Goal: Task Accomplishment & Management: Complete application form

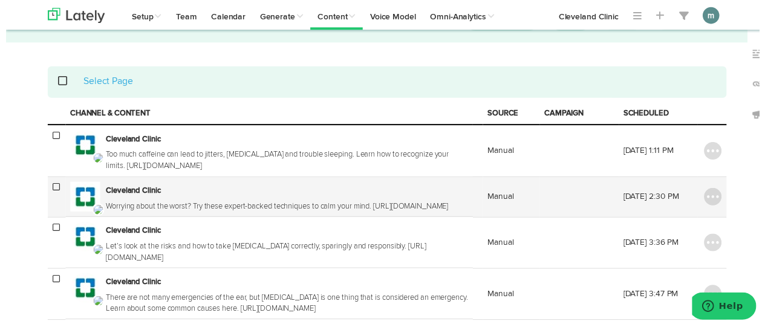
scroll to position [60, 0]
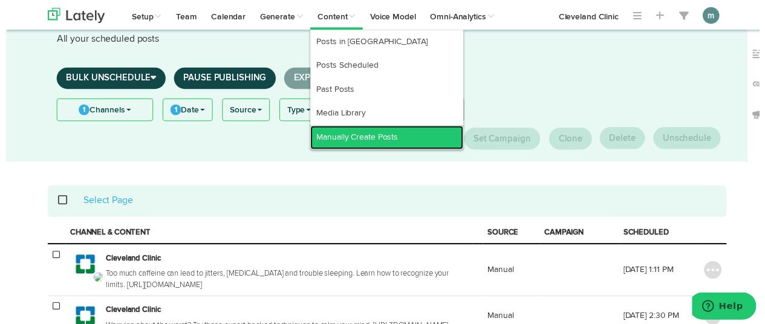
click at [333, 137] on link "Manually Create Posts" at bounding box center [386, 140] width 155 height 24
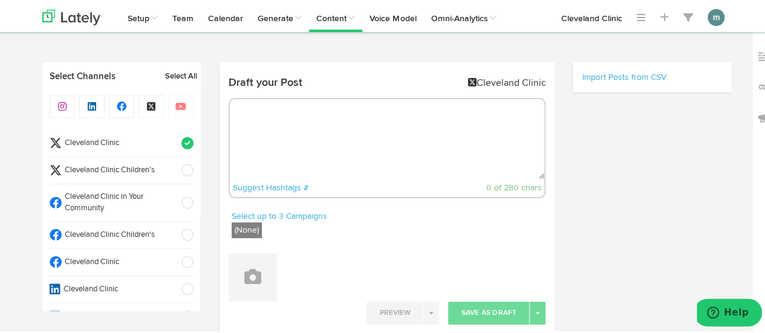
radio input "true"
select select "3"
select select "09"
select select "PM"
click at [243, 120] on textarea at bounding box center [387, 137] width 315 height 80
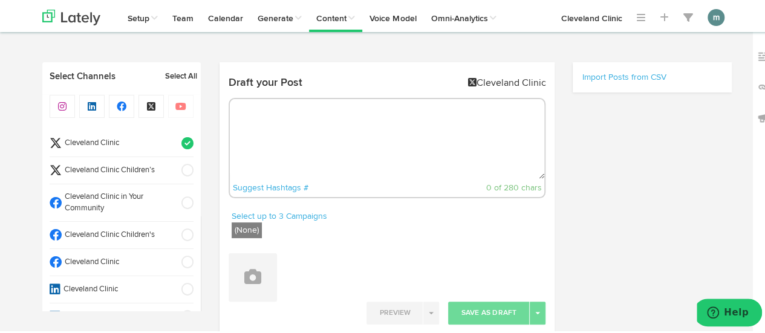
paste textarea "Wondering if it’s just aging or something more serious? Learn how to identify e…"
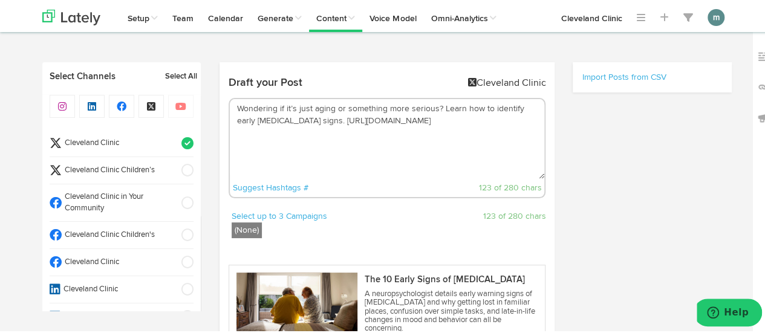
click at [438, 111] on textarea "Wondering if it’s just aging or something more serious? Learn how to identify e…" at bounding box center [387, 137] width 315 height 80
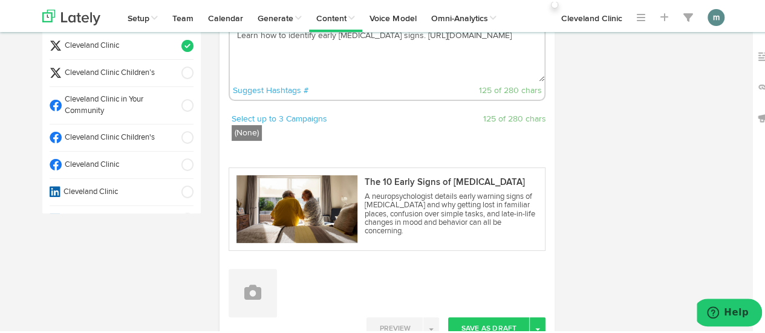
scroll to position [181, 0]
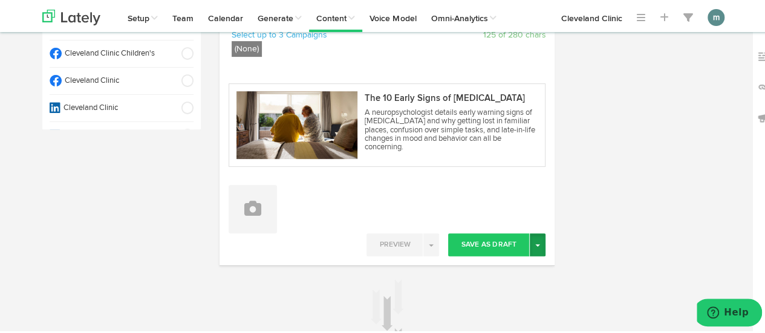
type textarea "Wondering if it’s just aging or something more serious? Learn how to identify e…"
click at [531, 247] on button "Toggle Dropdown" at bounding box center [538, 243] width 16 height 23
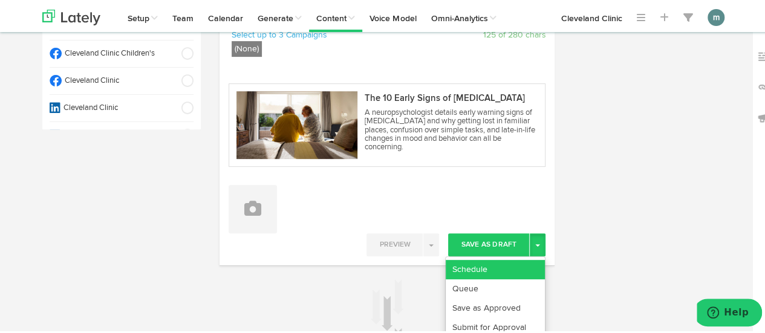
click at [520, 259] on link "Schedule" at bounding box center [495, 267] width 99 height 19
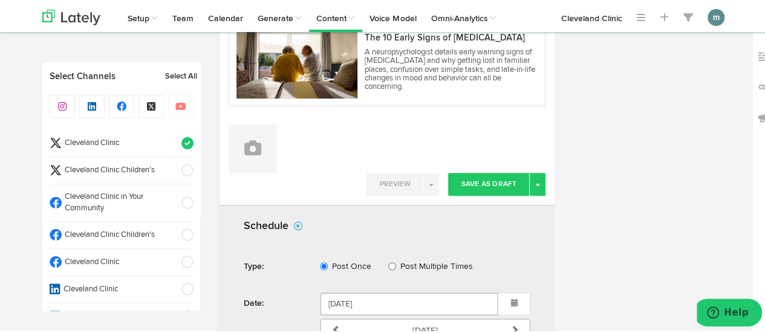
scroll to position [423, 0]
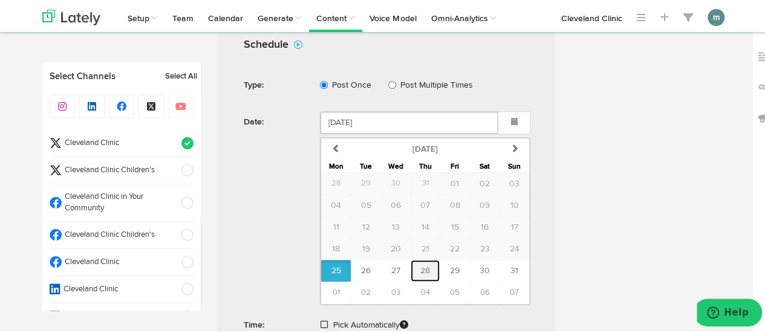
click at [420, 265] on span "28" at bounding box center [425, 269] width 10 height 8
type input "August 28 2025"
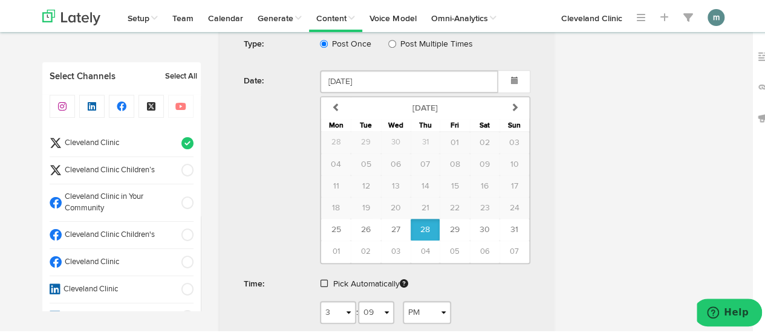
scroll to position [484, 0]
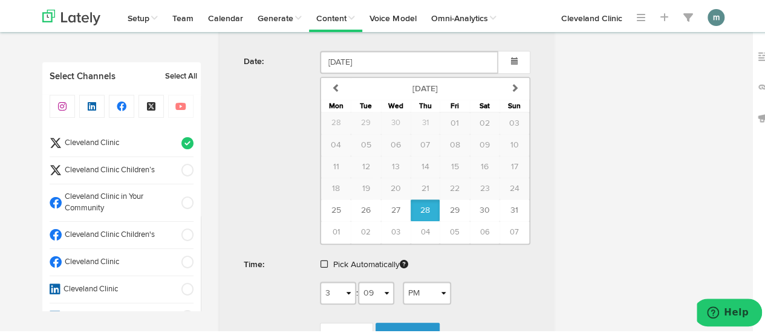
click at [320, 263] on span at bounding box center [323, 262] width 7 height 8
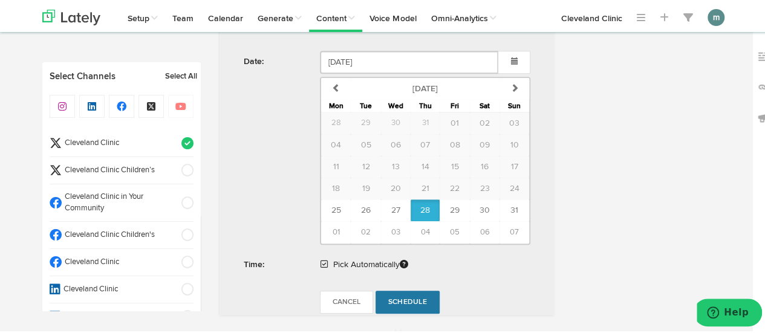
click at [388, 297] on span "Schedule" at bounding box center [407, 300] width 39 height 7
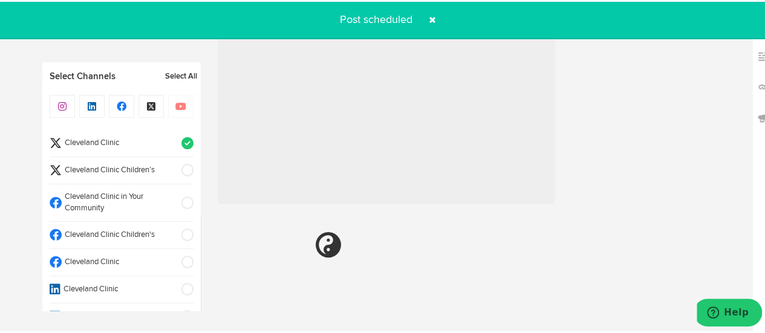
radio input "true"
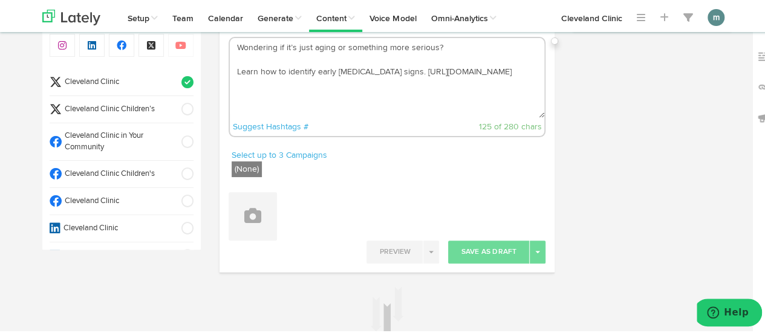
scroll to position [57, 0]
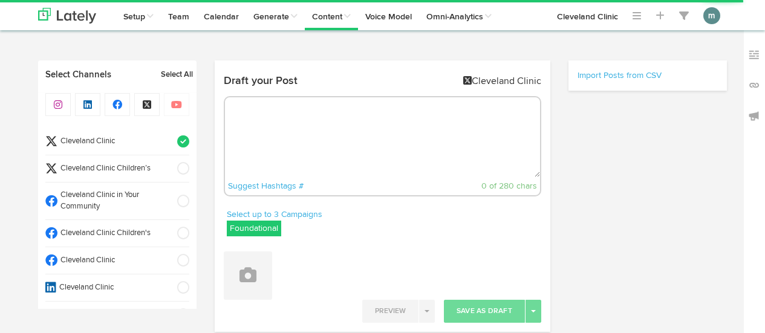
scroll to position [57, 0]
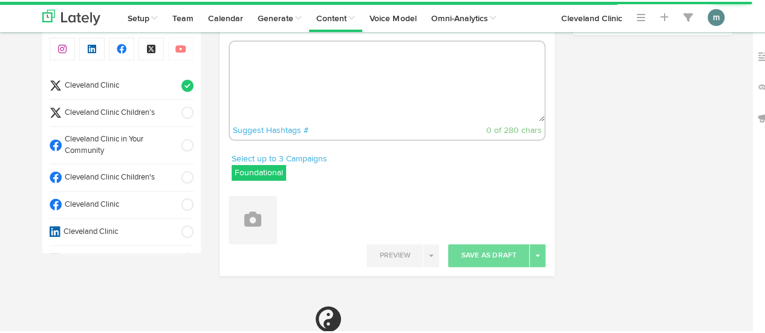
radio input "true"
select select "3"
select select "17"
select select "PM"
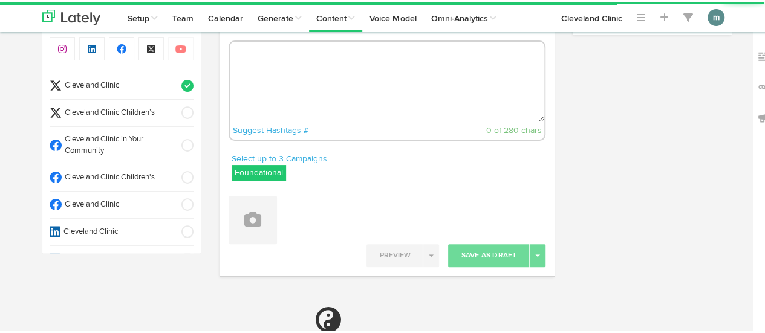
click at [299, 78] on textarea at bounding box center [387, 80] width 315 height 80
paste textarea "Are you flossing every day? Here’s a guide to make sure you’re doing it effecti…"
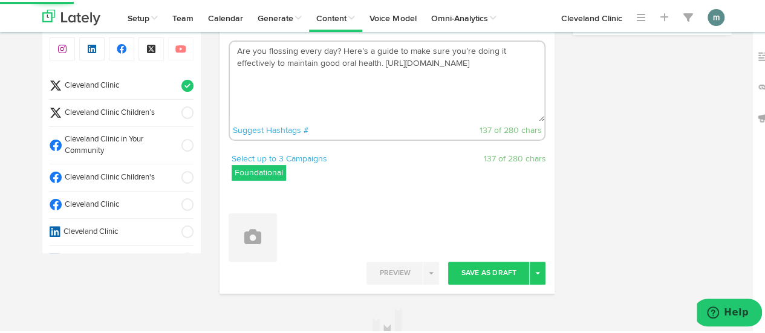
click at [335, 51] on textarea "Are you flossing every day? Here’s a guide to make sure you’re doing it effecti…" at bounding box center [387, 80] width 315 height 80
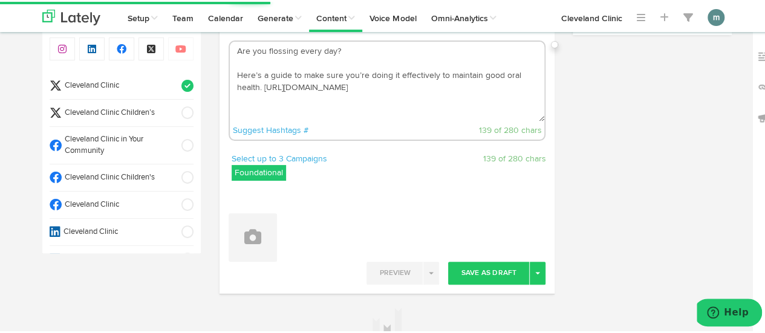
type textarea "Are you flossing every day? Here’s a guide to make sure you’re doing it effecti…"
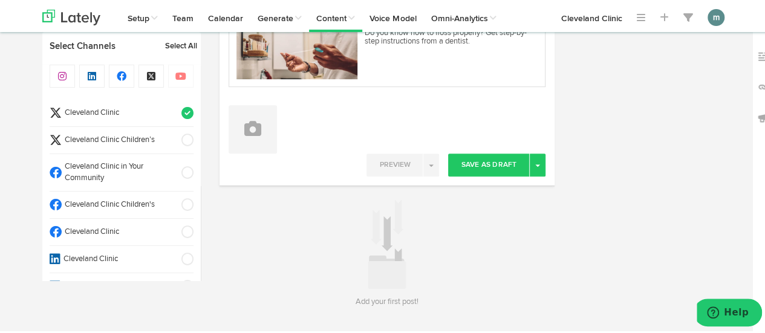
scroll to position [291, 0]
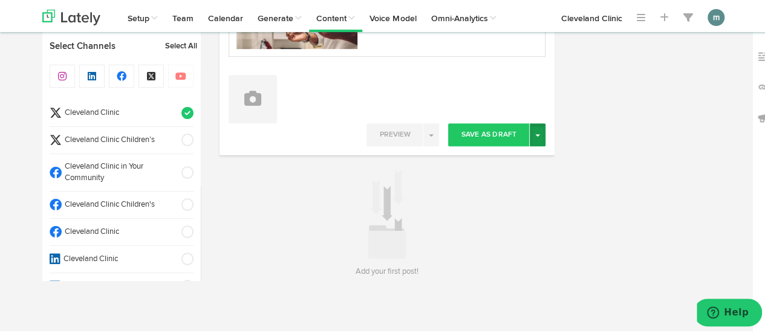
click at [535, 132] on span "button" at bounding box center [537, 133] width 5 height 2
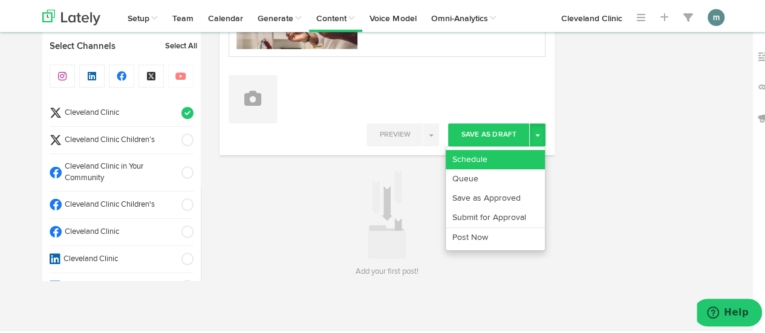
click at [512, 158] on link "Schedule" at bounding box center [495, 157] width 99 height 19
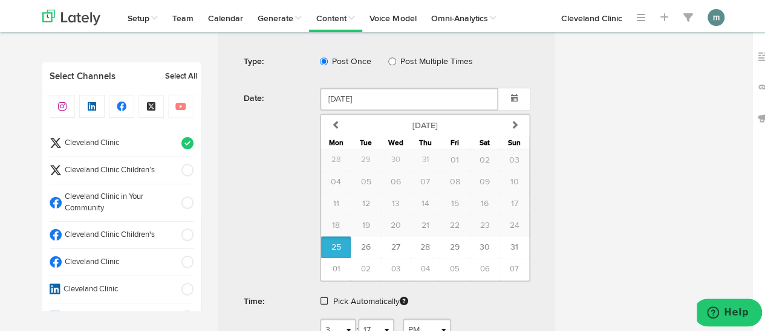
scroll to position [473, 0]
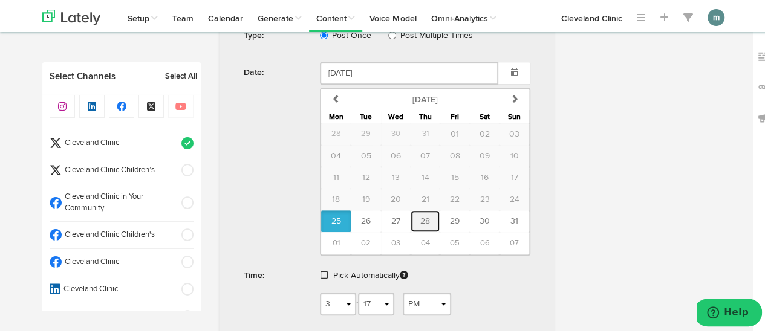
click at [425, 218] on span "28" at bounding box center [425, 219] width 10 height 8
type input "[DATE]"
click at [320, 269] on span at bounding box center [323, 273] width 7 height 8
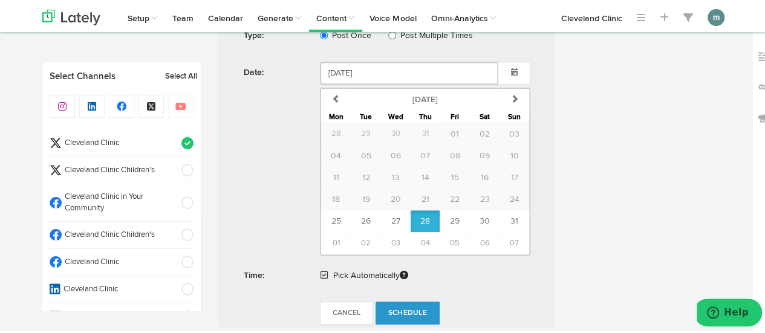
click at [414, 308] on span "Schedule" at bounding box center [407, 311] width 39 height 7
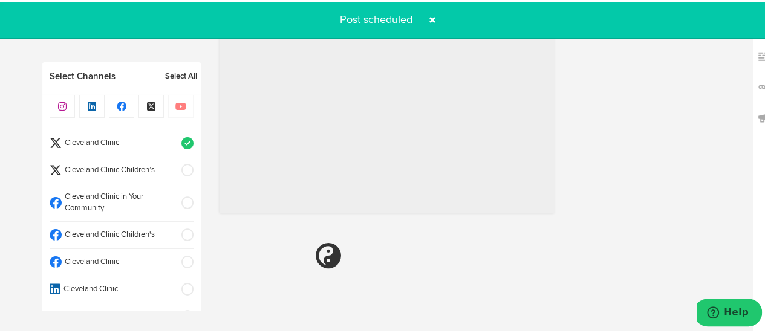
scroll to position [713, 0]
radio input "true"
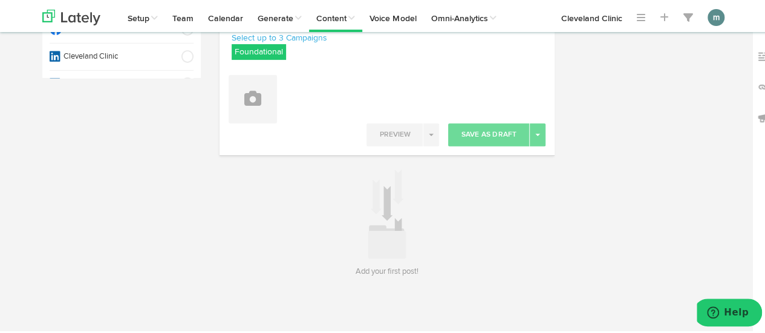
scroll to position [118, 0]
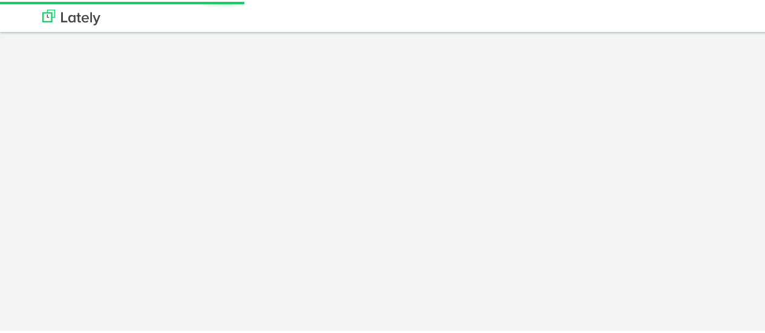
scroll to position [53, 0]
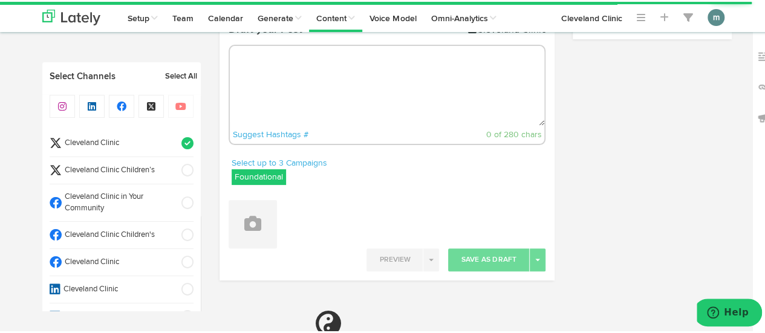
radio input "true"
select select "3"
select select "18"
select select "PM"
click at [256, 86] on textarea at bounding box center [387, 84] width 315 height 80
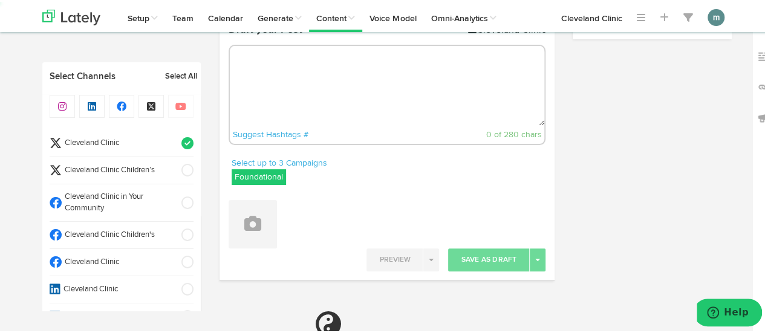
paste textarea "From [MEDICAL_DATA] to hormone shifts, learn what triggers [MEDICAL_DATA] at ni…"
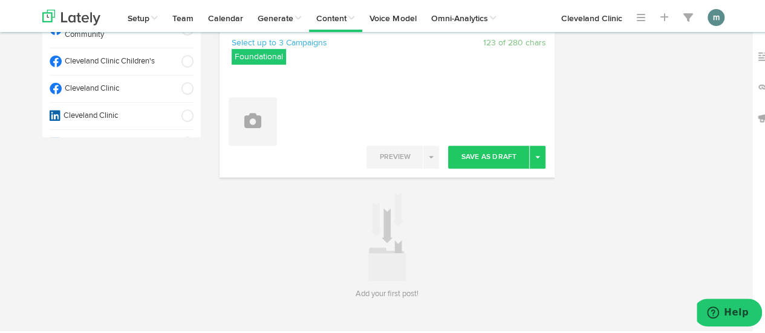
scroll to position [174, 0]
type textarea "From [MEDICAL_DATA] to hormone shifts, learn what triggers [MEDICAL_DATA] at ni…"
click at [532, 157] on button "Toggle Dropdown" at bounding box center [538, 154] width 16 height 23
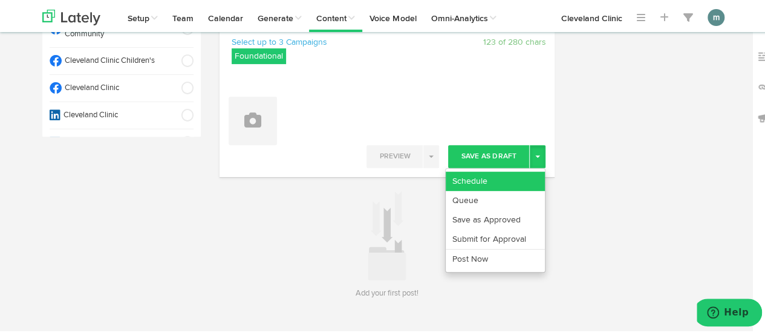
click at [524, 182] on link "Schedule" at bounding box center [495, 179] width 99 height 19
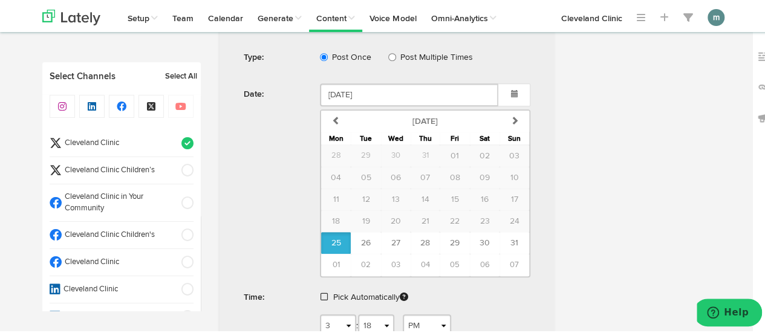
scroll to position [416, 0]
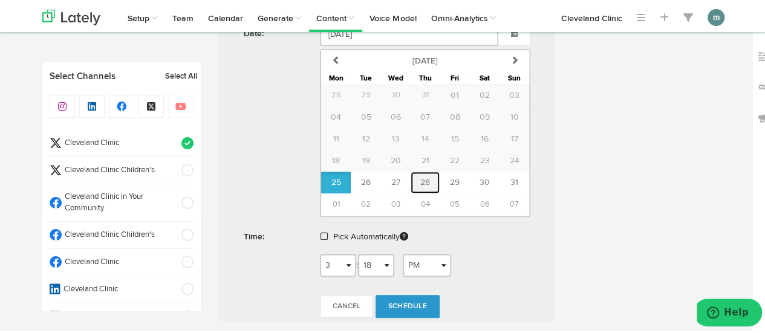
click at [428, 177] on button "28" at bounding box center [425, 181] width 29 height 22
type input "[DATE]"
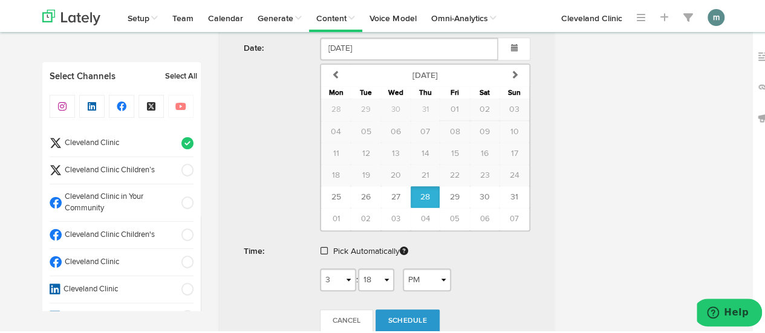
scroll to position [537, 0]
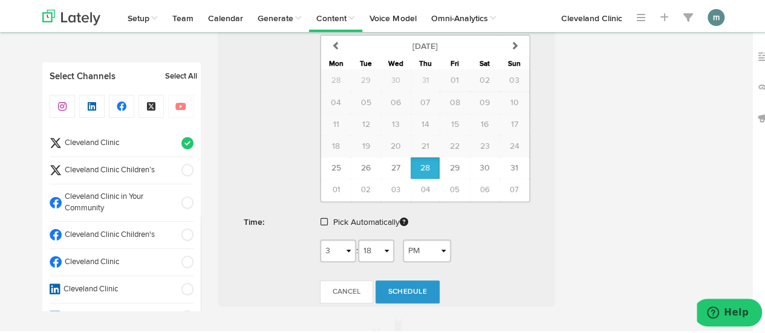
click at [322, 216] on span at bounding box center [323, 220] width 7 height 8
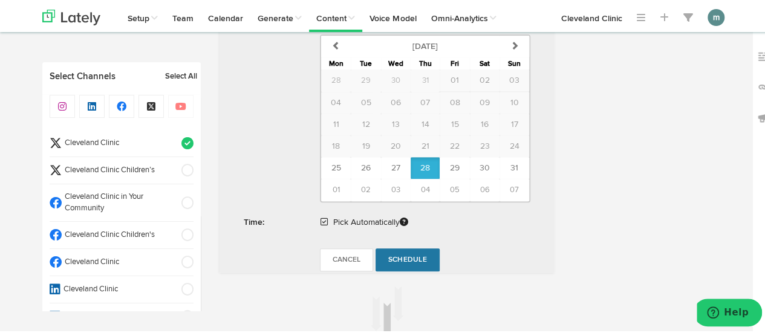
click at [404, 255] on span "Schedule" at bounding box center [407, 258] width 39 height 7
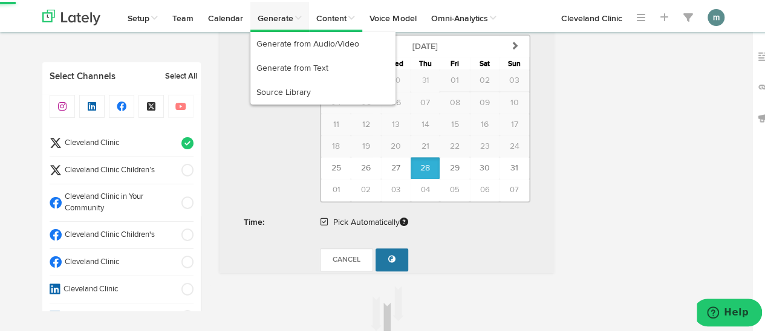
radio input "true"
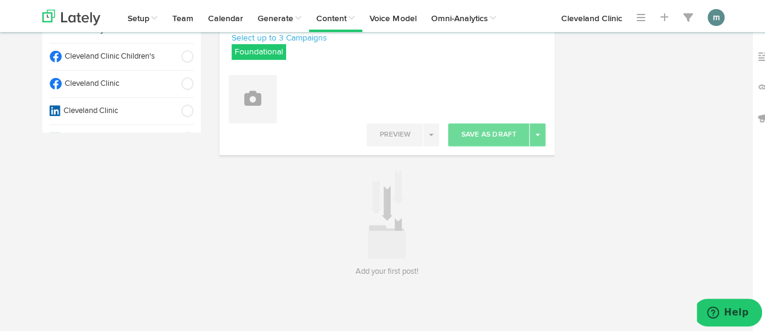
scroll to position [0, 0]
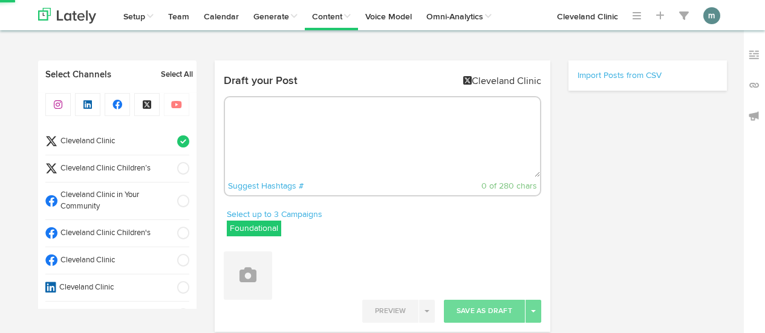
radio input "true"
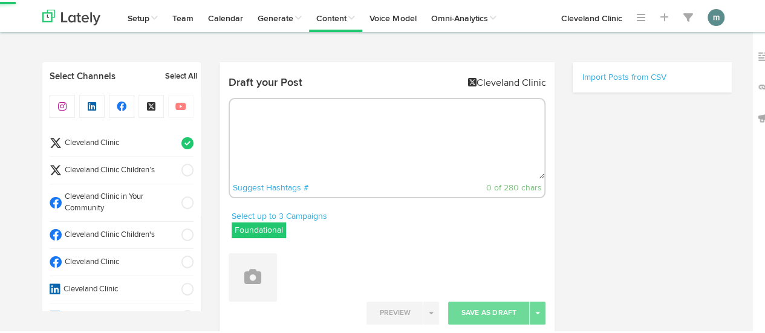
select select "3"
select select "18"
select select "PM"
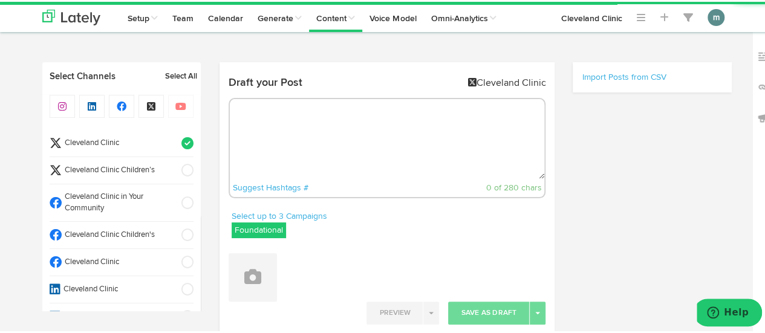
click at [85, 261] on span "Cleveland Clinic" at bounding box center [118, 260] width 112 height 11
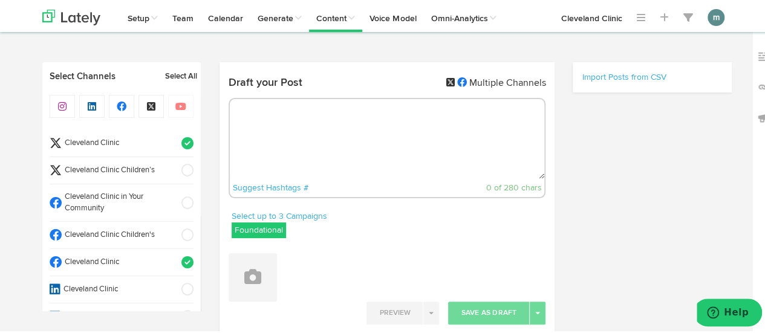
click at [133, 137] on span "Cleveland Clinic" at bounding box center [118, 141] width 112 height 11
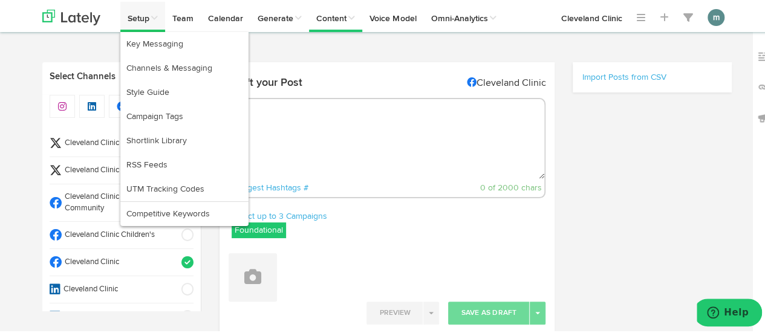
select select "11"
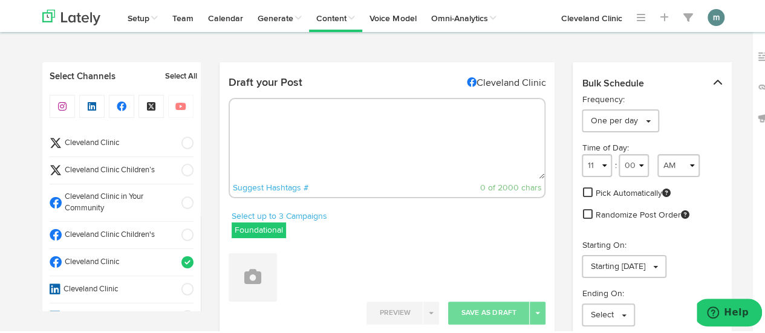
click at [282, 114] on textarea at bounding box center [387, 137] width 315 height 80
paste textarea "Are nighttime asthma attacks keeping you up? Discover why asthma worsens at nig…"
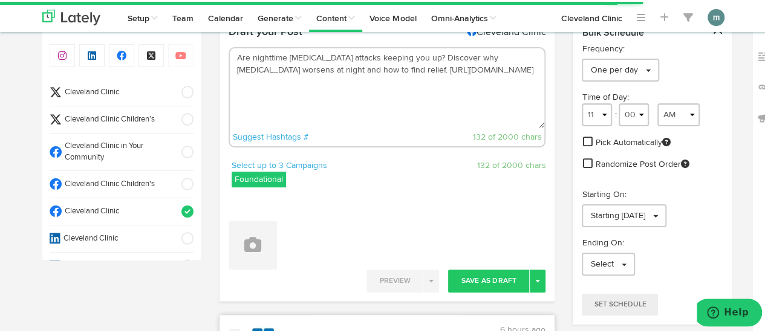
scroll to position [60, 0]
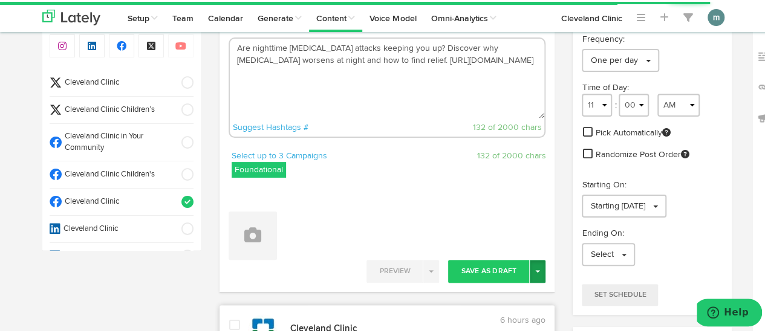
type textarea "Are nighttime asthma attacks keeping you up? Discover why asthma worsens at nig…"
click at [535, 269] on span "button" at bounding box center [537, 269] width 5 height 2
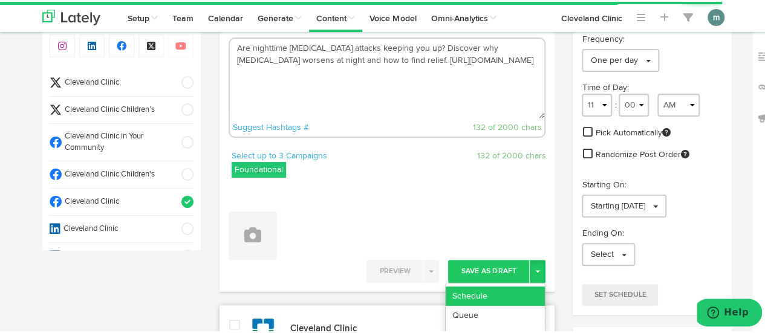
click at [503, 288] on link "Schedule" at bounding box center [495, 294] width 99 height 19
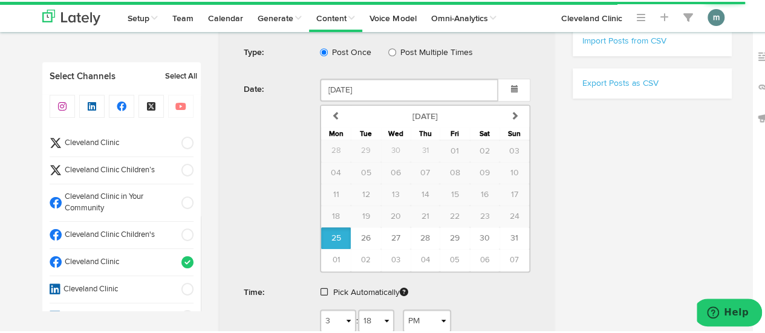
scroll to position [363, 0]
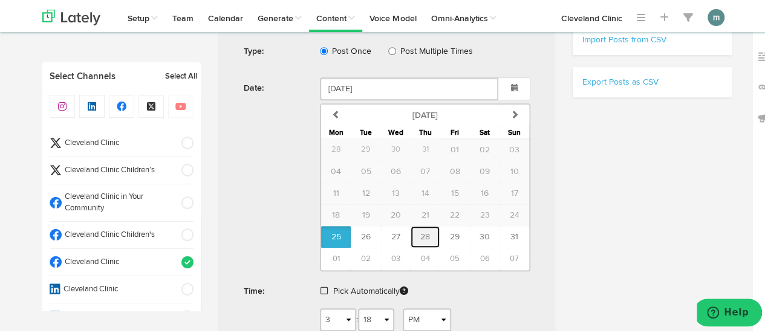
click at [423, 234] on span "28" at bounding box center [425, 235] width 10 height 8
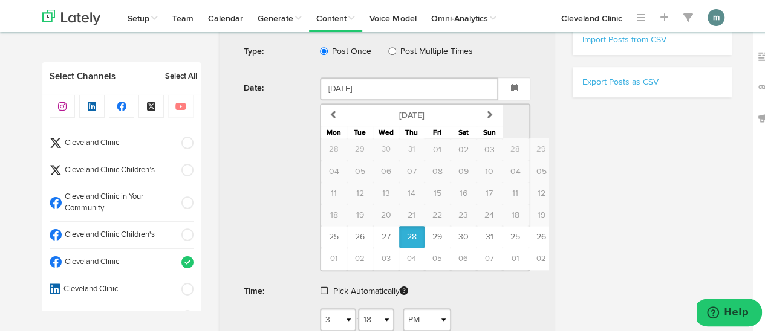
type input "[DATE]"
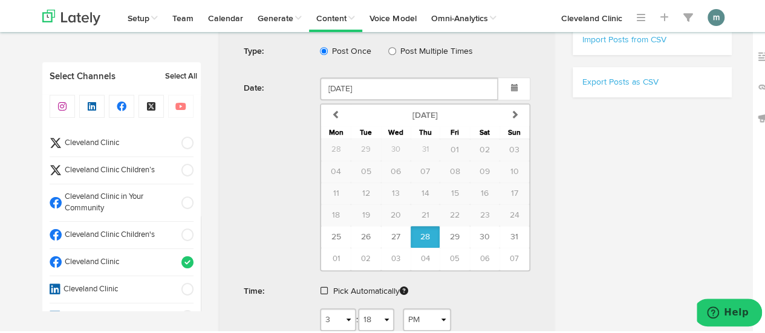
click at [321, 287] on span at bounding box center [323, 289] width 7 height 8
click at [388, 324] on span "Schedule" at bounding box center [407, 327] width 39 height 7
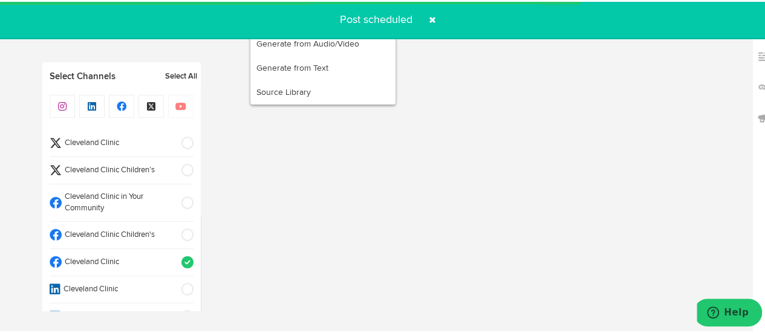
radio input "true"
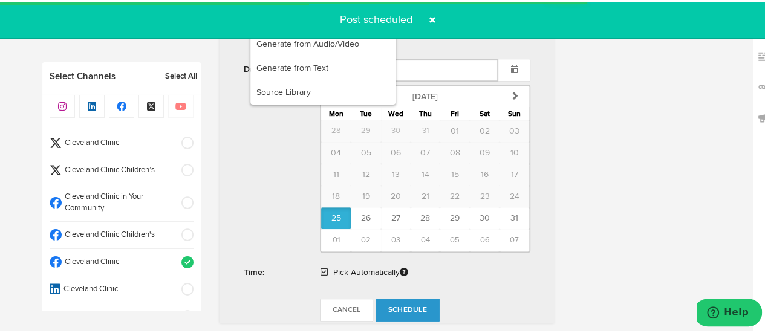
scroll to position [374, 0]
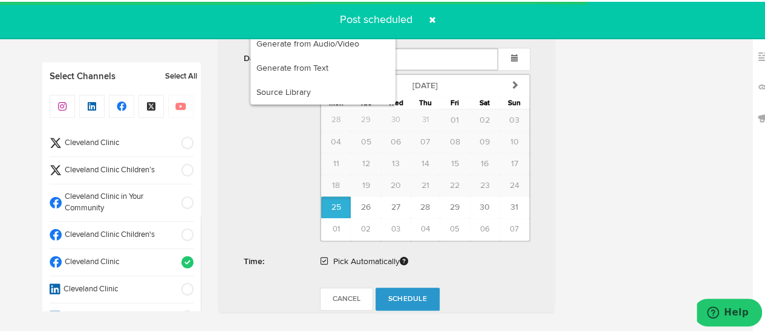
select select "11"
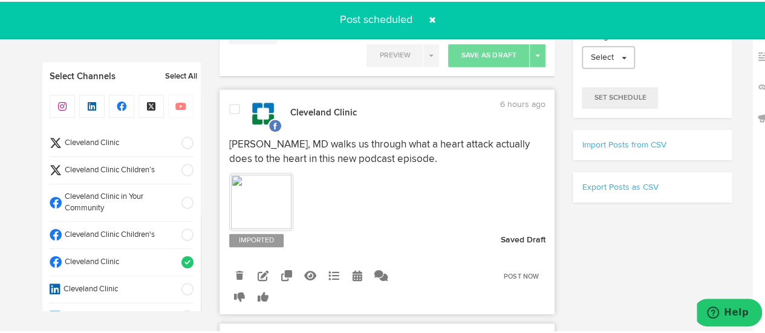
scroll to position [253, 0]
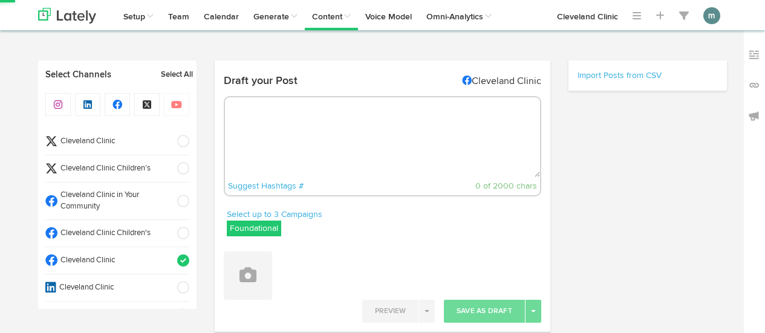
select select "3"
select select "19"
select select "PM"
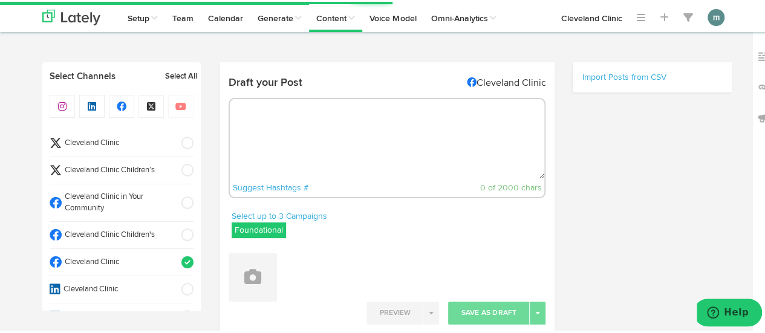
select select "11"
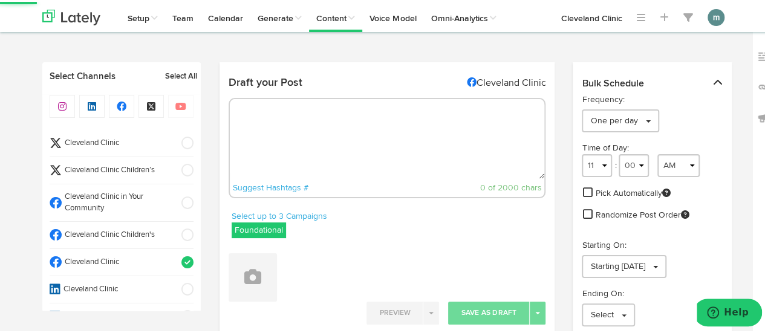
click at [306, 132] on textarea at bounding box center [387, 137] width 315 height 80
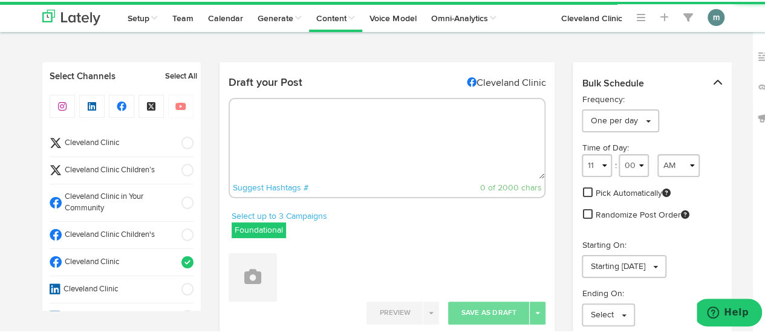
paste textarea "Think you’re flossing right? Here’s how to make sure you’re doing it properly f…"
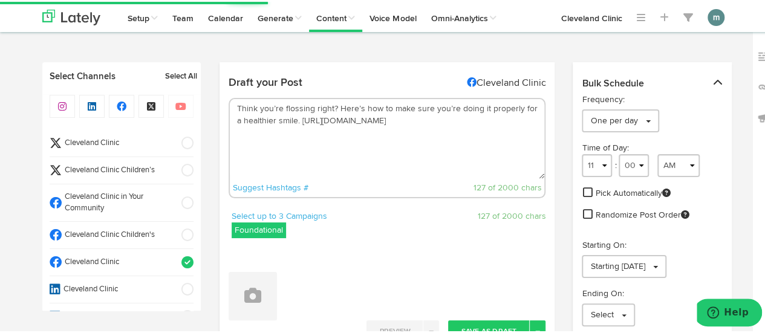
click at [333, 108] on textarea "Think you’re flossing right? Here’s how to make sure you’re doing it properly f…" at bounding box center [387, 137] width 315 height 80
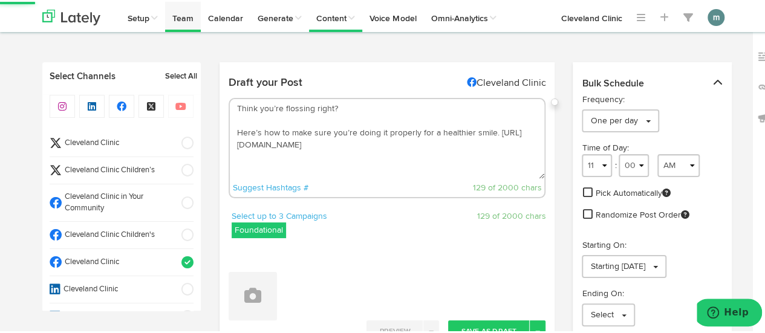
type textarea "Think you’re flossing right? Here’s how to make sure you’re doing it properly f…"
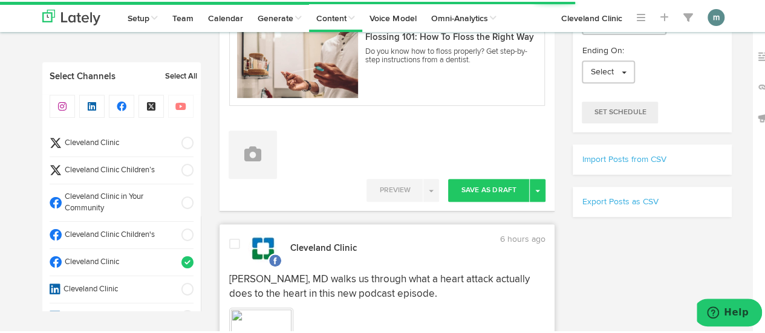
scroll to position [363, 0]
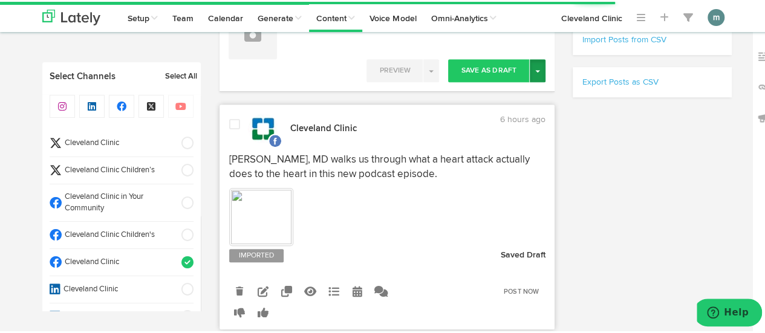
click at [535, 68] on span "button" at bounding box center [537, 69] width 5 height 2
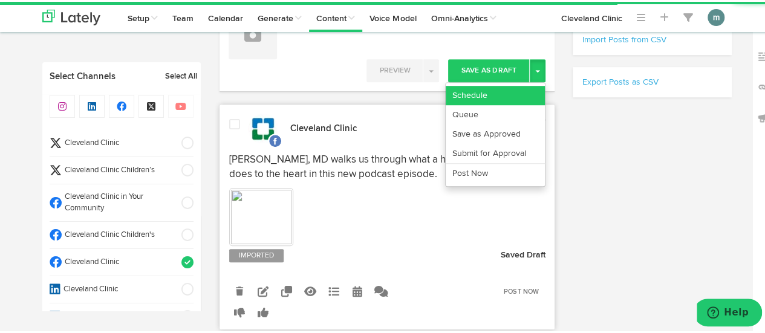
click at [508, 88] on link "Schedule" at bounding box center [495, 93] width 99 height 19
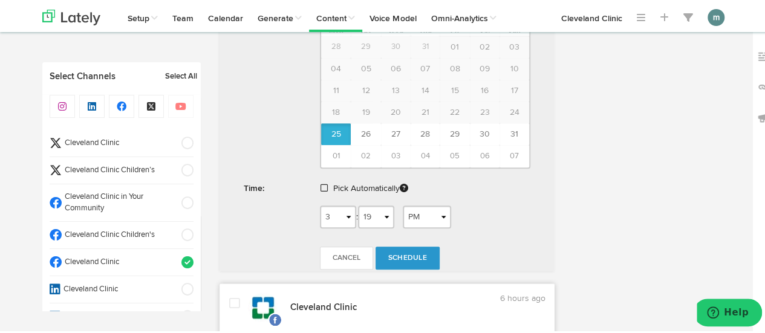
scroll to position [605, 0]
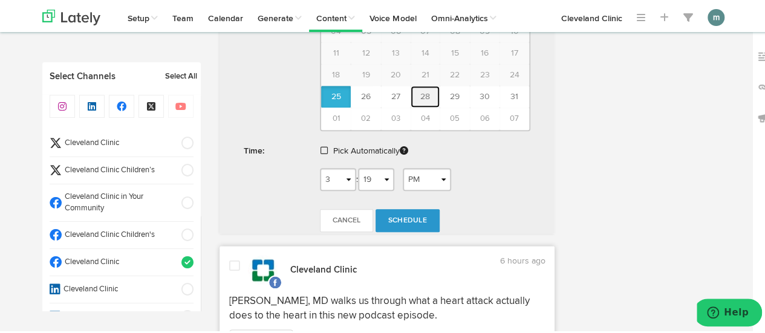
click at [420, 93] on span "28" at bounding box center [425, 95] width 10 height 8
type input "August 28 2025"
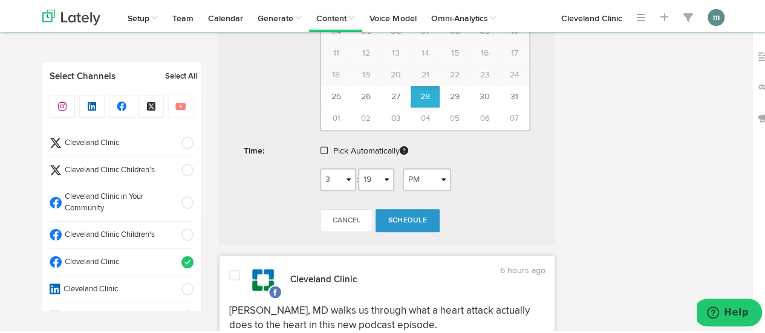
scroll to position [565, 0]
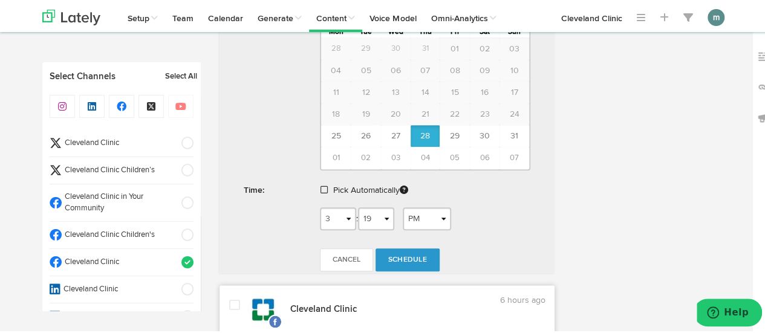
click at [320, 184] on span at bounding box center [323, 188] width 7 height 8
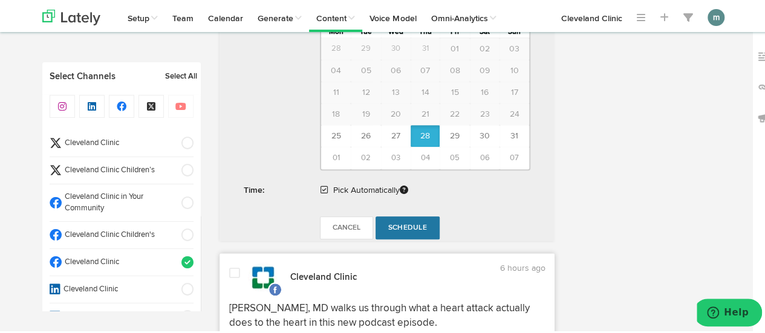
click at [394, 223] on span "Schedule" at bounding box center [407, 226] width 39 height 7
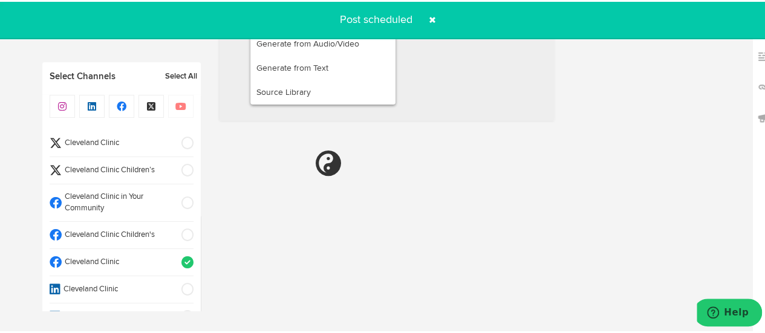
scroll to position [729, 0]
radio input "true"
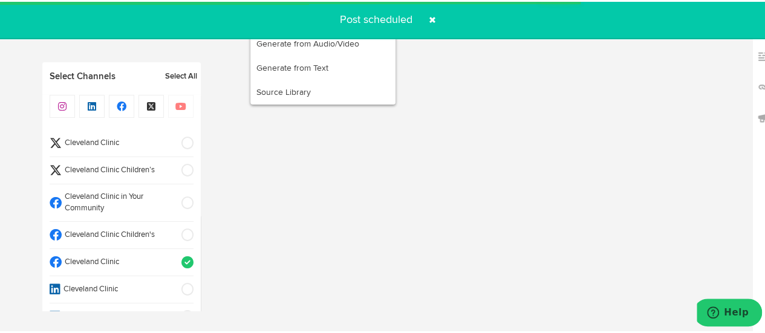
select select "11"
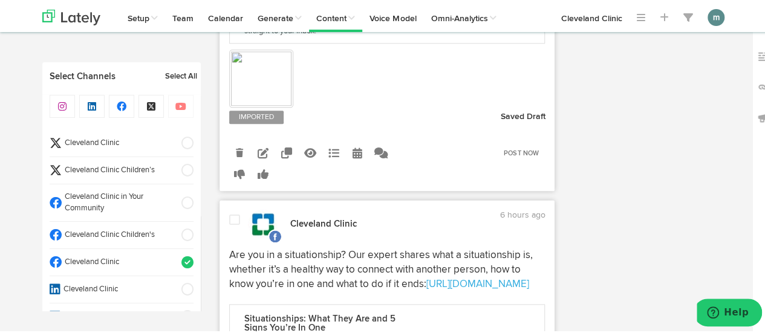
scroll to position [669, 0]
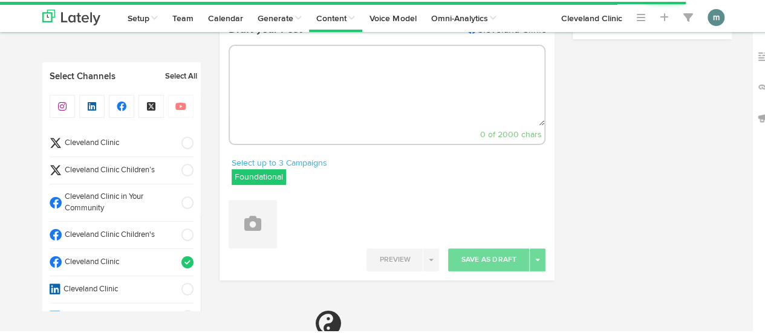
select select "3"
select select "19"
select select "PM"
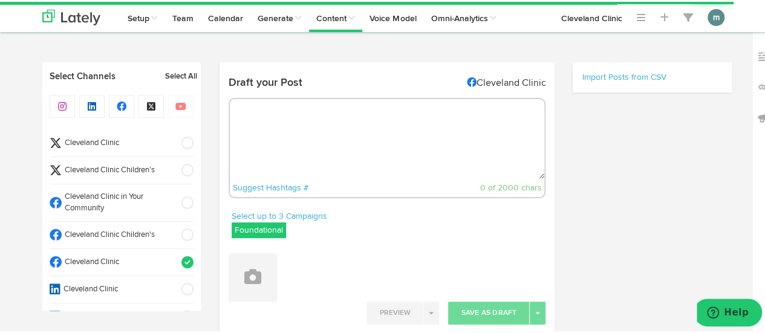
click at [322, 118] on textarea at bounding box center [387, 137] width 315 height 80
paste textarea "Are you noticing frequent memory lapses? These might be early signs of dementia…"
type textarea "Are you noticing frequent memory lapses? These might be early signs of dementia…"
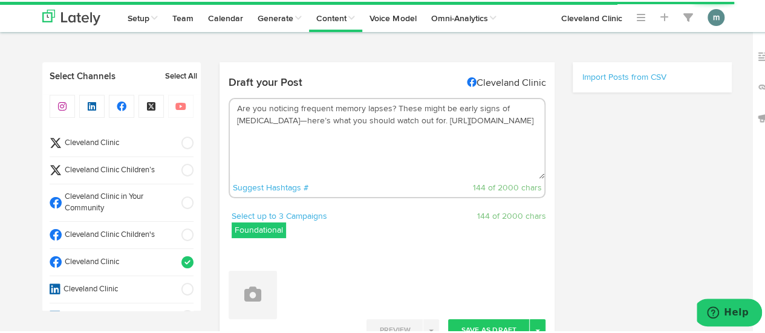
select select "11"
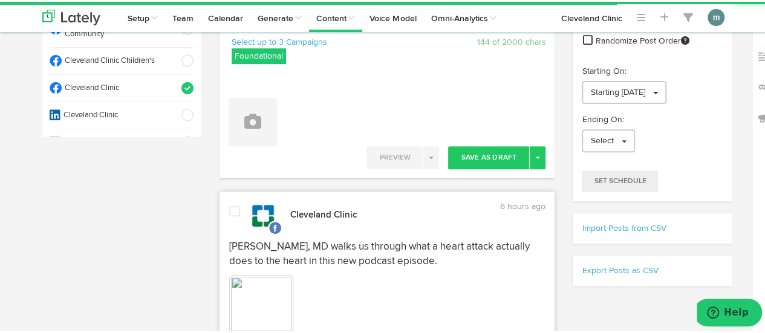
scroll to position [181, 0]
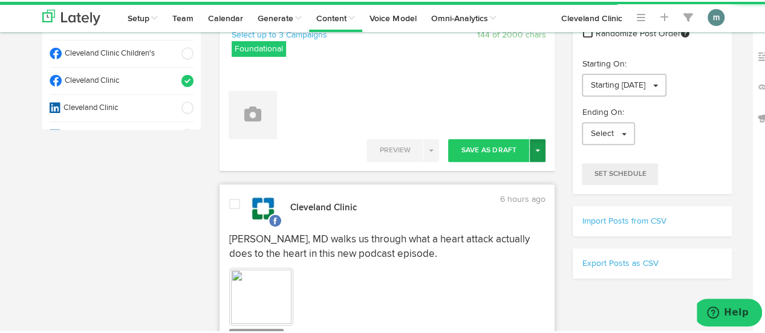
type textarea "Are you noticing frequent memory lapses? These might be early signs of dementia…"
click at [535, 155] on button "Toggle Dropdown" at bounding box center [538, 148] width 16 height 23
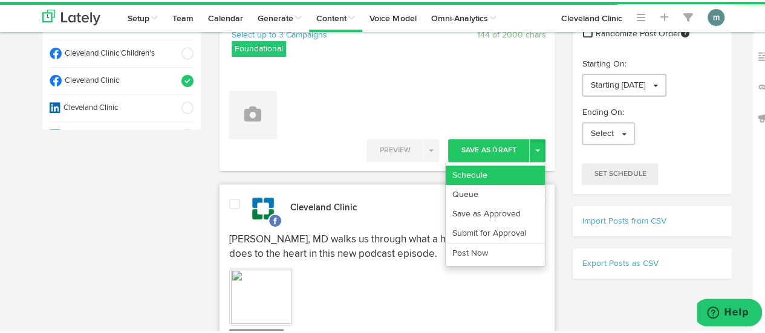
click at [508, 172] on link "Schedule" at bounding box center [495, 173] width 99 height 19
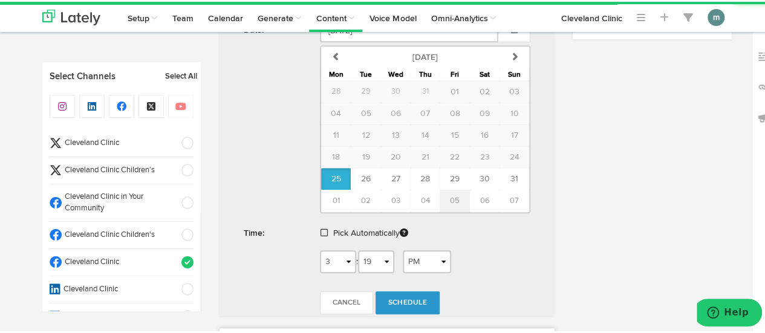
scroll to position [423, 0]
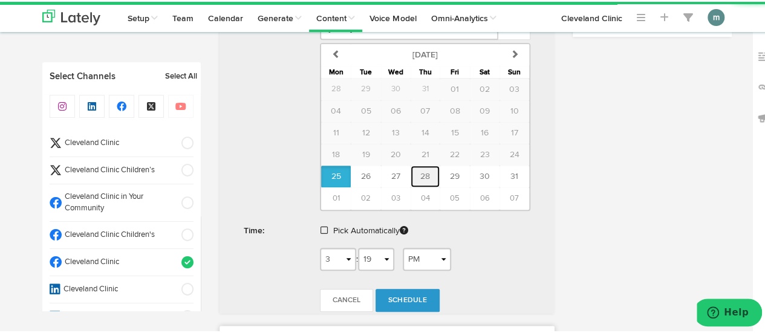
click at [421, 173] on span "28" at bounding box center [425, 175] width 10 height 8
type input "August 28 2025"
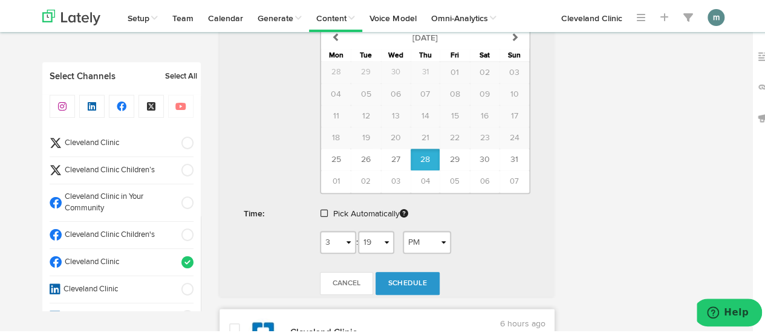
scroll to position [544, 0]
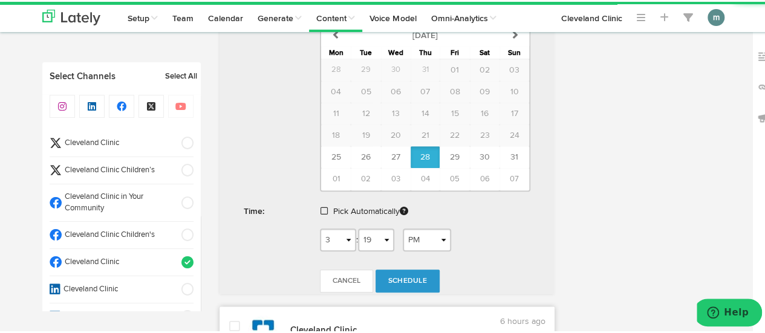
click at [320, 207] on span at bounding box center [323, 209] width 7 height 8
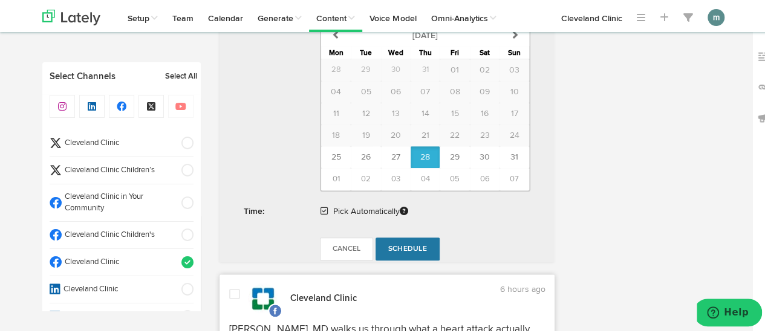
click at [394, 244] on span "Schedule" at bounding box center [407, 247] width 39 height 7
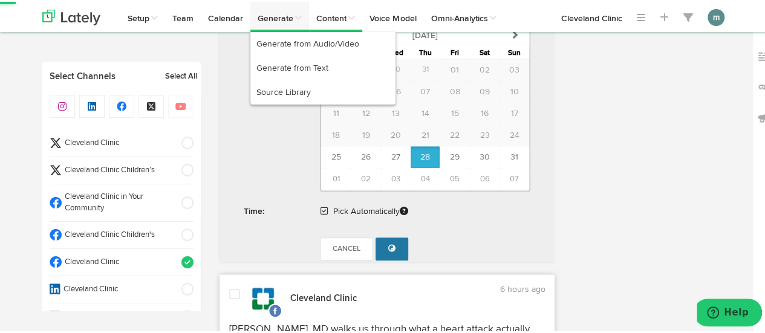
radio input "true"
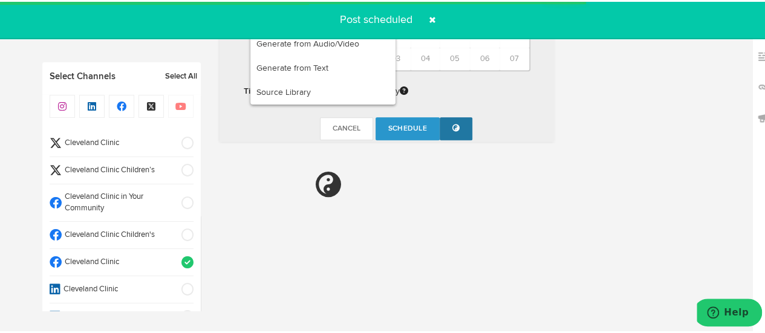
select select "11"
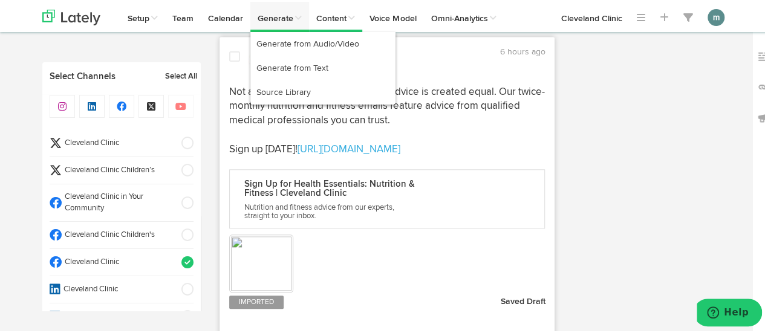
scroll to position [738, 0]
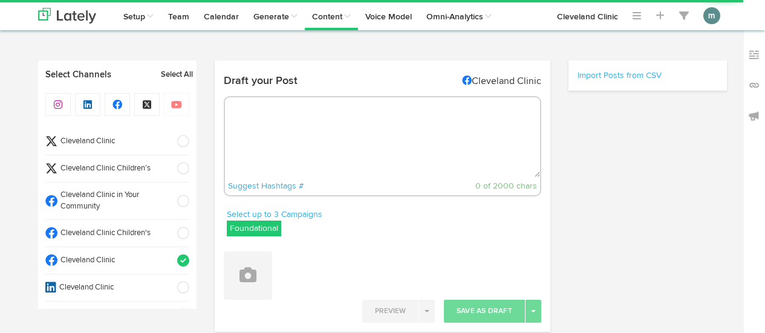
select select "3"
select select "20"
select select "PM"
radio input "true"
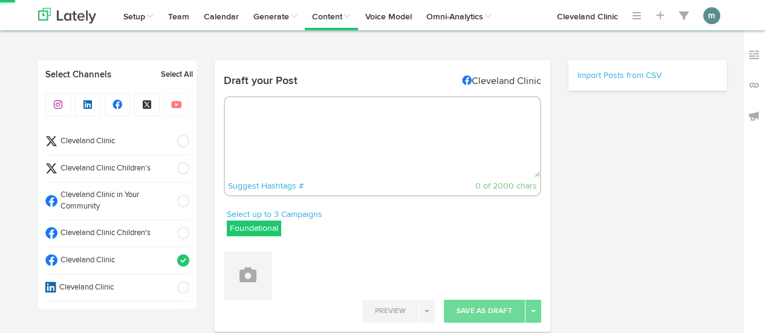
select select "11"
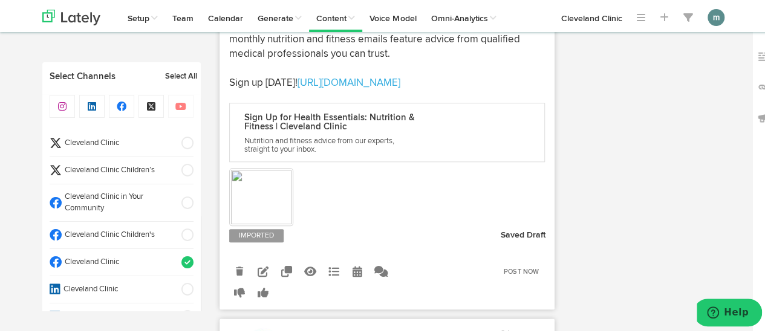
scroll to position [591, 0]
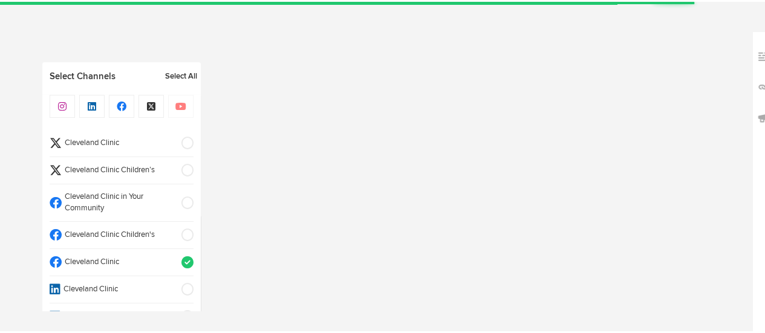
select select "3"
select select "20"
select select "PM"
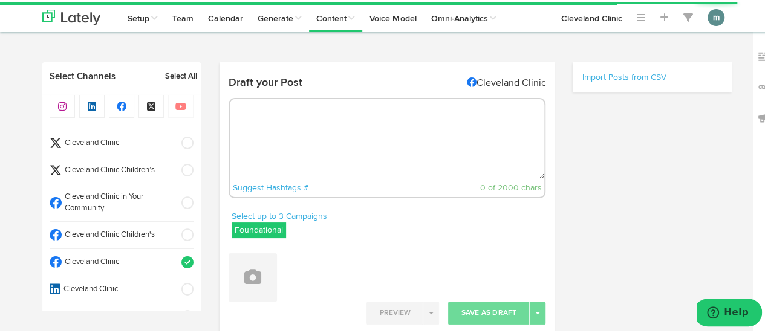
click at [304, 137] on textarea at bounding box center [387, 137] width 315 height 80
paste textarea "The push-up is a good, basic exercise for bodybuilders, gym warriors and fitnes…"
select select "11"
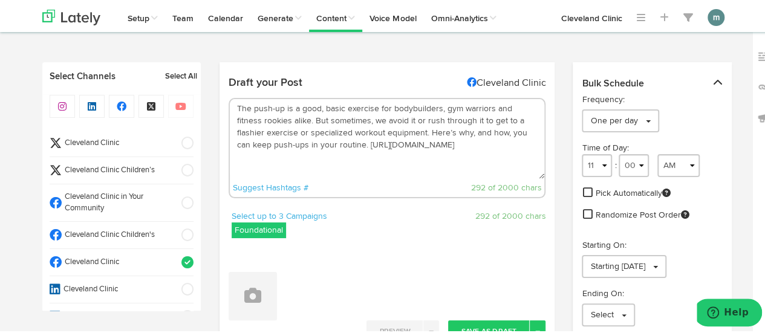
click at [395, 134] on textarea "The push-up is a good, basic exercise for bodybuilders, gym warriors and fitnes…" at bounding box center [387, 137] width 315 height 80
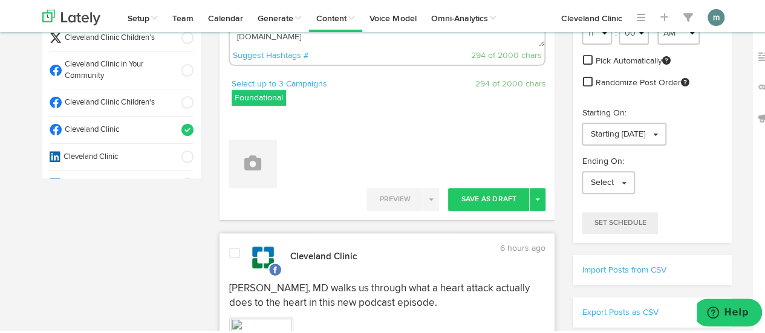
scroll to position [181, 0]
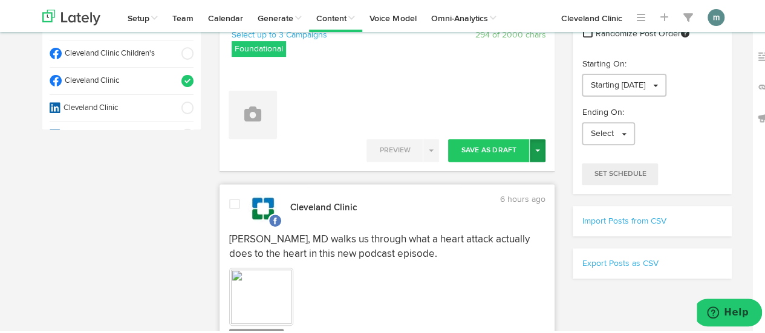
type textarea "The push-up is a good, basic exercise for bodybuilders, gym warriors and fitnes…"
click at [536, 151] on button "Toggle Dropdown" at bounding box center [538, 148] width 16 height 23
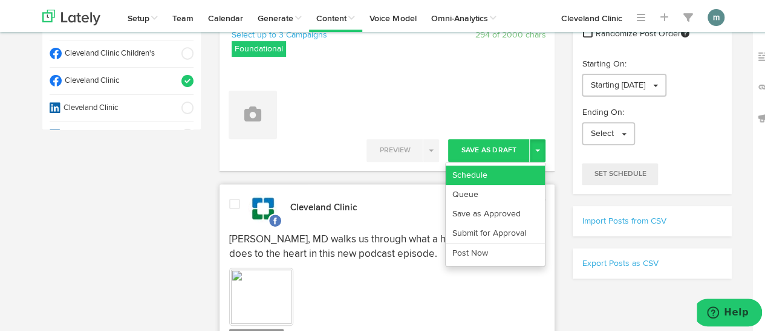
click at [512, 170] on link "Schedule" at bounding box center [495, 173] width 99 height 19
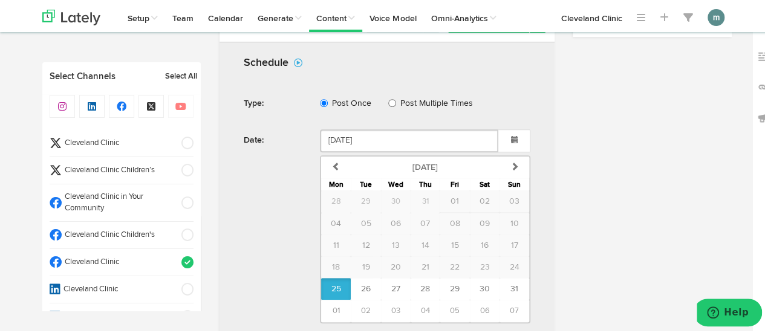
scroll to position [544, 0]
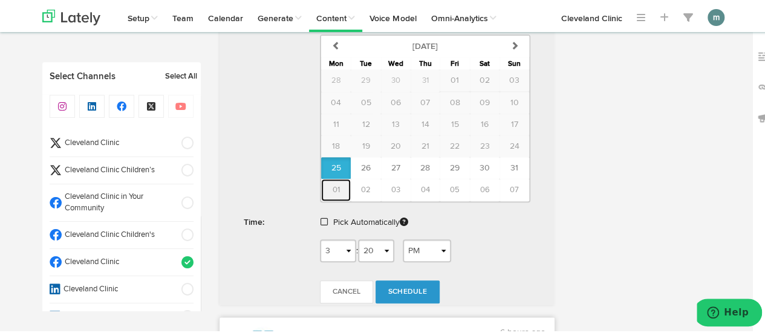
click at [332, 184] on span "01" at bounding box center [335, 188] width 7 height 8
type input "[DATE]"
click at [320, 216] on span at bounding box center [323, 220] width 7 height 8
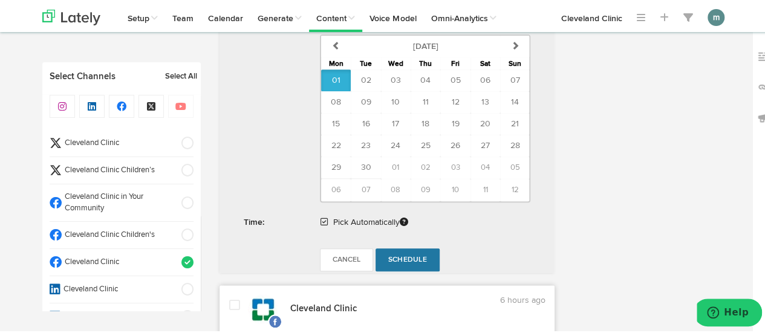
click at [406, 255] on span "Schedule" at bounding box center [407, 258] width 39 height 7
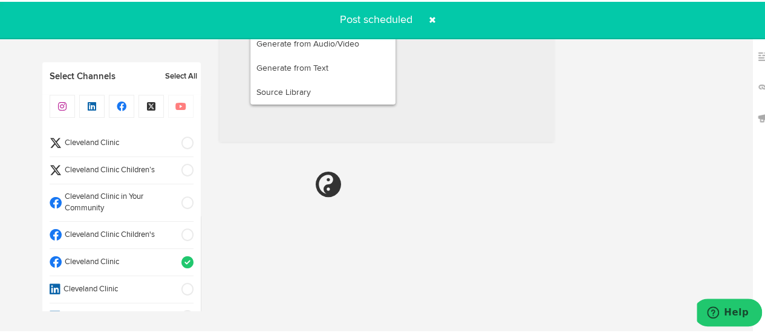
radio input "true"
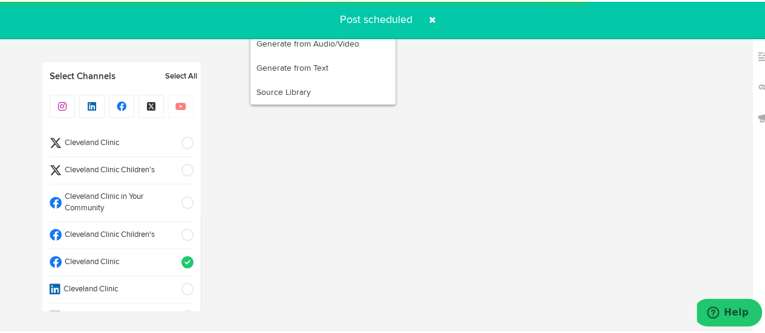
select select "11"
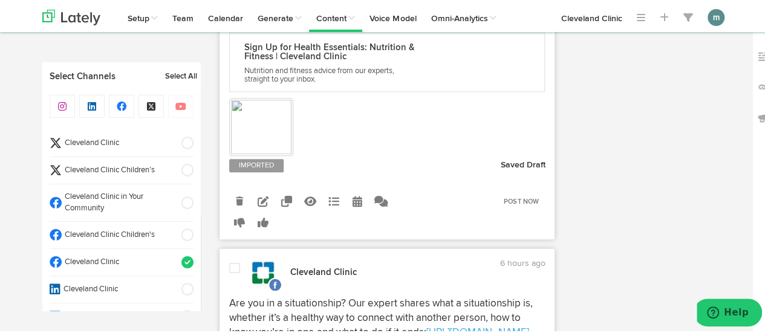
scroll to position [606, 0]
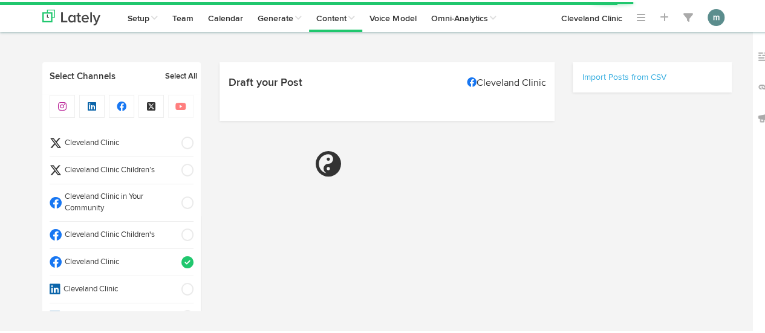
scroll to position [606, 0]
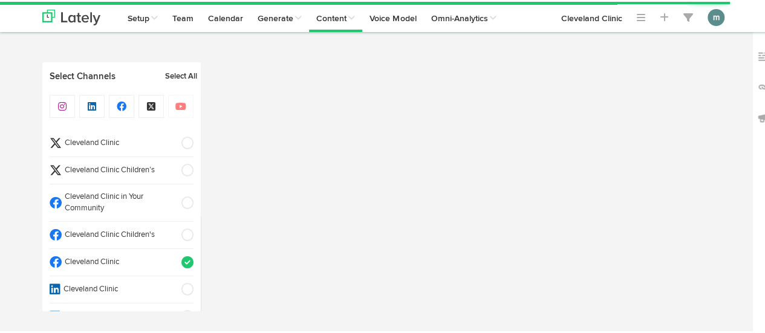
radio input "true"
select select "3"
select select "21"
select select "PM"
select select "11"
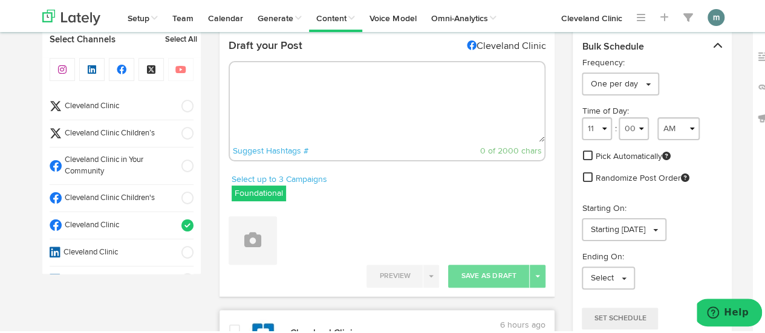
scroll to position [0, 0]
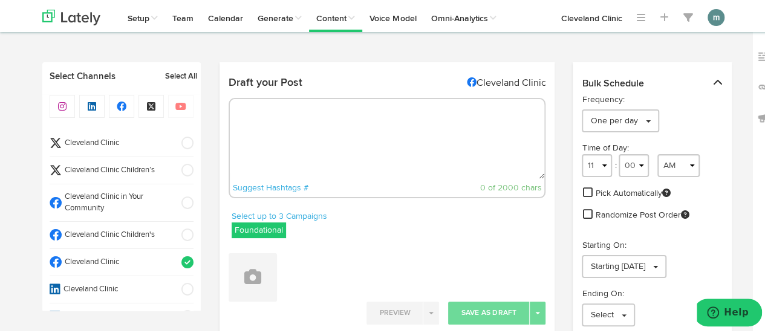
click at [307, 122] on textarea at bounding box center [387, 137] width 315 height 80
paste textarea "Struggling with weight gain after gastric sleeve surgery? Discover expert tips …"
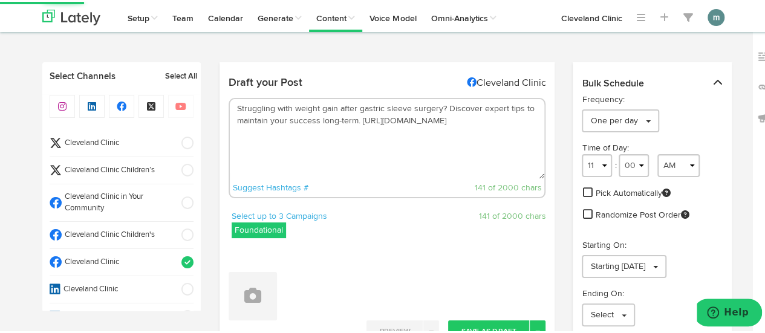
click at [443, 109] on textarea "Struggling with weight gain after gastric sleeve surgery? Discover expert tips …" at bounding box center [387, 137] width 315 height 80
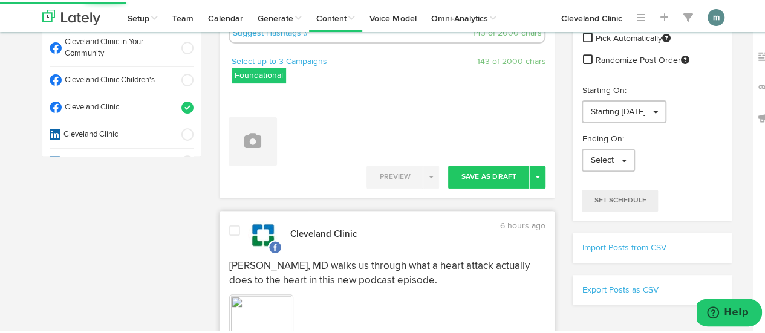
scroll to position [181, 0]
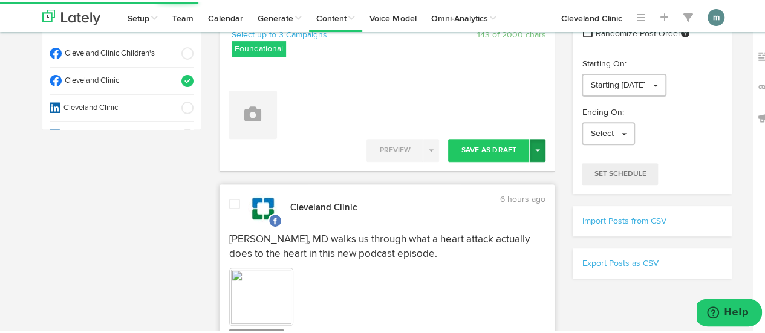
type textarea "Struggling with weight gain after gastric sleeve surgery? Discover expert tips …"
click at [533, 153] on button "Toggle Dropdown" at bounding box center [538, 148] width 16 height 23
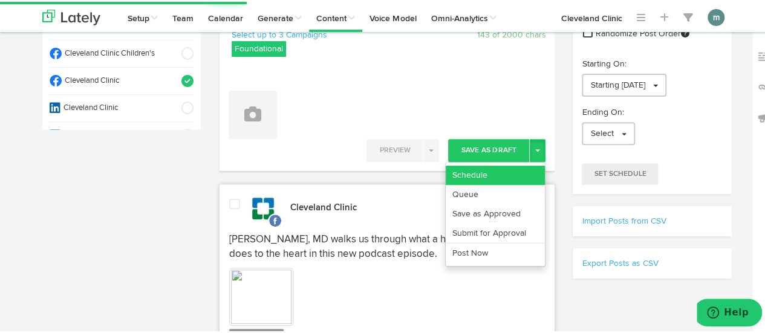
click at [513, 174] on link "Schedule" at bounding box center [495, 173] width 99 height 19
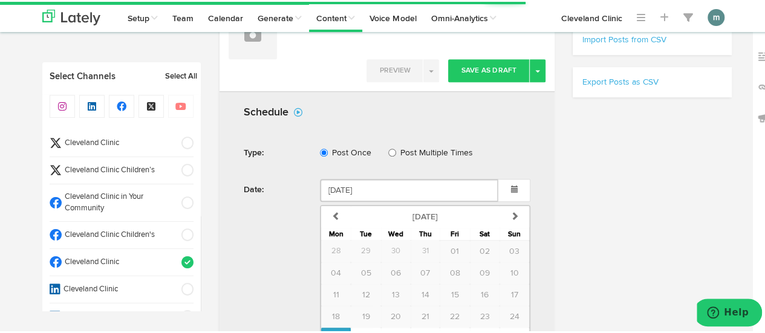
scroll to position [484, 0]
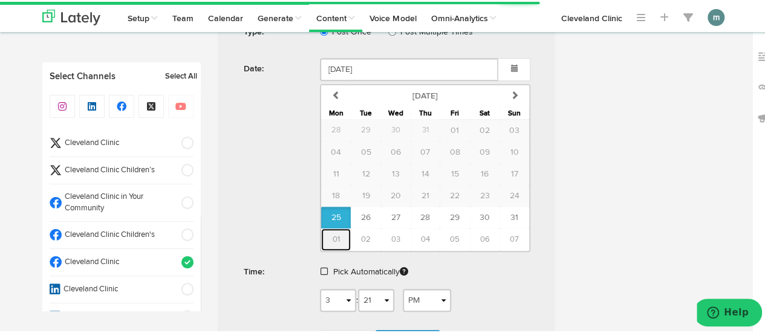
click at [332, 234] on span "01" at bounding box center [335, 238] width 7 height 8
type input "[DATE]"
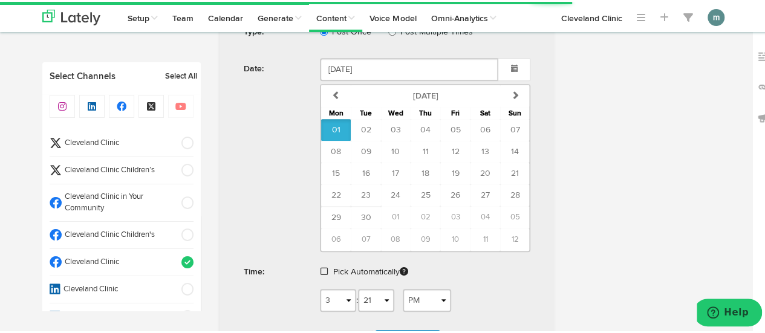
click at [323, 267] on span at bounding box center [323, 269] width 7 height 8
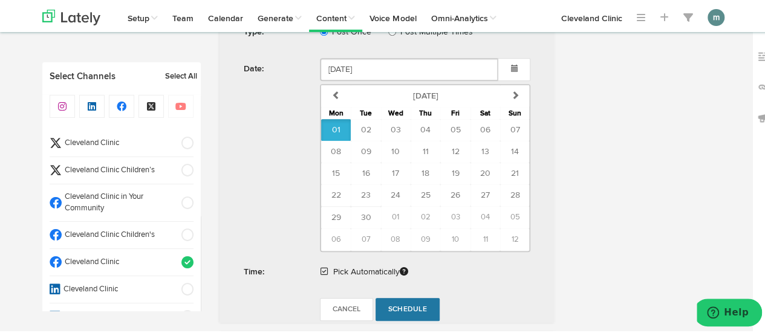
click at [416, 305] on span "Schedule" at bounding box center [407, 307] width 39 height 7
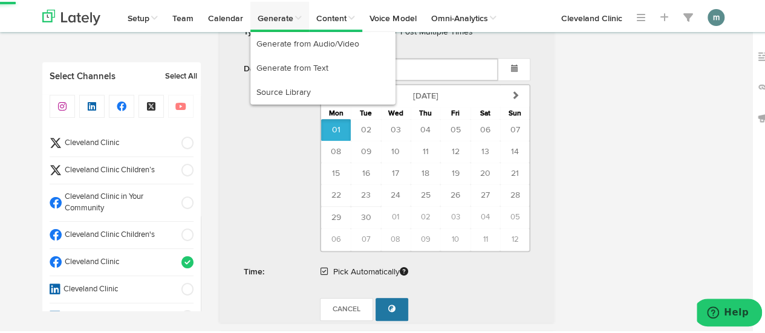
radio input "true"
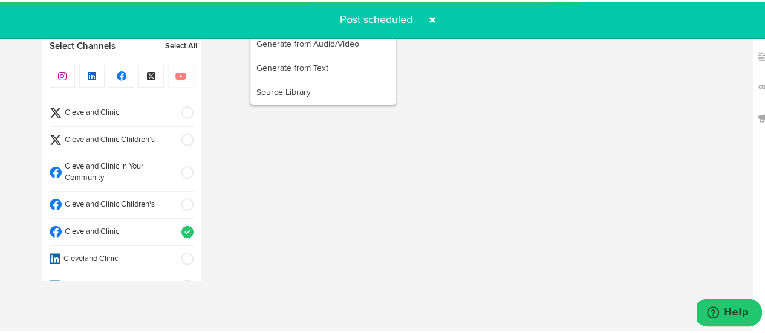
select select "11"
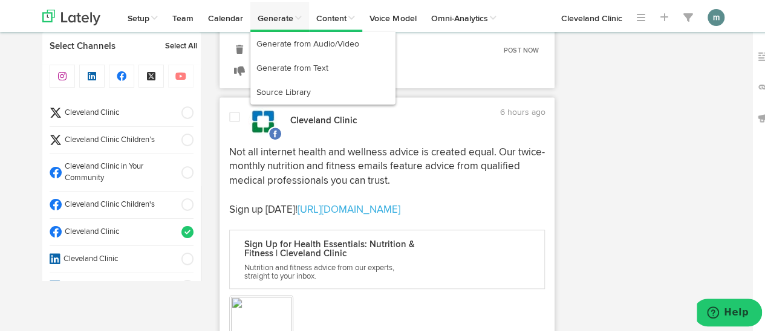
scroll to position [725, 0]
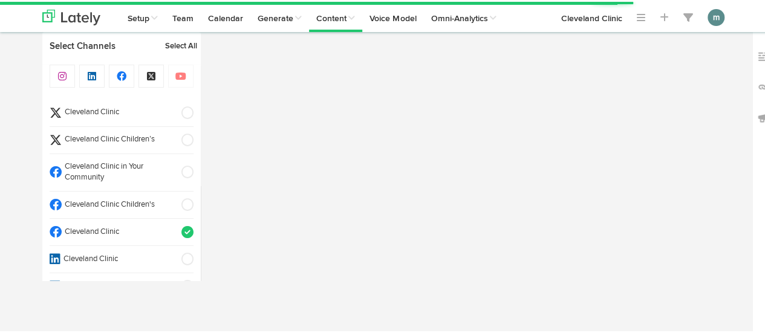
select select "3"
select select "21"
select select "PM"
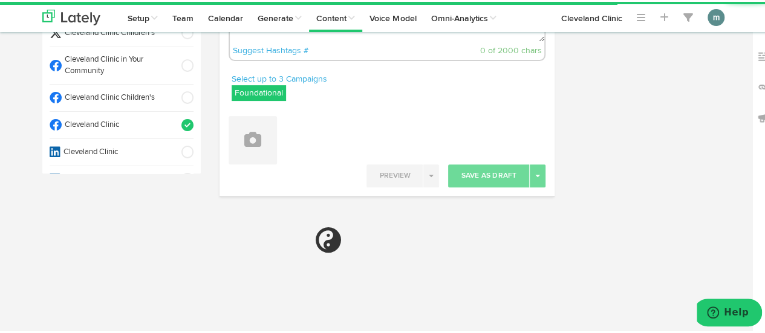
scroll to position [16, 0]
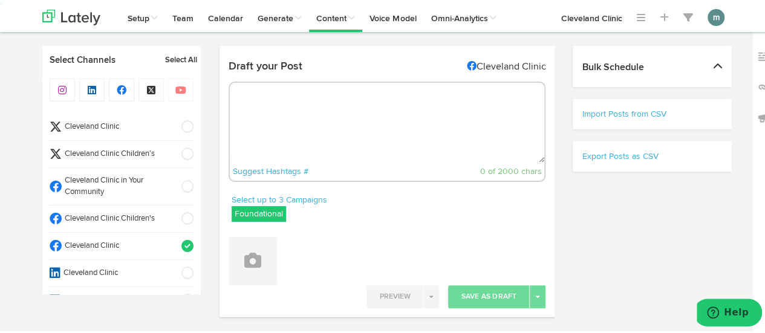
select select "11"
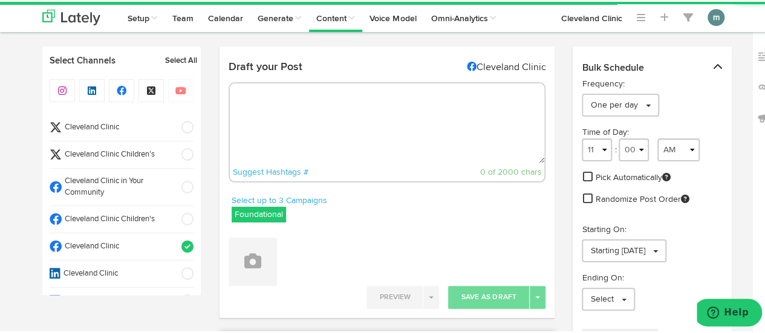
scroll to position [0, 0]
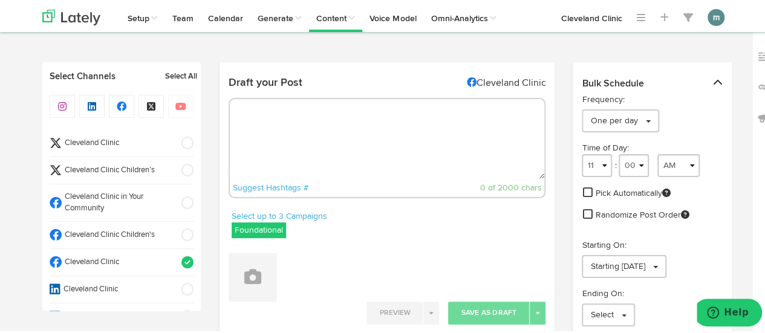
click at [300, 160] on textarea at bounding box center [387, 137] width 315 height 80
paste textarea "6 benefits of medical pedicures. [URL][DOMAIN_NAME]"
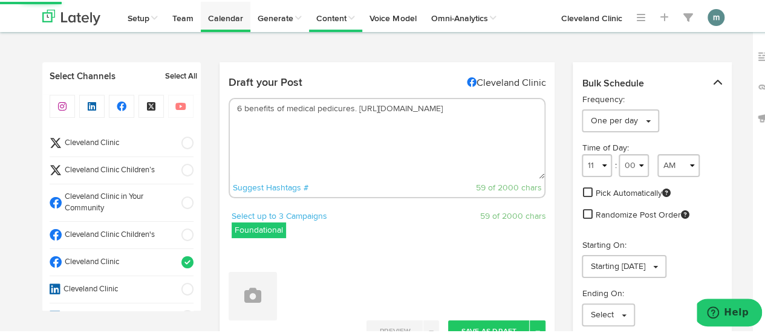
type textarea "6 benefits of medical pedicures. [URL][DOMAIN_NAME]"
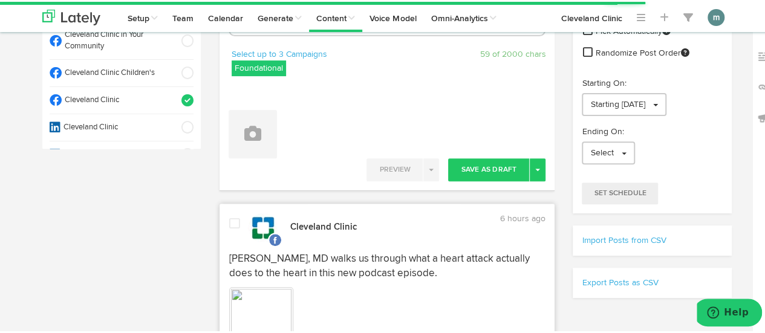
scroll to position [181, 0]
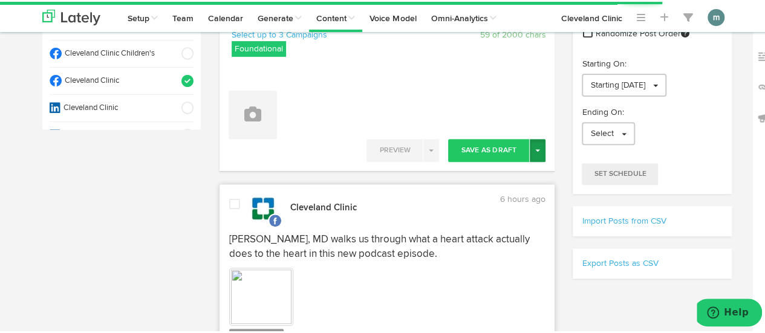
click at [533, 146] on button "Toggle Dropdown" at bounding box center [538, 148] width 16 height 23
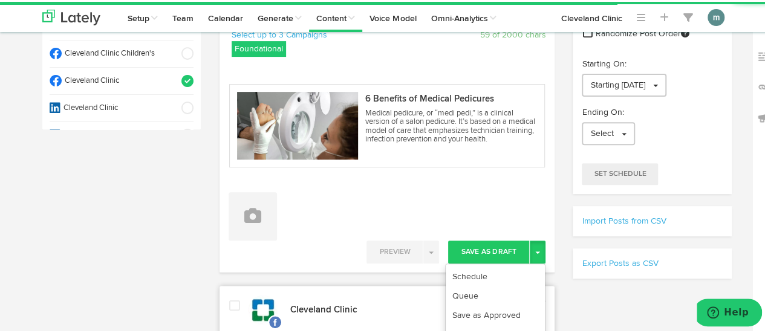
click at [515, 169] on div "6 Benefits of Medical Pedicures Medical pedicure, or “medi pedi,” is a clinical…" at bounding box center [387, 116] width 317 height 111
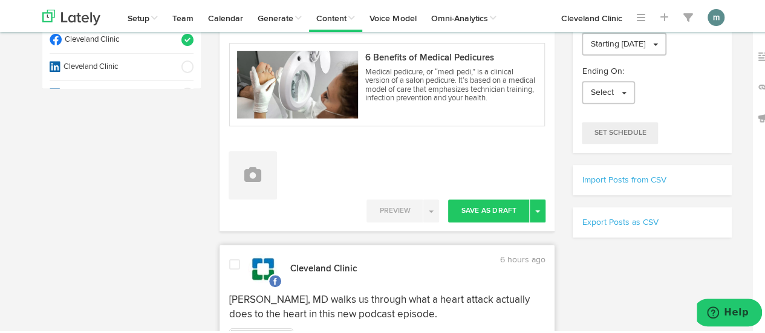
scroll to position [242, 0]
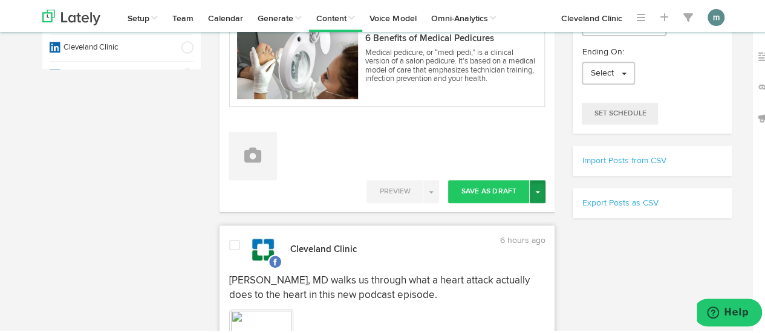
click at [530, 194] on button "Toggle Dropdown" at bounding box center [538, 189] width 16 height 23
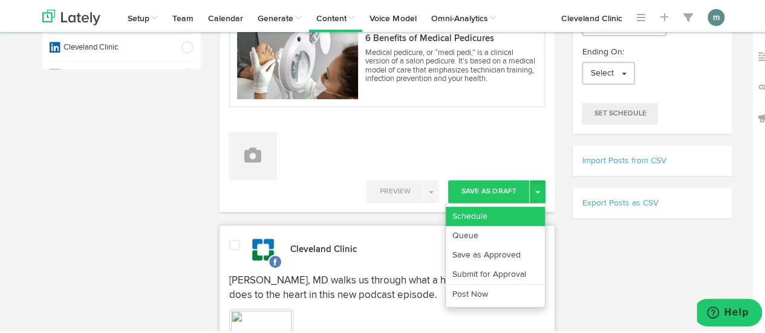
click at [515, 210] on link "Schedule" at bounding box center [495, 214] width 99 height 19
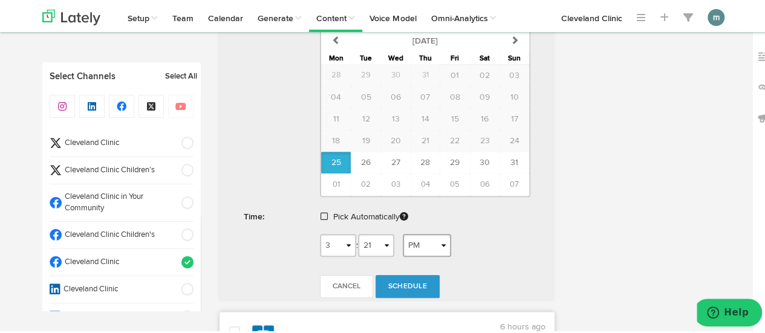
scroll to position [544, 0]
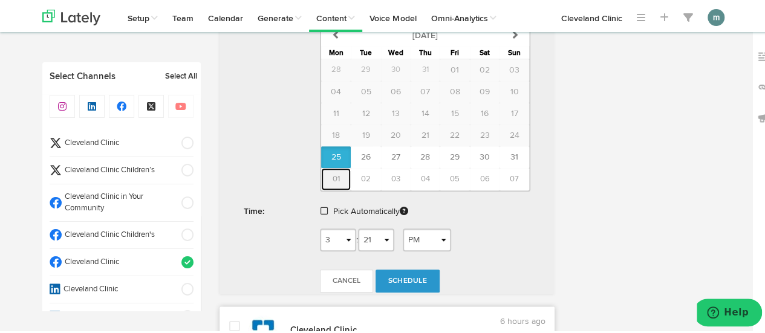
click at [335, 176] on button "01" at bounding box center [336, 177] width 30 height 22
type input "September 01 2025"
click at [320, 207] on span at bounding box center [323, 209] width 7 height 8
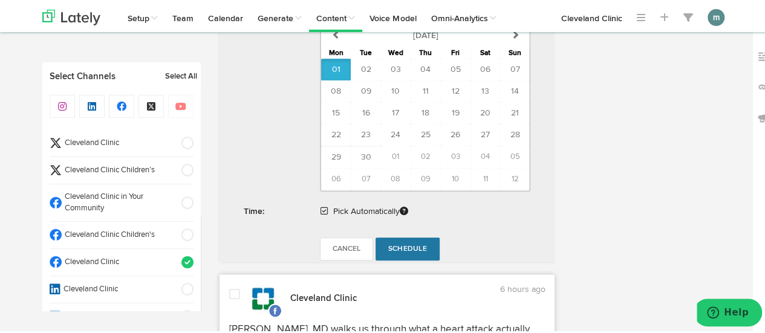
click at [400, 244] on span "Schedule" at bounding box center [407, 247] width 39 height 7
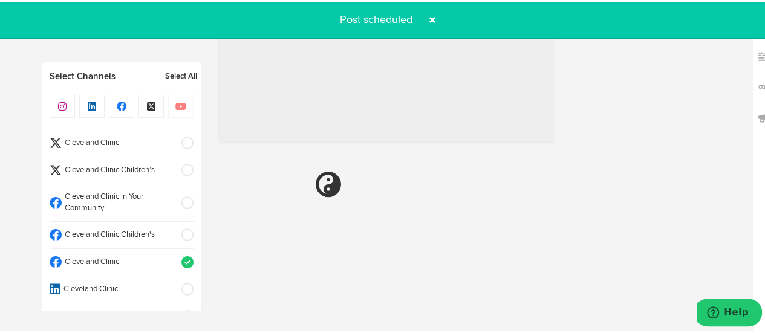
radio input "true"
select select "11"
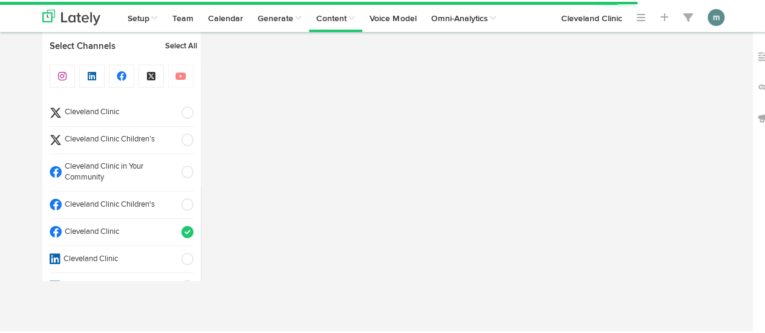
select select "3"
select select "22"
select select "PM"
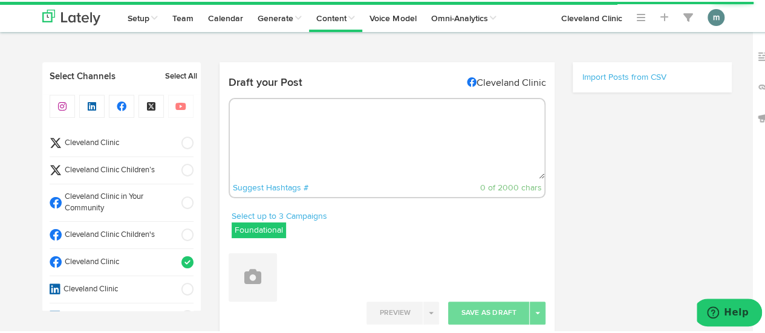
click at [343, 150] on textarea at bounding box center [387, 137] width 315 height 80
select select "11"
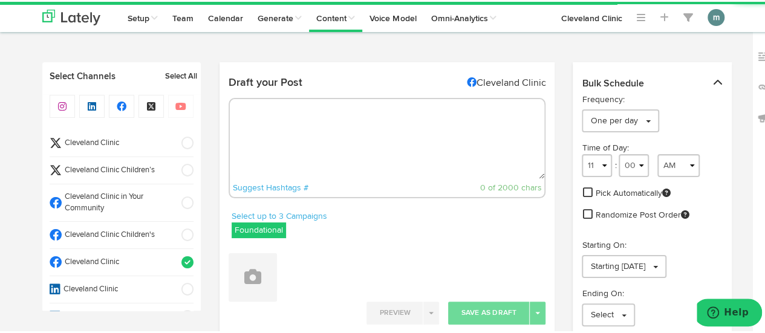
paste textarea "ou’ve probably heard that having an underactive thyroid (hypothyroidism) can ma…"
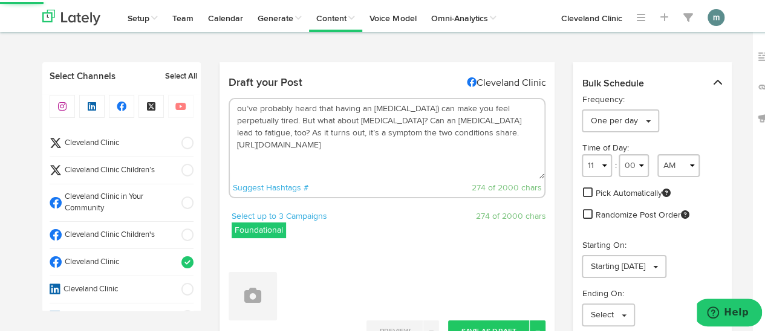
click textarea "ou’ve probably heard that having an underactive thyroid (hypothyroidism) can ma…"
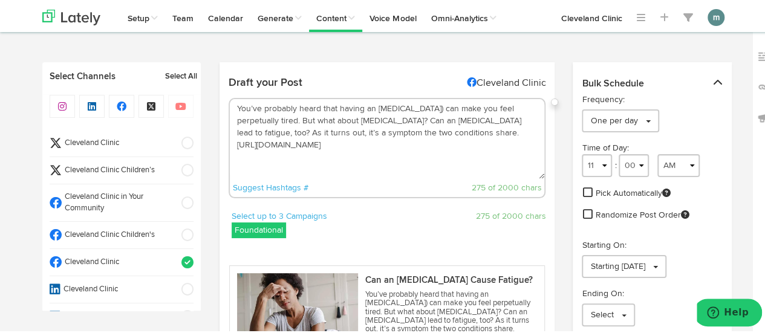
drag, startPoint x: 372, startPoint y: 129, endPoint x: 474, endPoint y: 123, distance: 102.4
click textarea "You’ve probably heard that having an underactive thyroid (hypothyroidism) can m…"
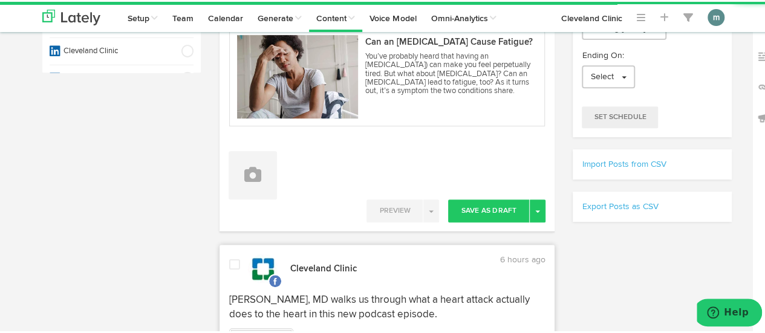
scroll to position [242, 0]
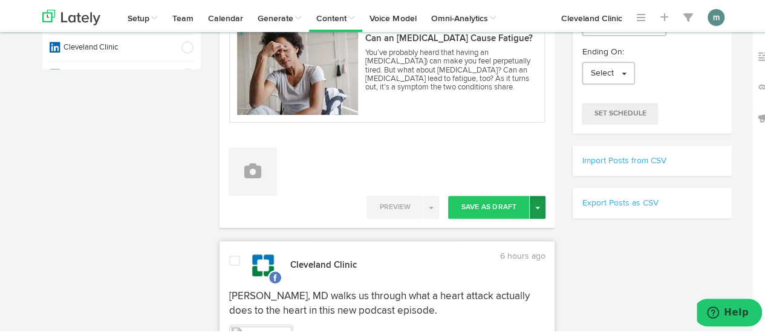
type textarea "You’ve probably heard that having an underactive thyroid (hypothyroidism) can m…"
click button "Toggle Dropdown"
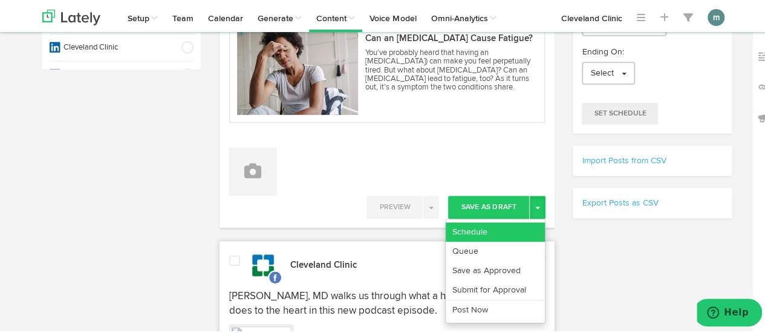
click link "Schedule"
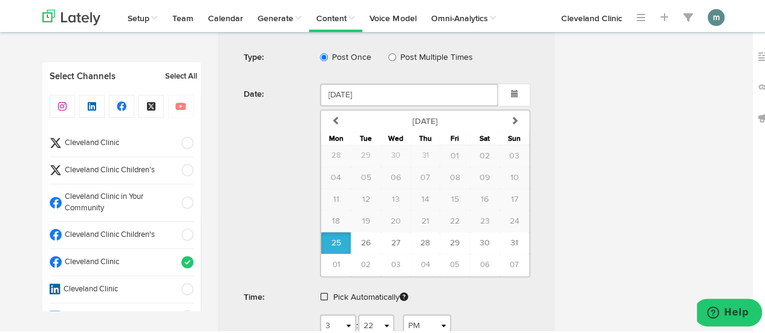
scroll to position [544, 0]
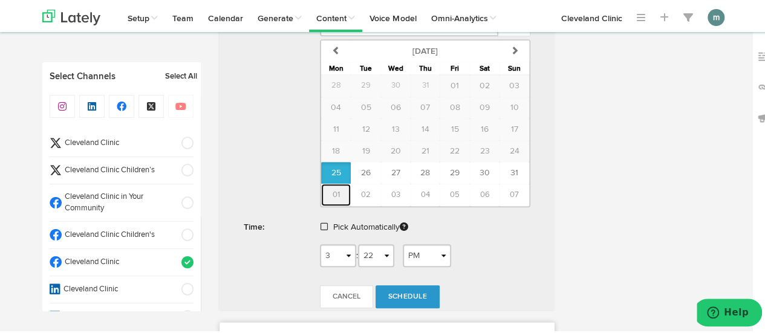
click button "01"
type input "September 01 2025"
click span
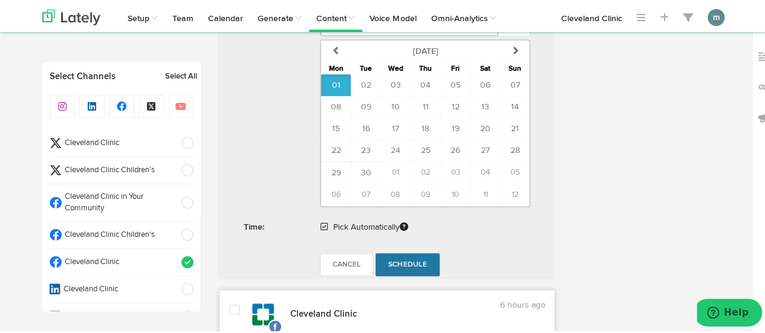
click span "Schedule"
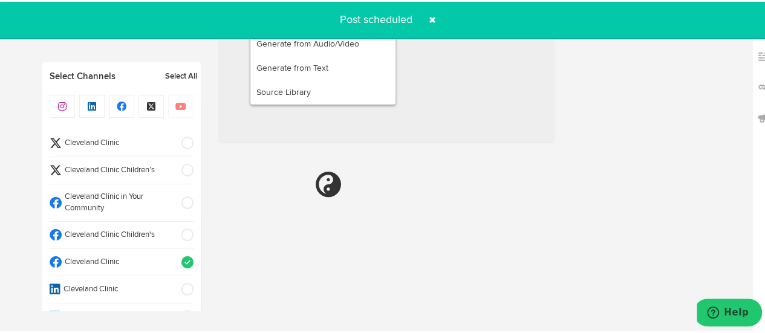
radio input "true"
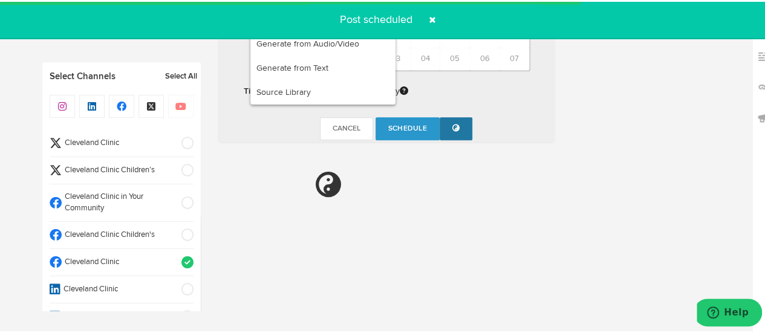
select select "11"
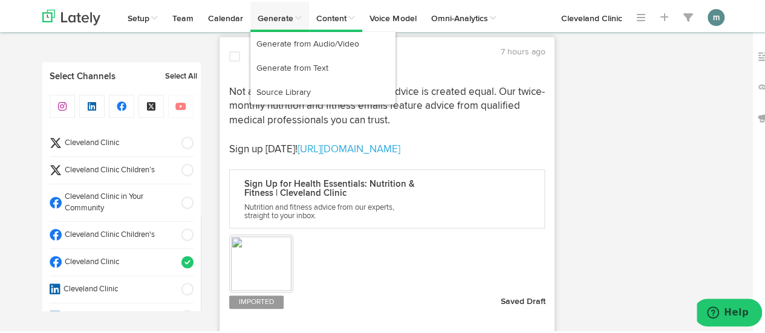
scroll to position [725, 0]
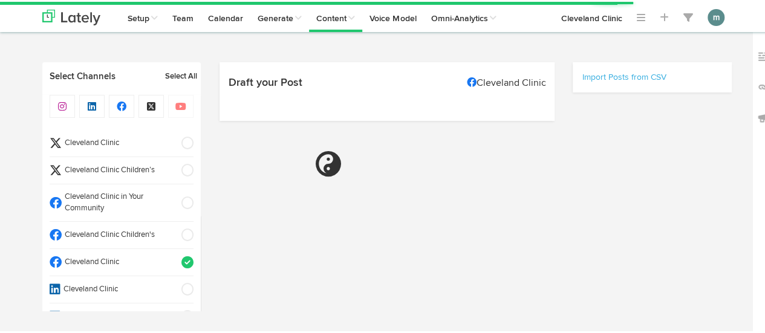
select select "3"
select select "23"
select select "PM"
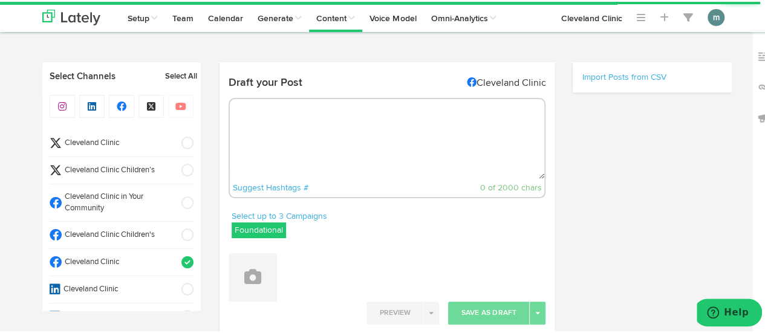
select select "11"
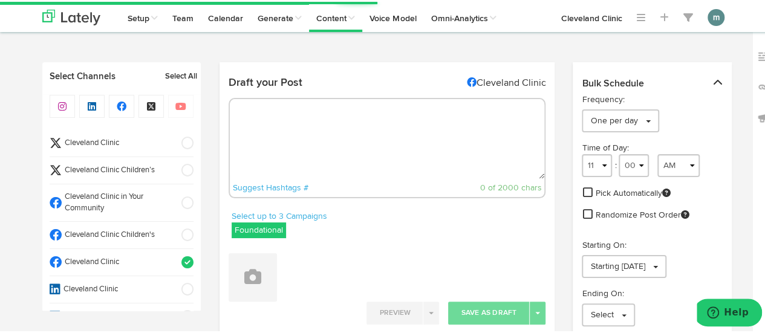
click at [335, 131] on textarea at bounding box center [387, 137] width 315 height 80
paste textarea "What can you sprinkle on salads or soups, roast on the grill or stuff with chee…"
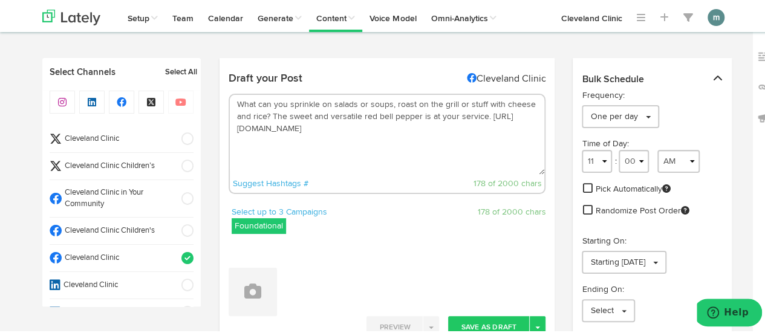
scroll to position [121, 0]
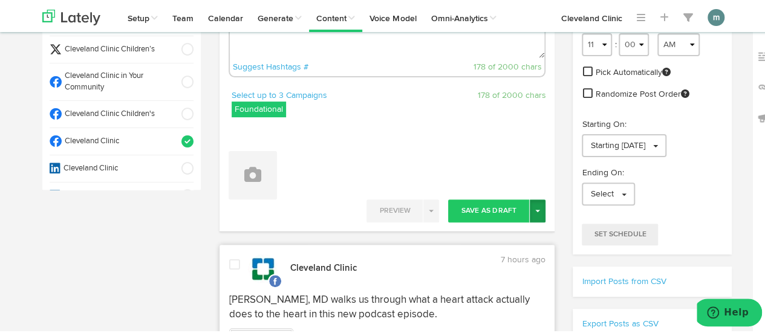
type textarea "What can you sprinkle on salads or soups, roast on the grill or stuff with chee…"
click at [536, 209] on button "Toggle Dropdown" at bounding box center [538, 209] width 16 height 23
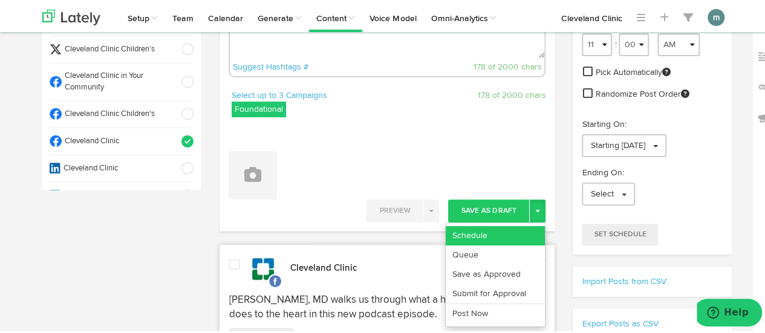
click at [512, 228] on link "Schedule" at bounding box center [495, 233] width 99 height 19
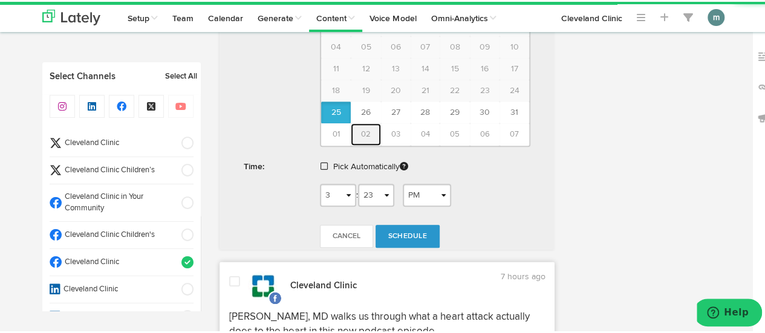
click at [361, 129] on span "02" at bounding box center [366, 133] width 10 height 8
type input "September 02 2025"
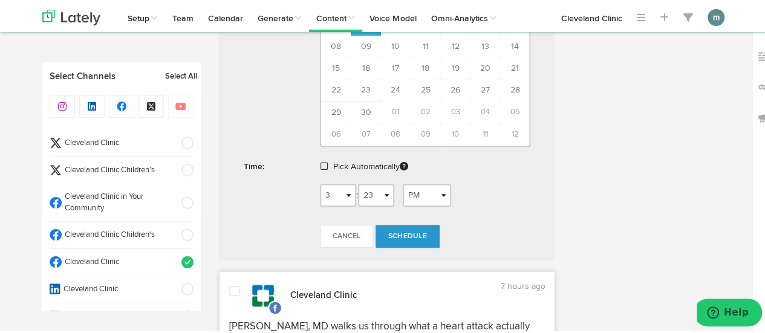
scroll to position [581, 0]
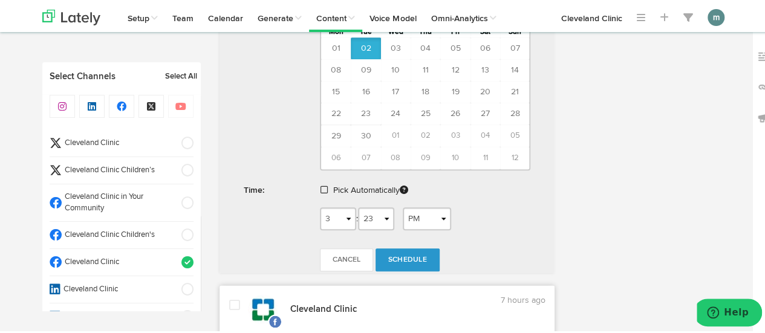
click at [322, 186] on span at bounding box center [323, 188] width 7 height 8
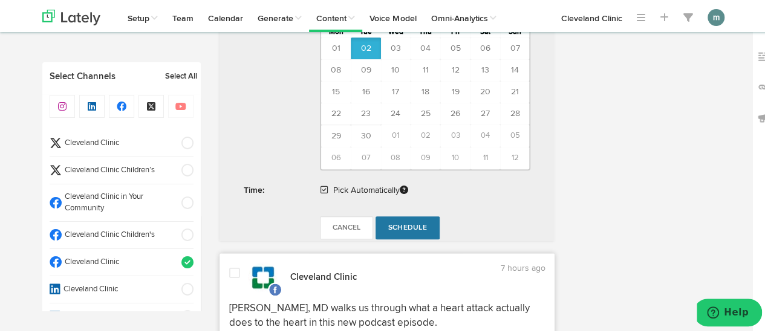
click at [392, 223] on span "Schedule" at bounding box center [407, 226] width 39 height 7
radio input "true"
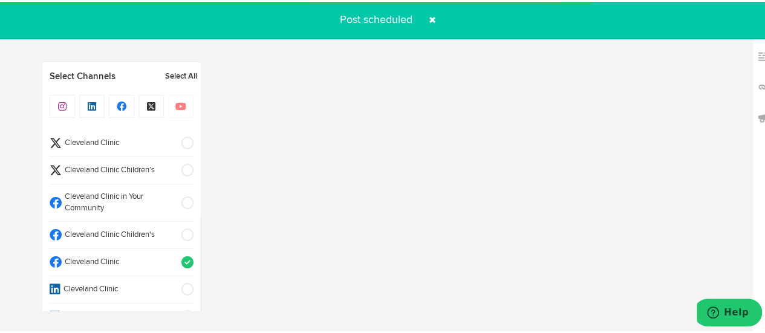
select select "11"
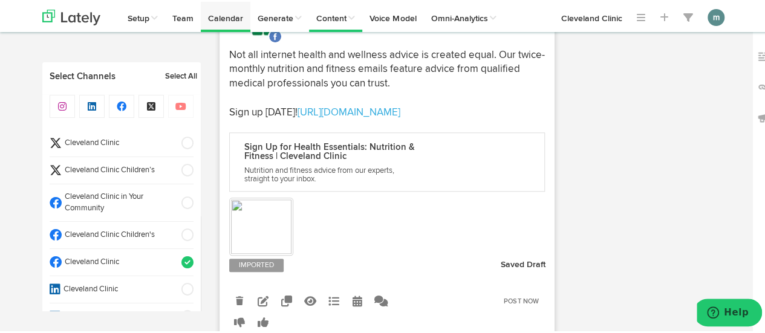
scroll to position [732, 0]
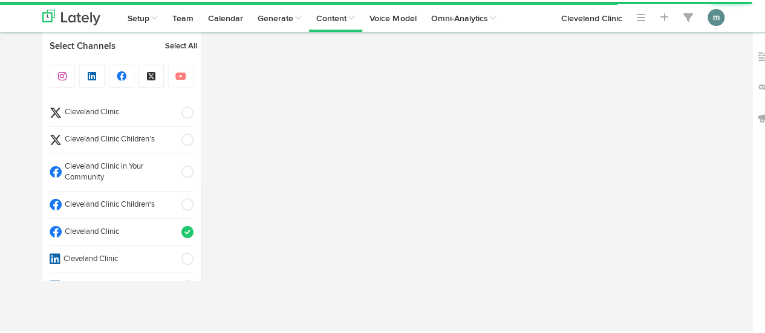
radio input "true"
select select "3"
select select "23"
select select "PM"
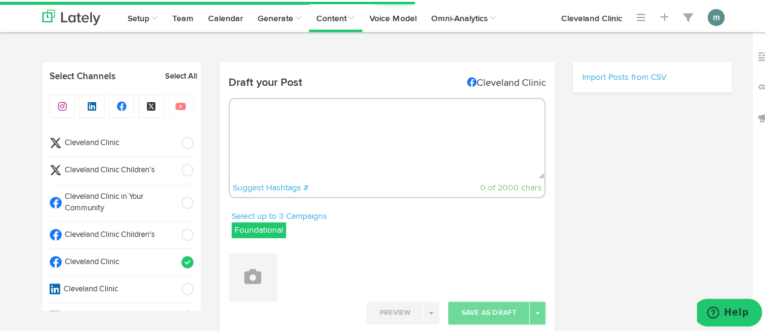
click at [336, 136] on textarea at bounding box center [387, 137] width 315 height 80
paste textarea "If you have [MEDICAL_DATA], you know it can be a journey to find the right medi…"
type textarea "If you have [MEDICAL_DATA], you know it can be a journey to find the right medi…"
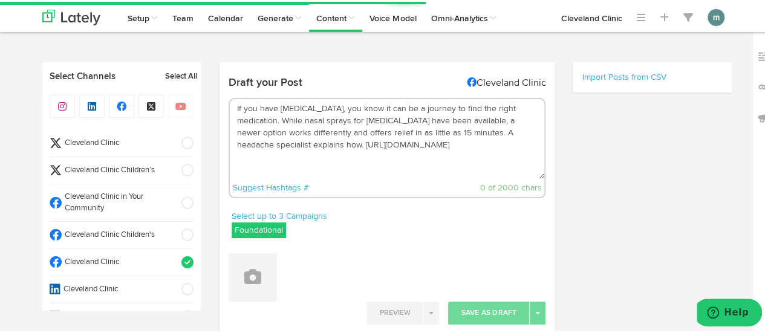
select select "11"
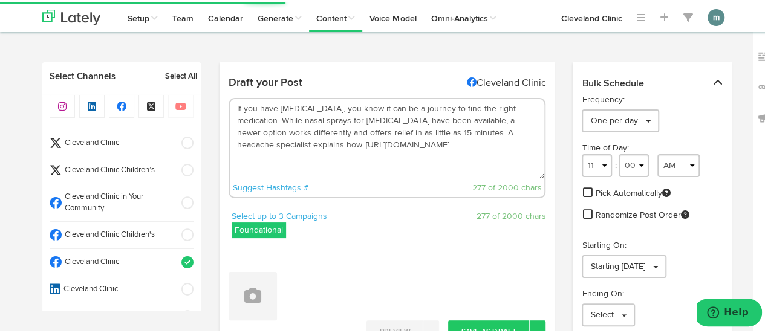
click at [422, 135] on textarea "If you have [MEDICAL_DATA], you know it can be a journey to find the right medi…" at bounding box center [387, 137] width 315 height 80
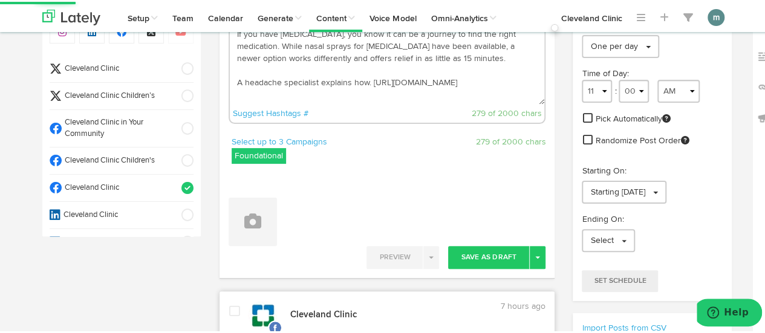
scroll to position [181, 0]
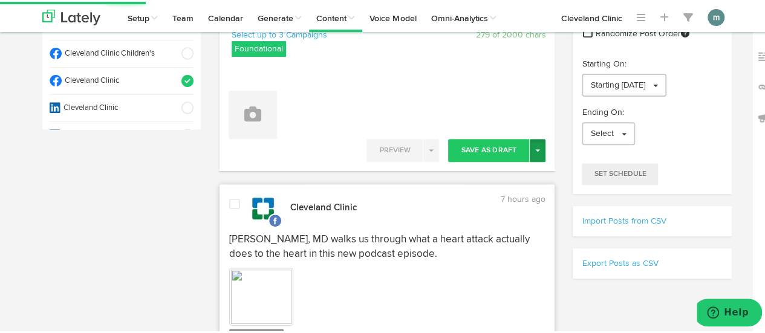
type textarea "If you have [MEDICAL_DATA], you know it can be a journey to find the right medi…"
click at [535, 148] on span "button" at bounding box center [537, 149] width 5 height 2
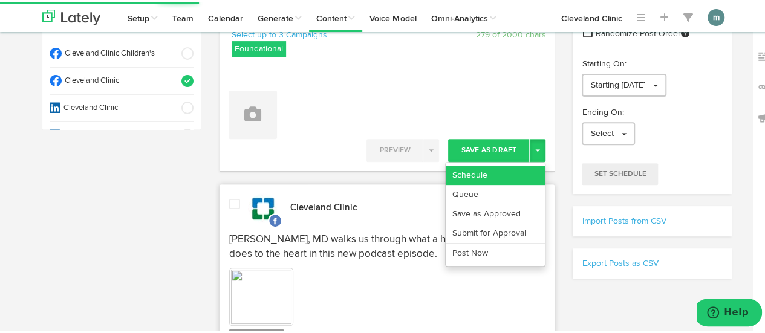
click at [518, 170] on link "Schedule" at bounding box center [495, 173] width 99 height 19
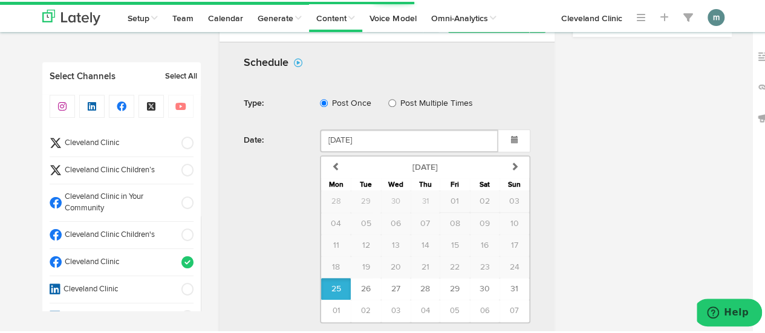
scroll to position [484, 0]
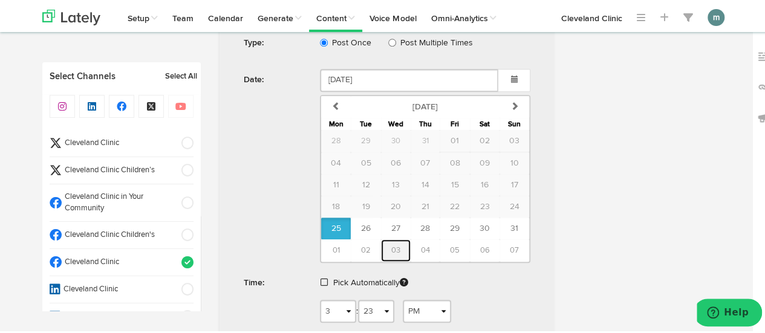
click at [392, 246] on span "03" at bounding box center [395, 249] width 9 height 8
type input "September 03 2025"
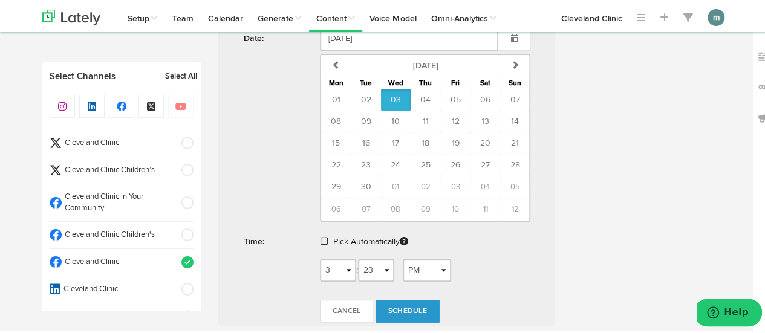
scroll to position [544, 0]
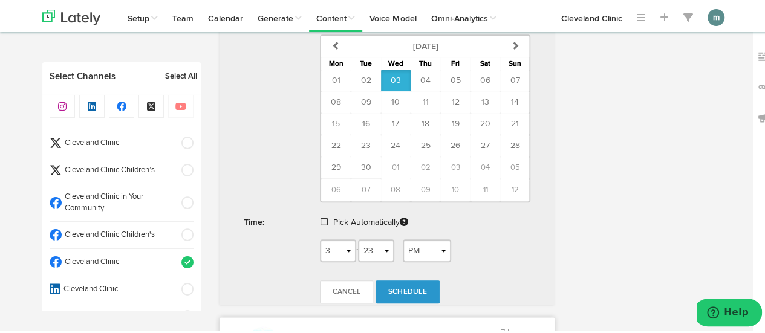
click at [320, 217] on span at bounding box center [323, 220] width 7 height 8
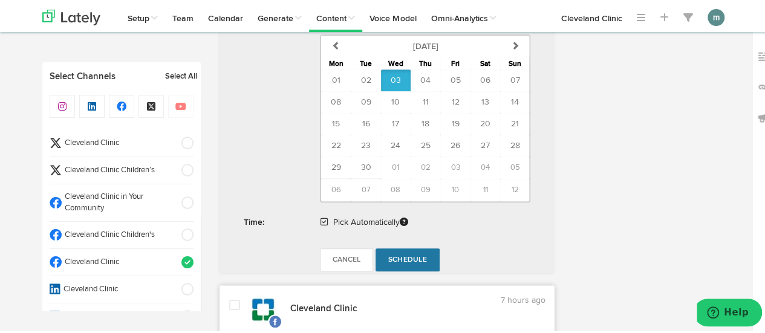
click at [398, 255] on span "Schedule" at bounding box center [407, 258] width 39 height 7
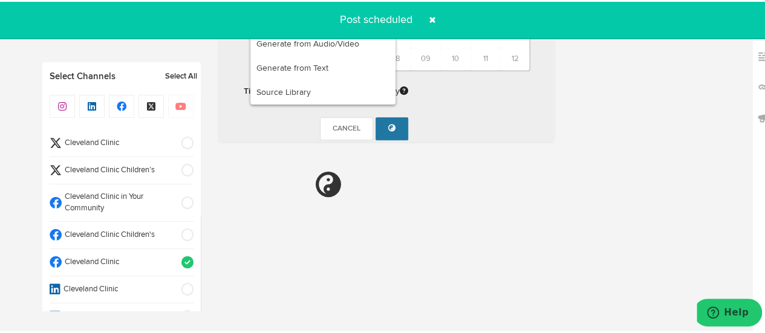
radio input "true"
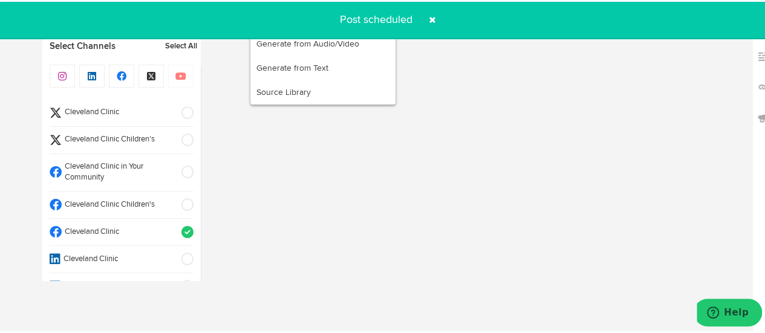
select select "11"
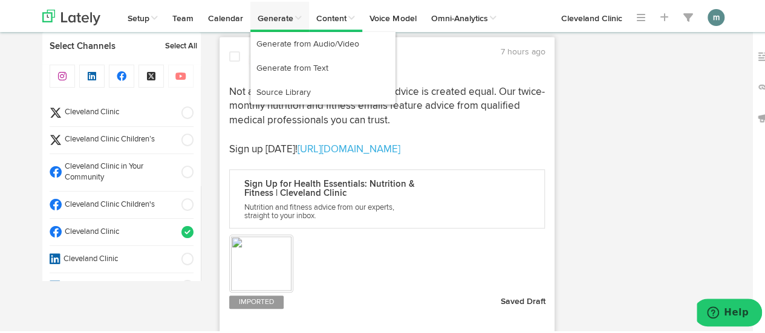
scroll to position [733, 0]
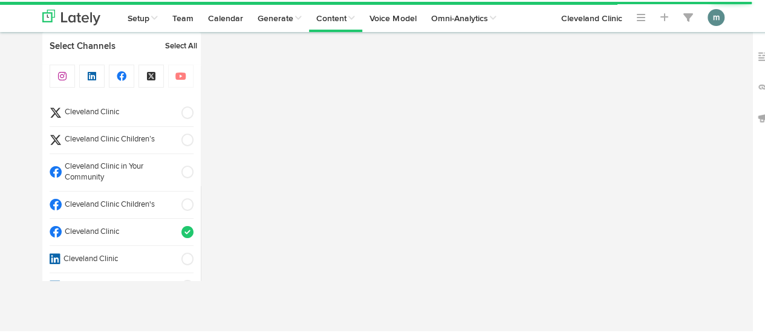
radio input "true"
select select "3"
select select "24"
select select "PM"
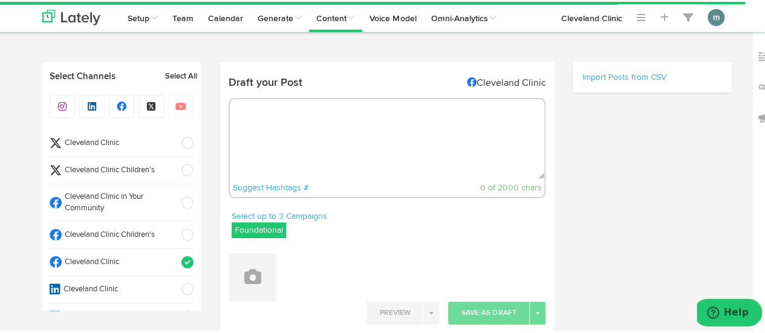
click at [302, 133] on textarea at bounding box center [387, 137] width 315 height 80
select select "11"
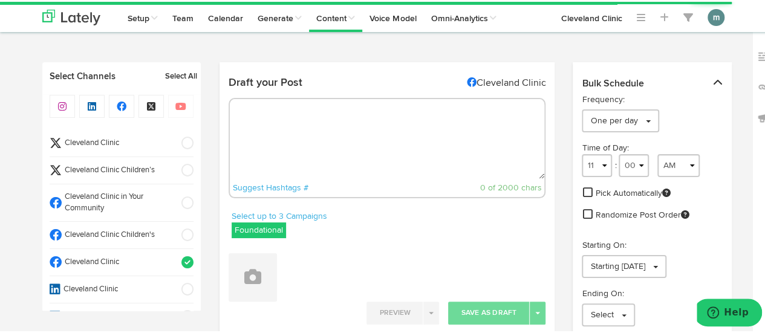
paste textarea "When your kidneys aren’t functioning as well as they used to due to [MEDICAL_DA…"
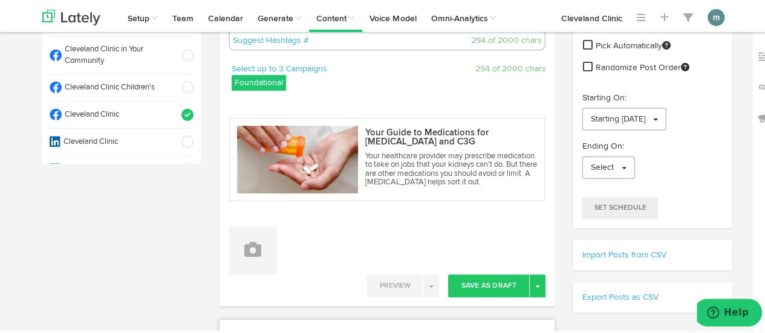
scroll to position [242, 0]
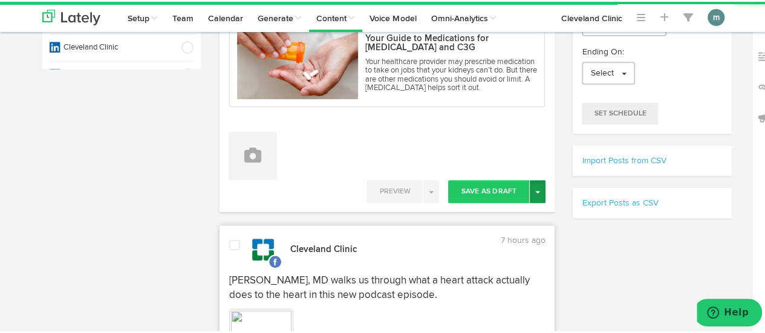
type textarea "When your kidneys aren’t functioning as well as they used to due to IgA nephrop…"
click at [535, 189] on span "button" at bounding box center [537, 190] width 5 height 2
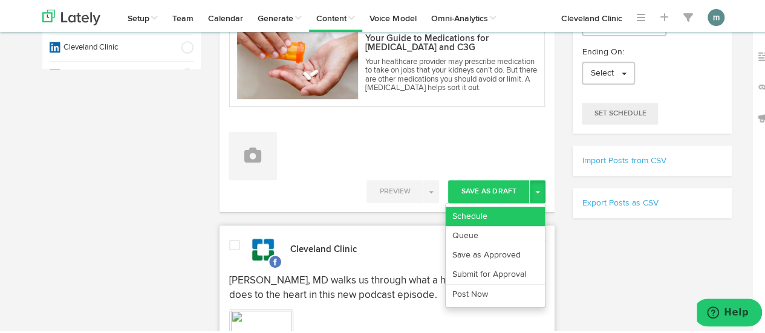
click at [499, 211] on link "Schedule" at bounding box center [495, 214] width 99 height 19
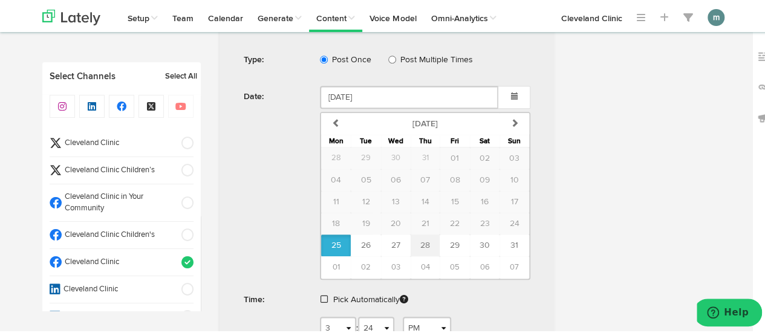
scroll to position [484, 0]
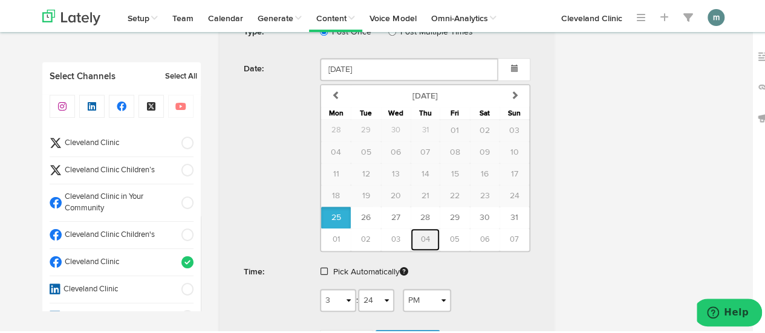
click at [421, 234] on span "04" at bounding box center [425, 238] width 9 height 8
type input "September 04 2025"
click at [320, 267] on span at bounding box center [323, 269] width 7 height 8
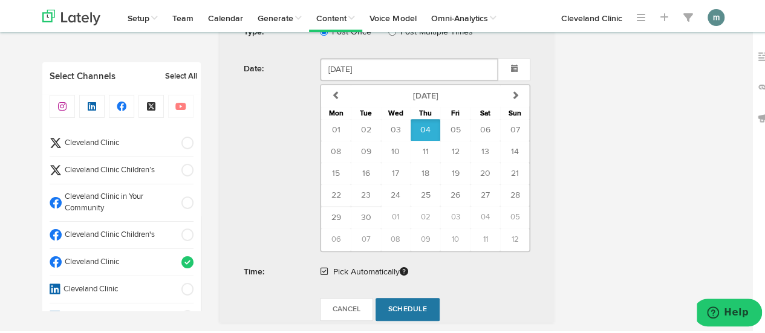
click at [400, 304] on span "Schedule" at bounding box center [407, 307] width 39 height 7
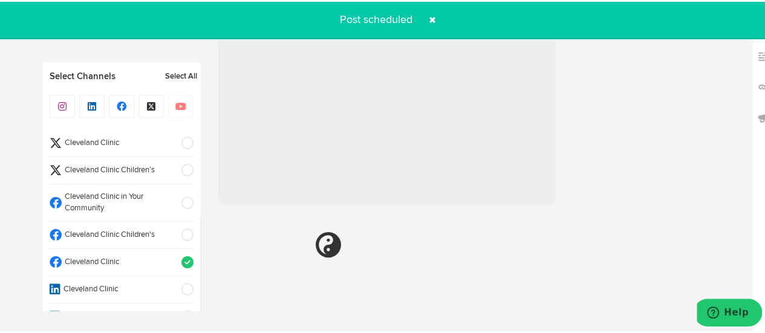
radio input "true"
select select "11"
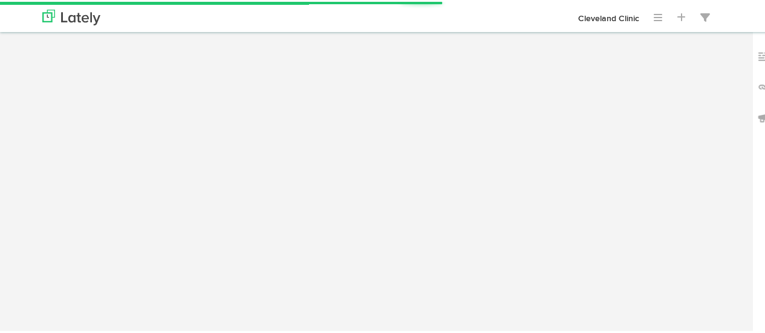
scroll to position [500, 0]
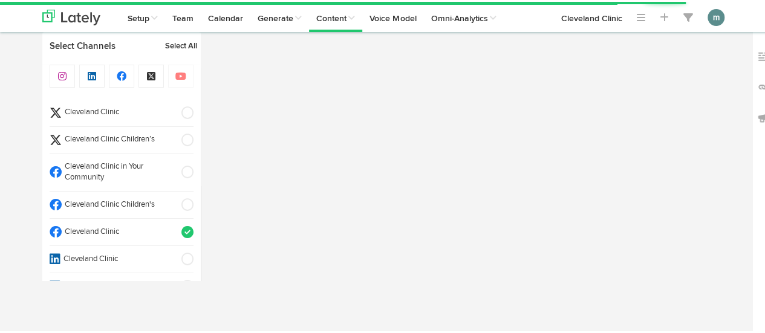
select select "3"
select select "24"
select select "PM"
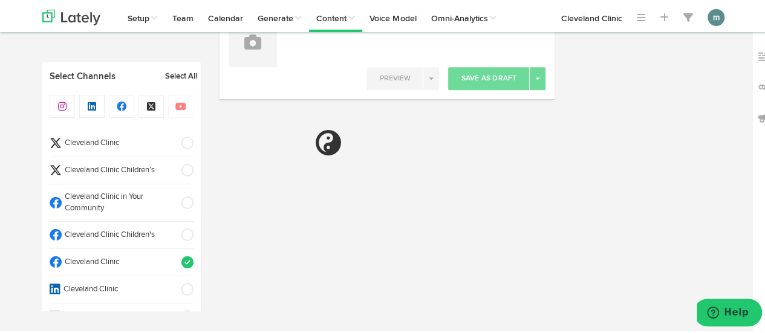
select select "11"
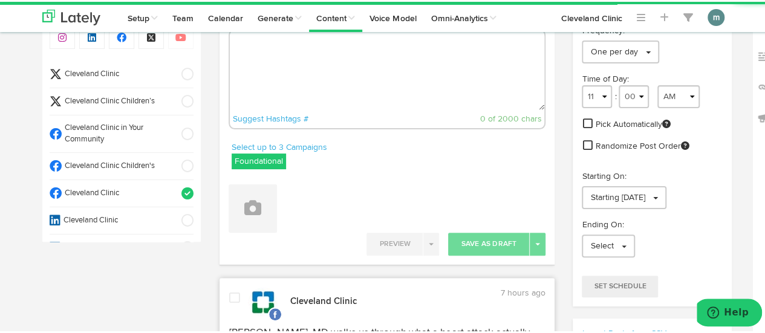
scroll to position [0, 0]
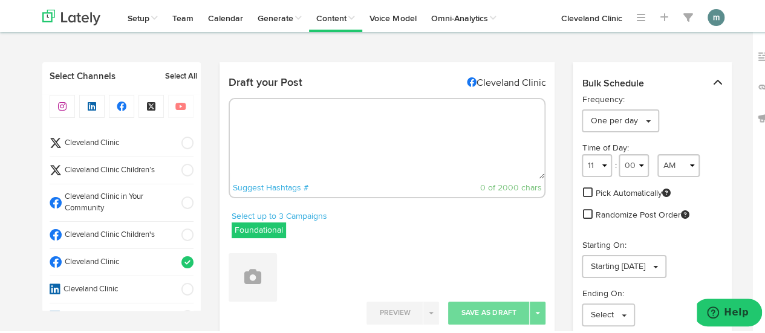
click at [287, 128] on textarea at bounding box center [387, 137] width 315 height 80
paste textarea "It’s rare to experience symptoms of IgAN or C3G unless they progress to late-st…"
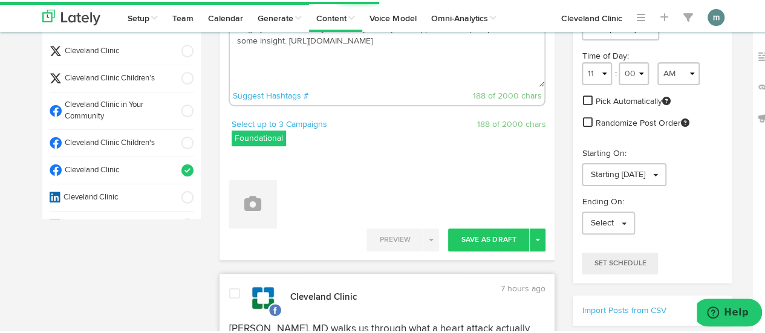
scroll to position [121, 0]
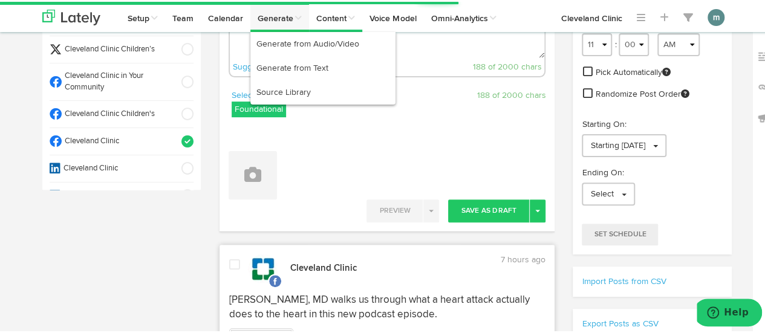
type textarea "It’s rare to experience symptoms of IgAN or C3G unless they progress to late-st…"
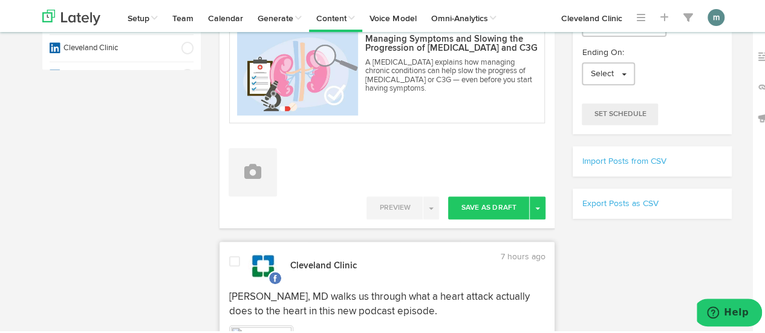
scroll to position [242, 0]
click at [530, 204] on button "Toggle Dropdown" at bounding box center [538, 205] width 16 height 23
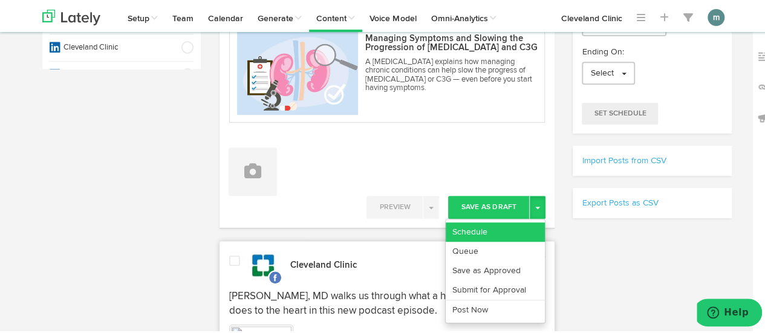
click at [504, 223] on link "Schedule" at bounding box center [495, 230] width 99 height 19
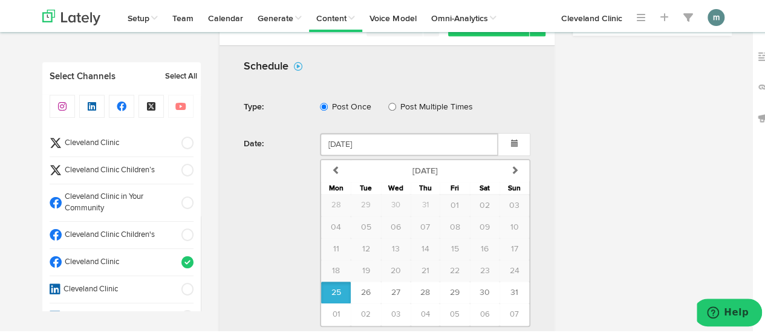
scroll to position [544, 0]
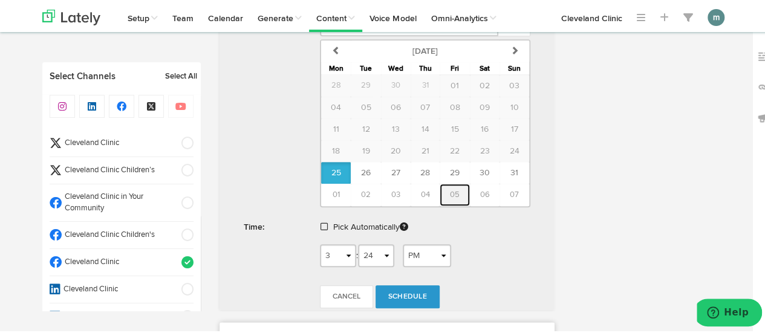
click at [450, 189] on span "05" at bounding box center [455, 193] width 10 height 8
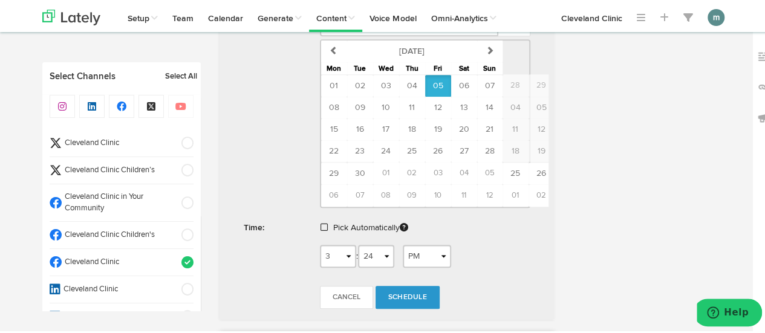
type input "September 05 2025"
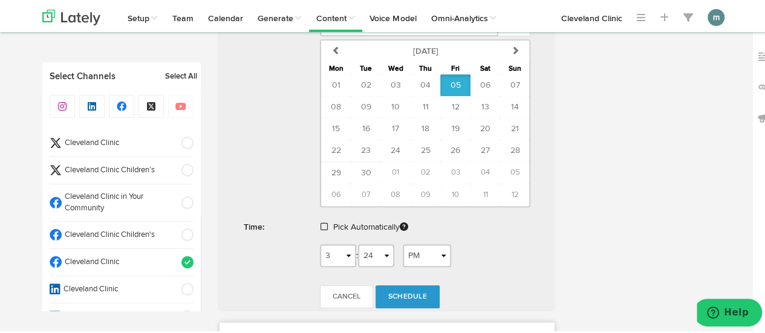
click at [320, 223] on span at bounding box center [323, 225] width 7 height 8
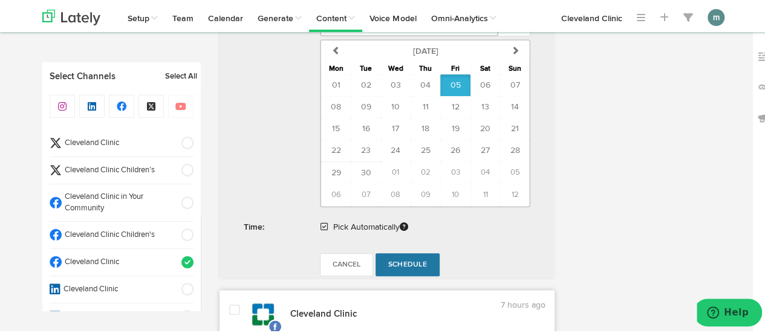
click at [407, 261] on span "Schedule" at bounding box center [407, 262] width 39 height 7
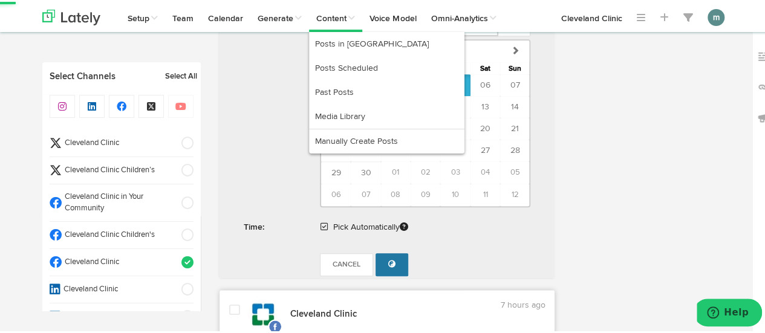
radio input "true"
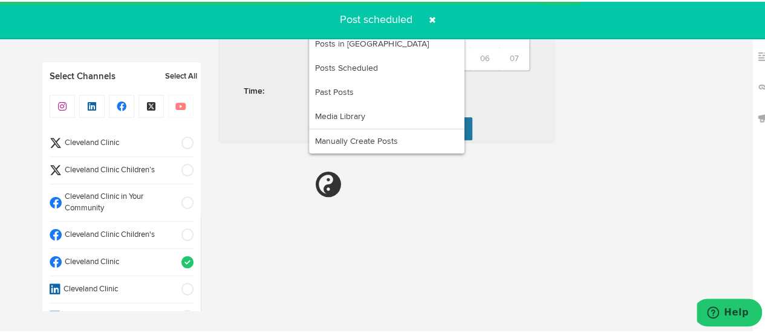
select select "11"
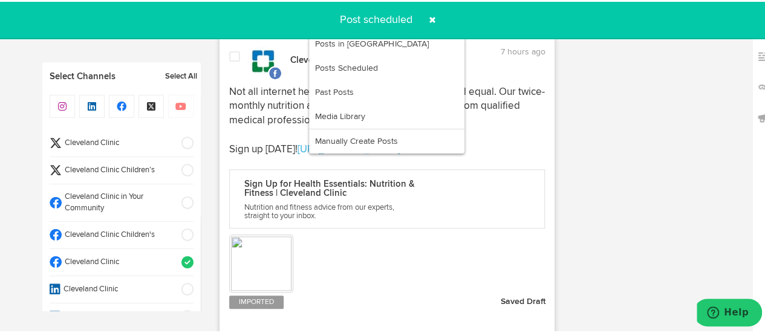
scroll to position [725, 0]
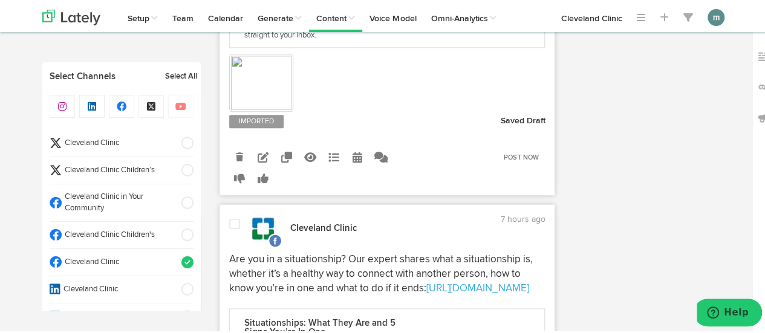
click at [128, 138] on span "Cleveland Clinic" at bounding box center [118, 141] width 112 height 11
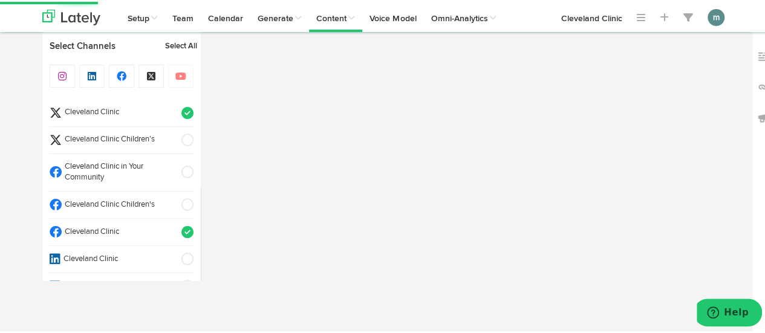
select select "11"
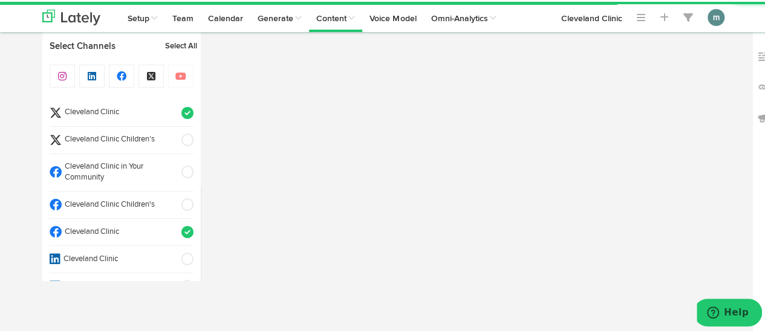
scroll to position [725, 0]
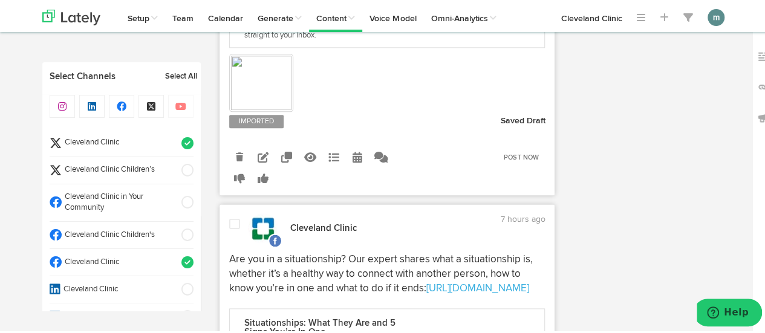
click at [125, 261] on span "Cleveland Clinic" at bounding box center [118, 260] width 112 height 11
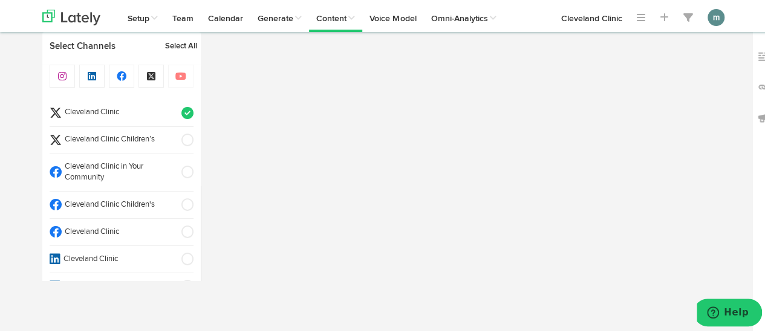
scroll to position [713, 0]
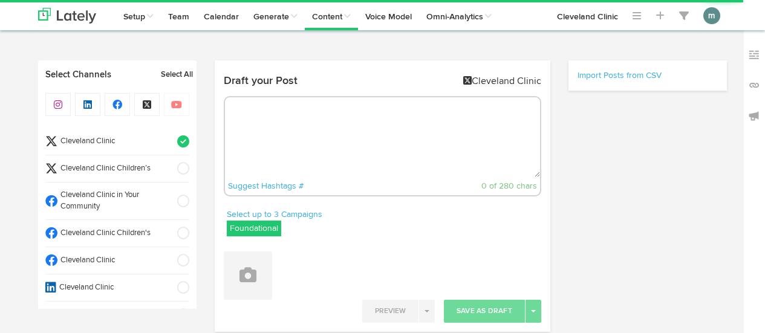
radio input "true"
select select "3"
select select "25"
select select "PM"
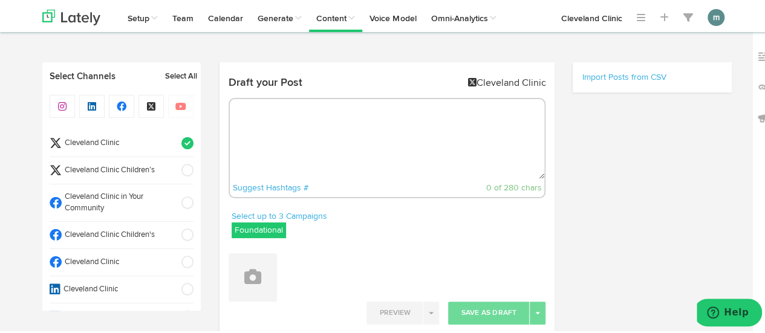
click at [295, 131] on textarea at bounding box center [387, 137] width 315 height 80
paste textarea "When your kidneys aren’t functioning as well as they used to due to [MEDICAL_DA…"
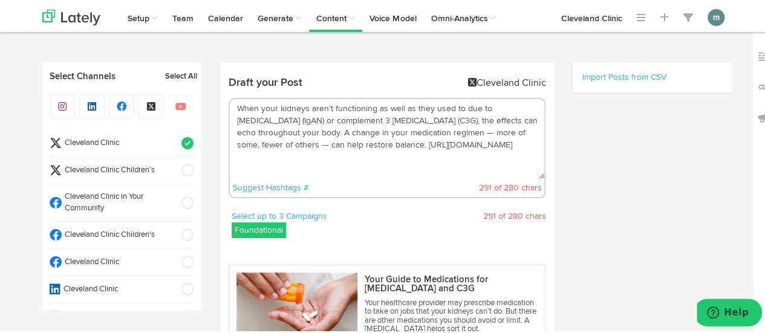
click at [304, 121] on textarea "When your kidneys aren’t functioning as well as they used to due to [MEDICAL_DA…" at bounding box center [387, 137] width 315 height 80
click at [426, 120] on textarea "When your kidneys aren’t functioning as well as they used to due to [MEDICAL_DA…" at bounding box center [387, 137] width 315 height 80
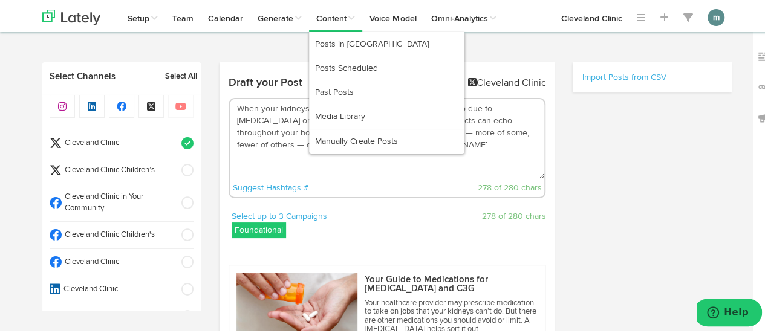
type textarea "When your kidneys aren’t functioning as well as they used to due to [MEDICAL_DA…"
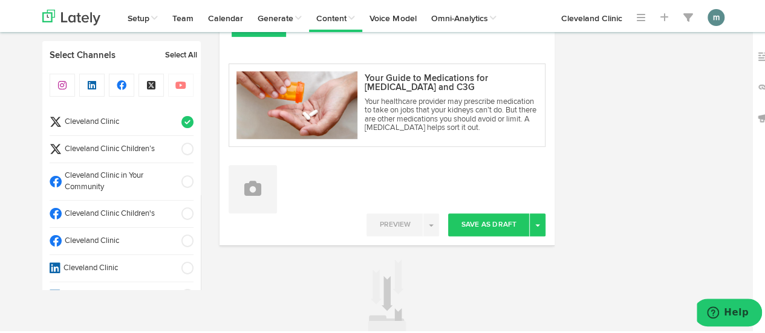
scroll to position [291, 0]
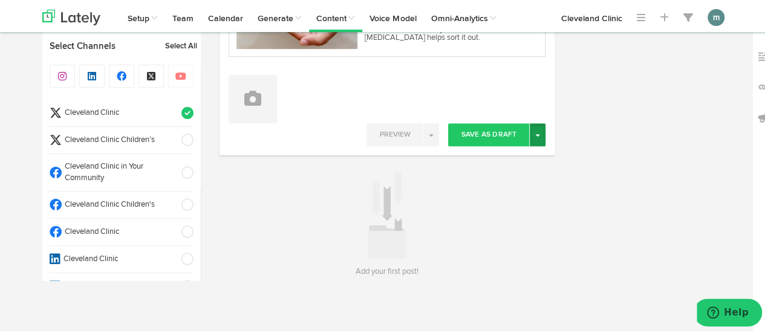
click at [536, 134] on button "Toggle Dropdown" at bounding box center [538, 133] width 16 height 23
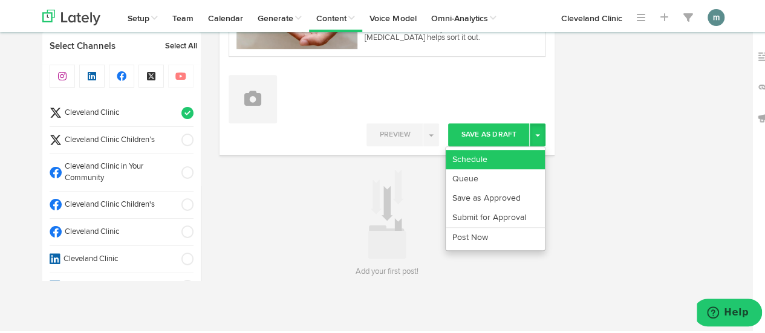
click at [521, 151] on link "Schedule" at bounding box center [495, 157] width 99 height 19
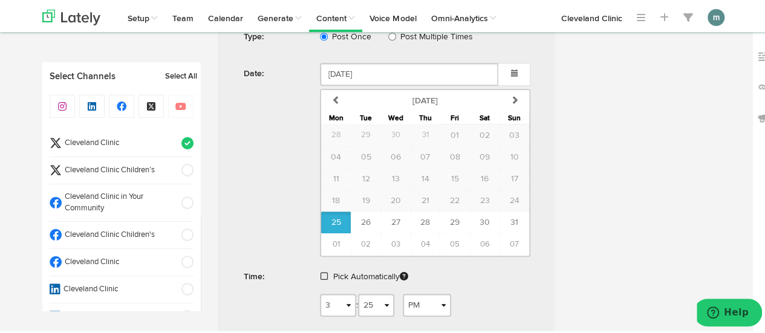
scroll to position [524, 0]
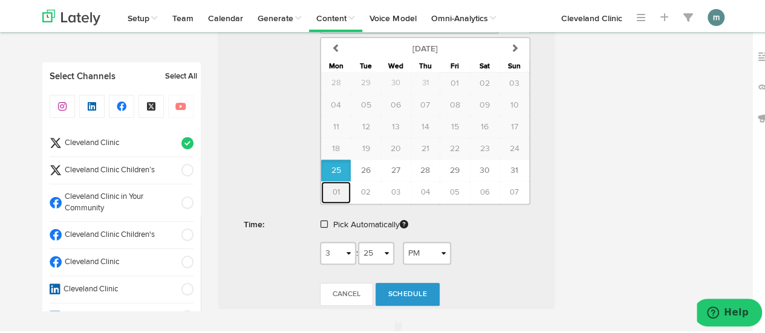
click at [332, 188] on span "01" at bounding box center [335, 191] width 7 height 8
type input "[DATE]"
click at [320, 220] on span at bounding box center [323, 222] width 7 height 8
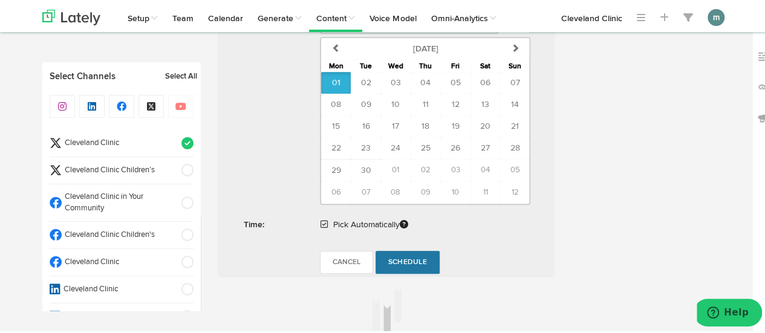
click at [398, 258] on span "Schedule" at bounding box center [407, 260] width 39 height 7
radio input "true"
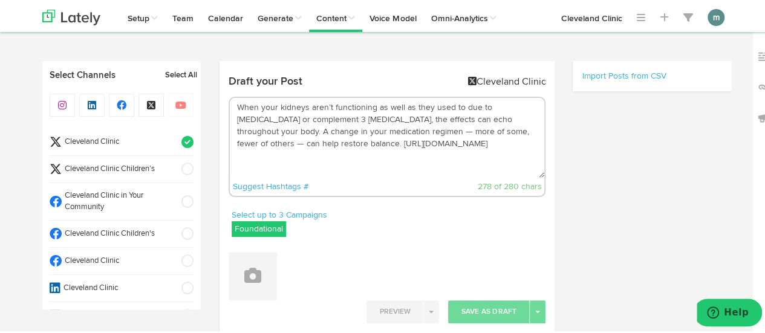
scroll to position [0, 0]
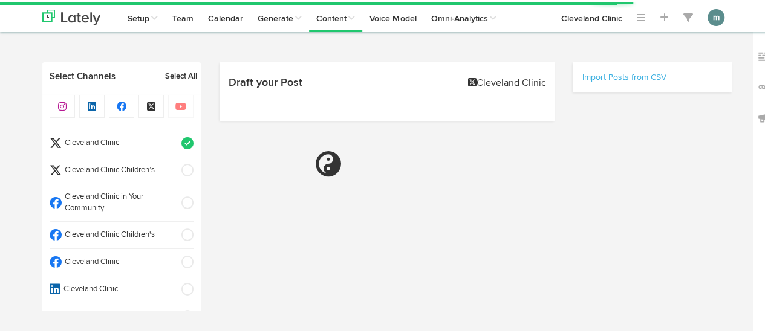
select select "3"
select select "26"
select select "PM"
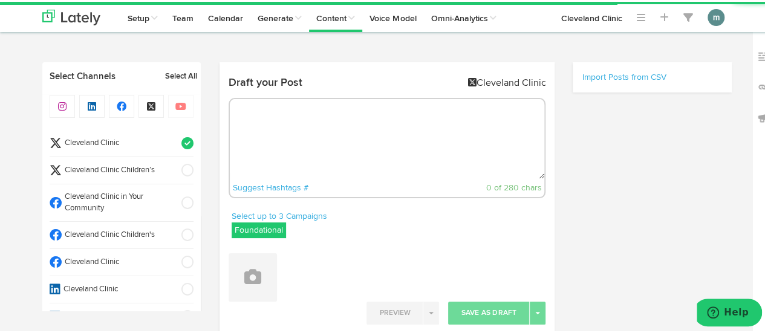
click at [331, 137] on textarea at bounding box center [387, 137] width 315 height 80
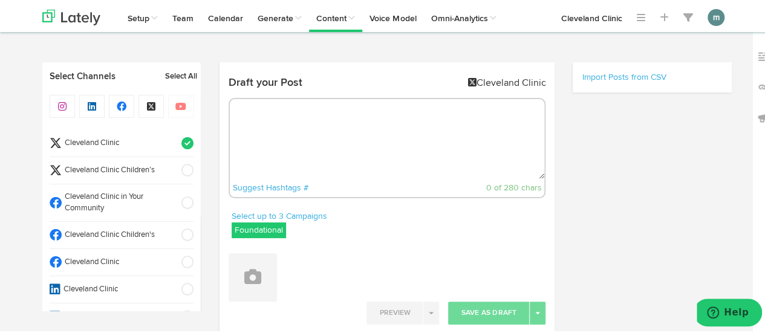
paste textarea "Facing a weight plateau after [MEDICAL_DATA]? Find out how to turn it around an…"
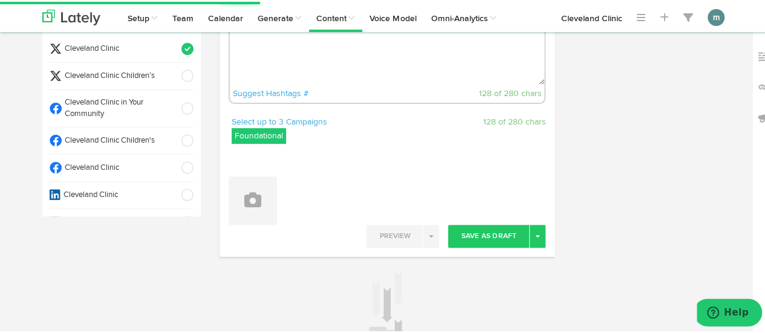
scroll to position [181, 0]
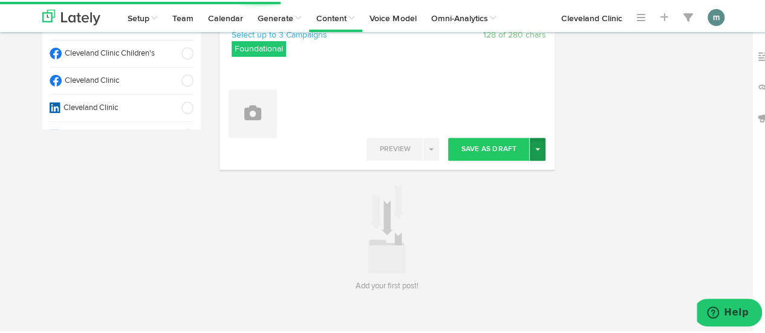
type textarea "Facing a weight plateau after [MEDICAL_DATA]? Find out how to turn it around an…"
click at [530, 146] on button "Toggle Dropdown" at bounding box center [538, 147] width 16 height 23
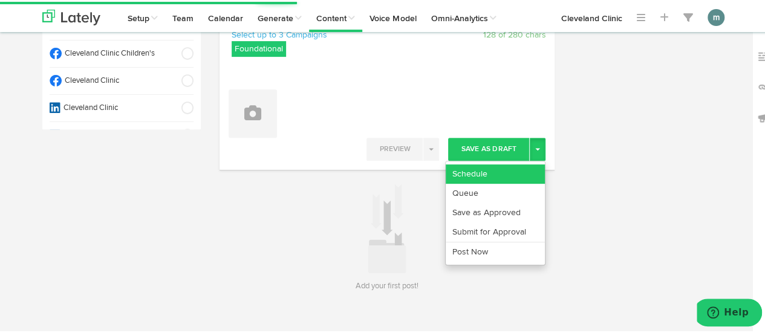
click at [514, 166] on link "Schedule" at bounding box center [495, 172] width 99 height 19
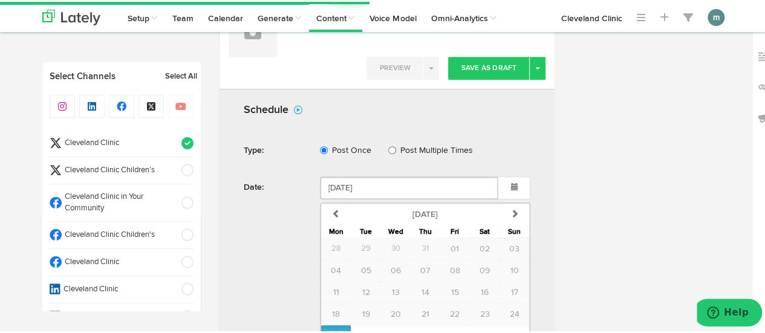
scroll to position [363, 0]
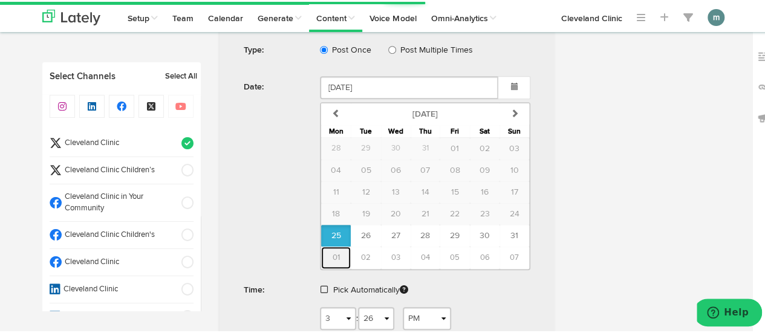
click at [334, 253] on span "01" at bounding box center [335, 256] width 7 height 8
type input "[DATE]"
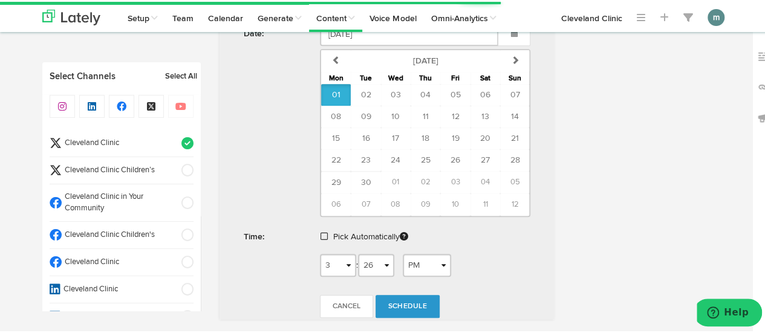
scroll to position [484, 0]
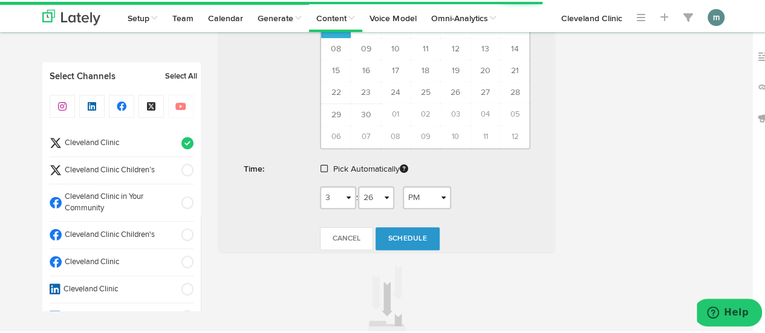
click at [320, 164] on span at bounding box center [323, 167] width 7 height 8
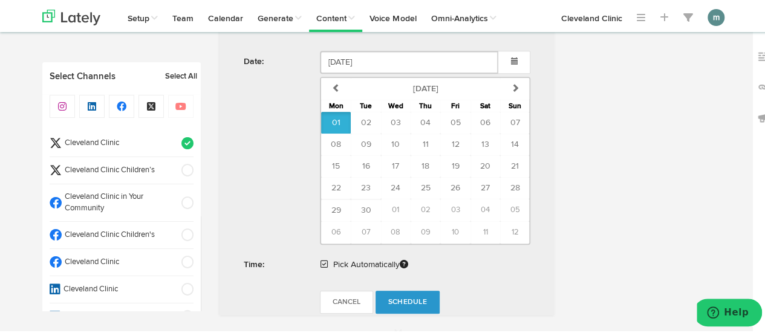
scroll to position [544, 0]
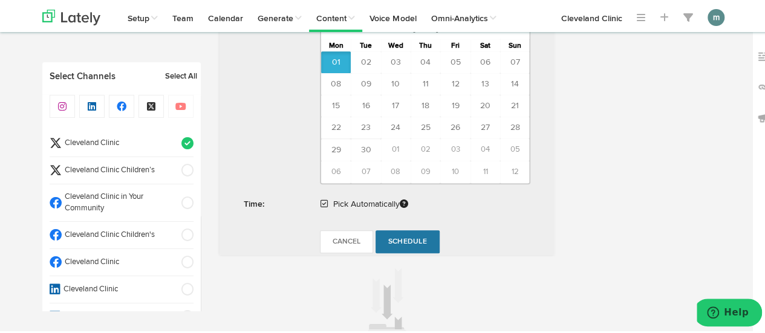
click at [390, 239] on span "Schedule" at bounding box center [407, 239] width 39 height 7
radio input "true"
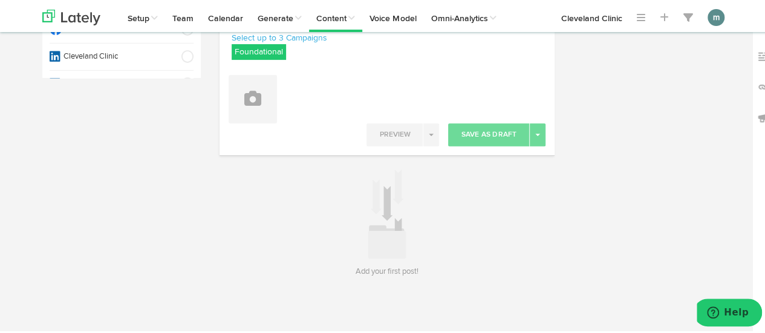
scroll to position [0, 0]
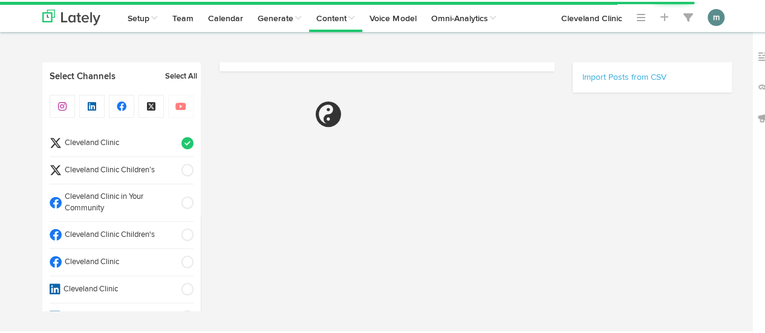
scroll to position [54, 0]
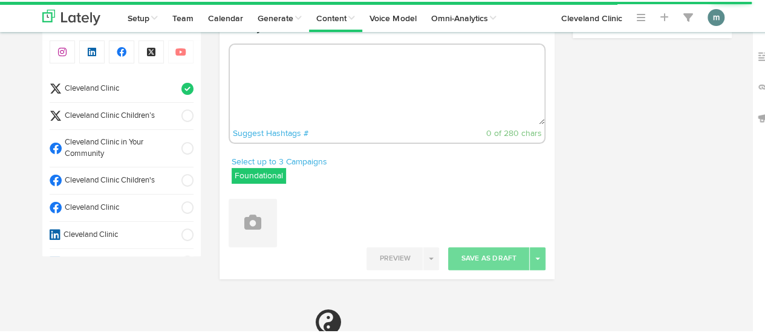
radio input "true"
select select "3"
select select "27"
select select "PM"
click at [285, 73] on textarea at bounding box center [387, 83] width 315 height 80
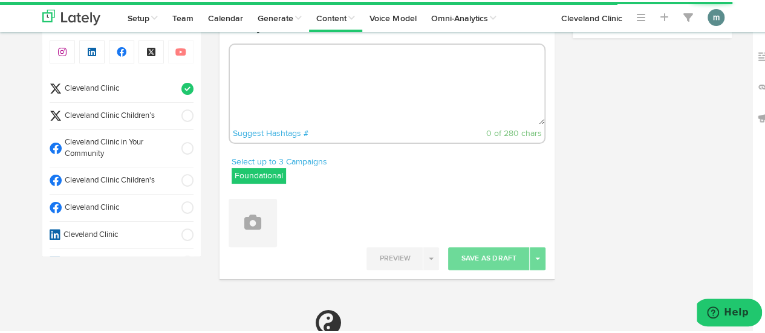
paste textarea "Say goodbye to restless nights — learn how to align your sleep habits with your…"
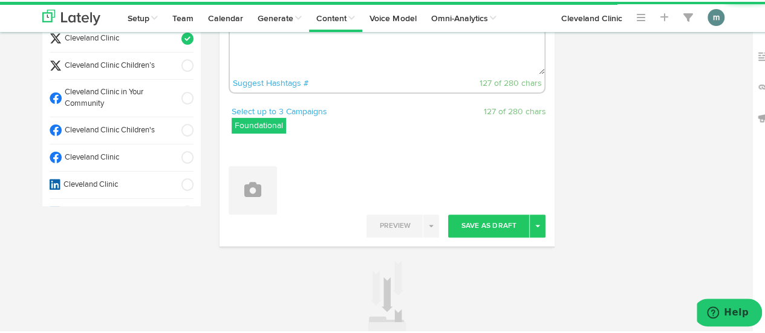
scroll to position [175, 0]
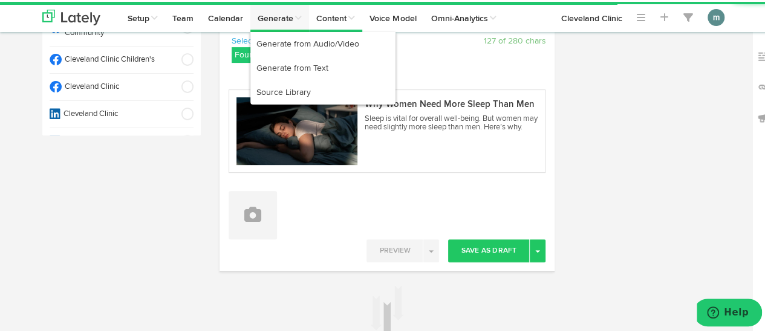
type textarea "Say goodbye to restless nights — learn how to align your sleep habits with your…"
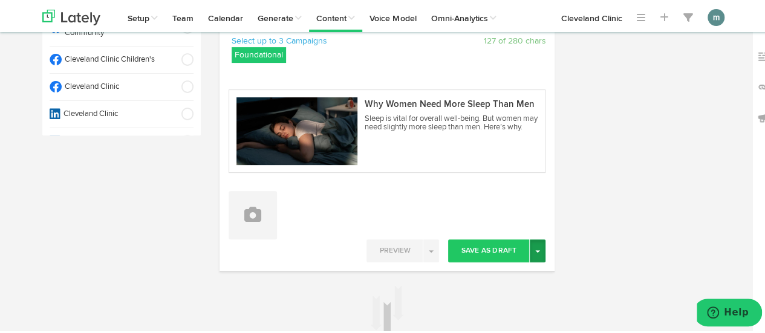
click at [533, 251] on button "Toggle Dropdown" at bounding box center [538, 249] width 16 height 23
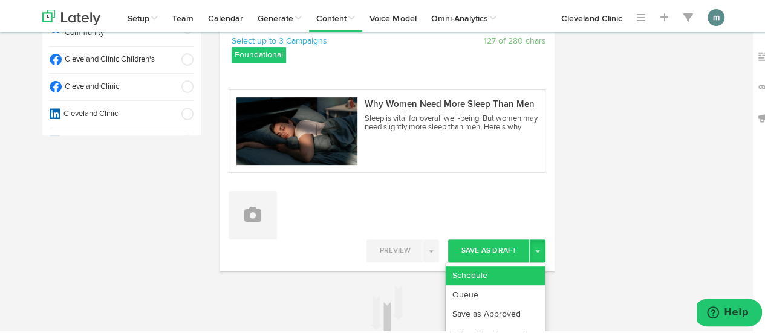
click at [523, 266] on link "Schedule" at bounding box center [495, 273] width 99 height 19
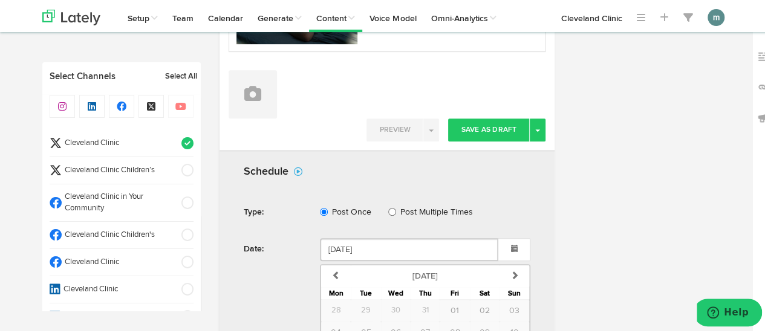
scroll to position [478, 0]
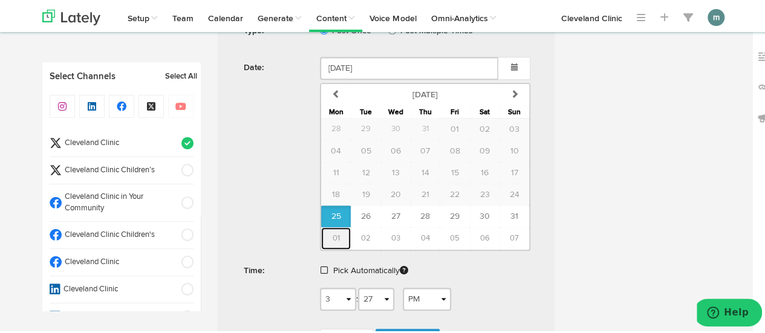
click at [332, 236] on span "01" at bounding box center [335, 237] width 7 height 8
type input "[DATE]"
click at [320, 269] on span at bounding box center [323, 268] width 7 height 8
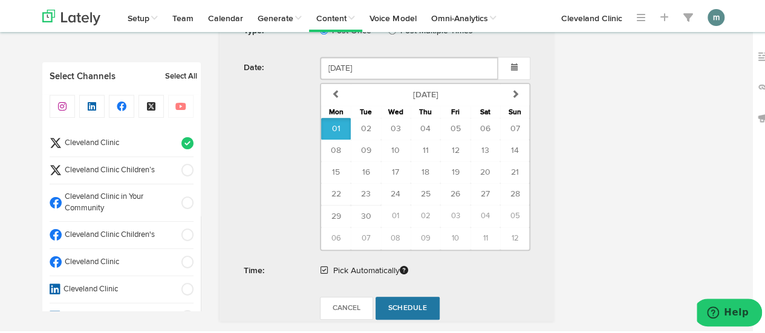
click at [404, 303] on span "Schedule" at bounding box center [407, 306] width 39 height 7
radio input "true"
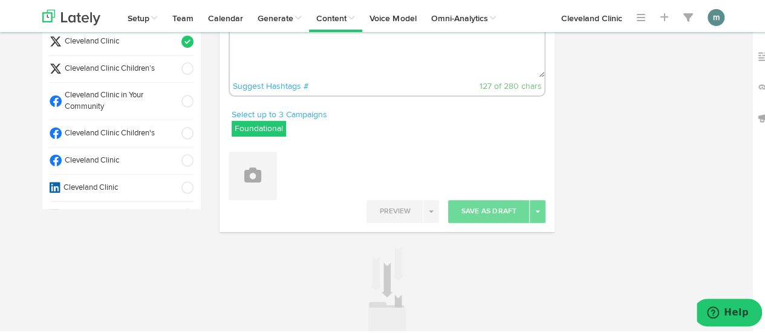
scroll to position [57, 0]
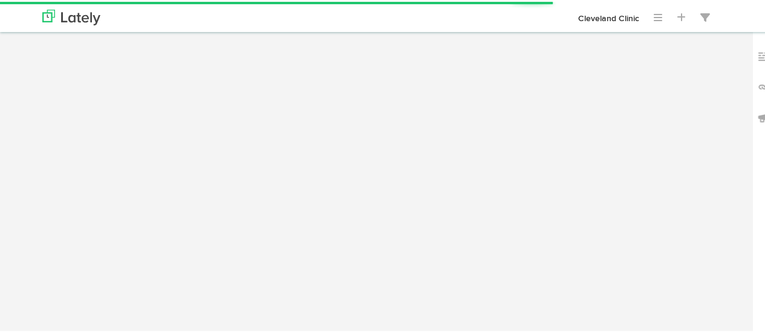
scroll to position [57, 0]
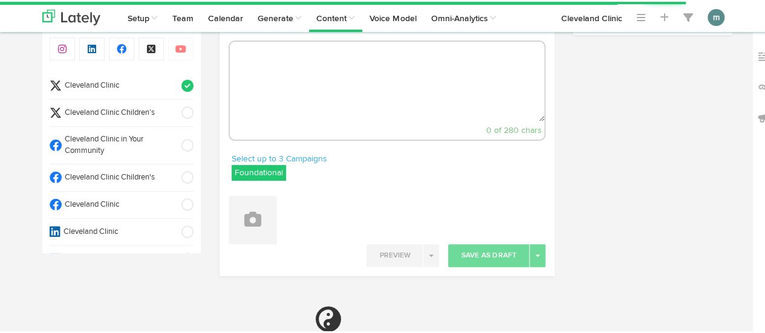
select select "3"
select select "27"
select select "PM"
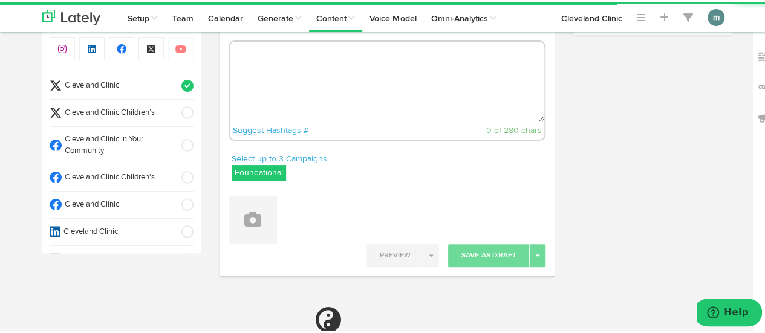
click at [306, 86] on textarea at bounding box center [387, 80] width 315 height 80
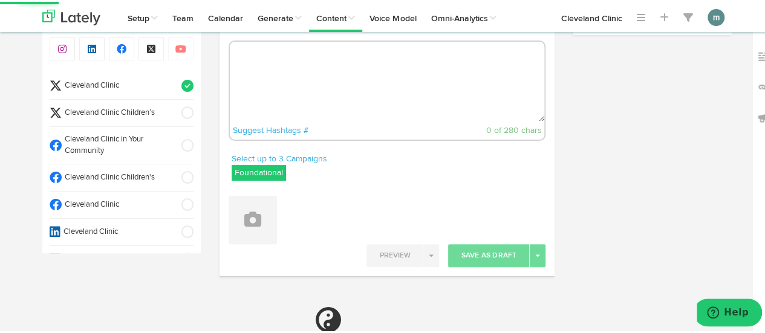
paste textarea "Try these tips to boost your energy naturally. [URL][DOMAIN_NAME]"
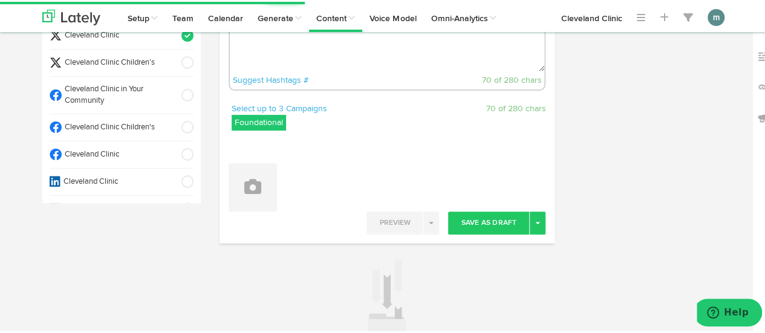
scroll to position [178, 0]
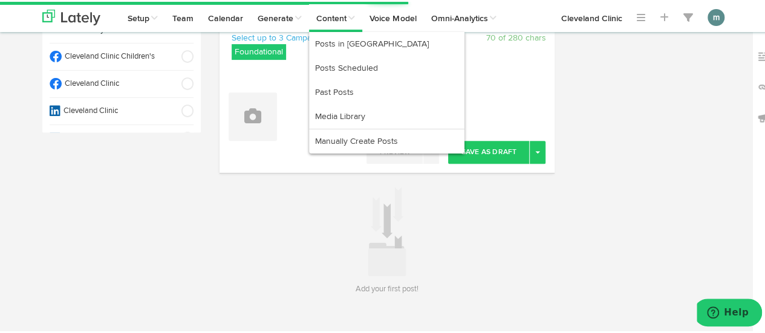
type textarea "Try these tips to boost your energy naturally. [URL][DOMAIN_NAME]"
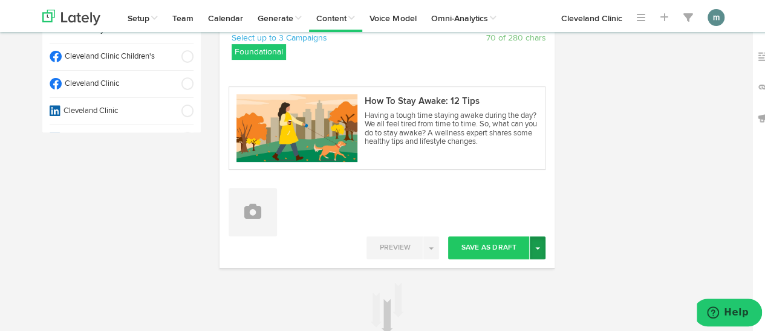
click at [538, 250] on button "Toggle Dropdown" at bounding box center [538, 246] width 16 height 23
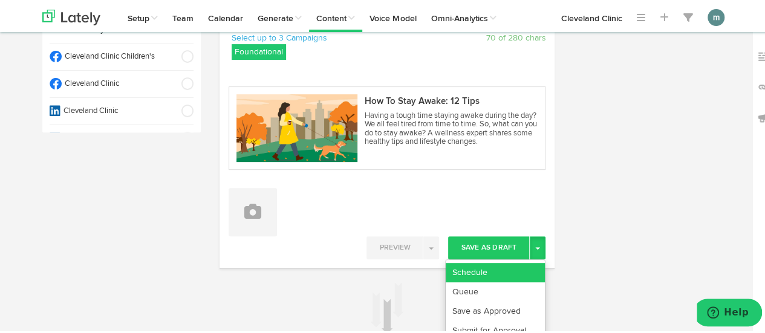
click at [503, 268] on link "Schedule" at bounding box center [495, 270] width 99 height 19
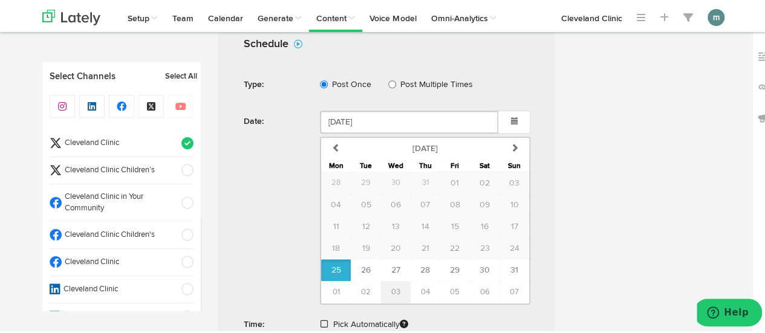
scroll to position [481, 0]
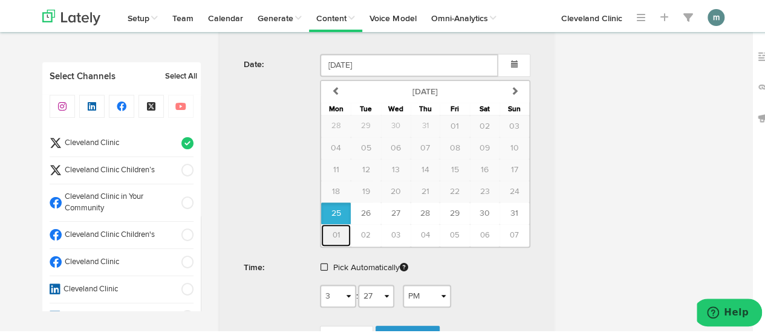
click at [332, 230] on span "01" at bounding box center [335, 234] width 7 height 8
type input "[DATE]"
click at [320, 261] on span at bounding box center [323, 265] width 7 height 8
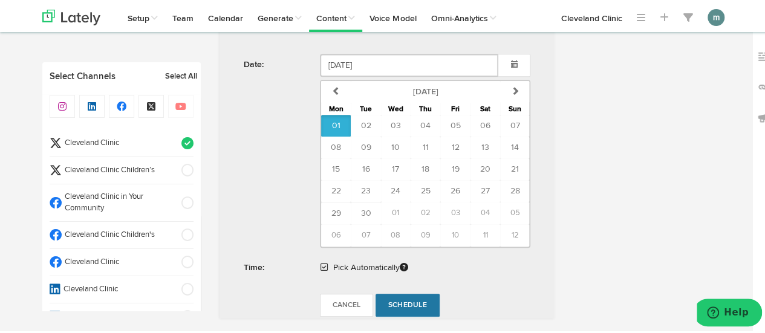
click at [397, 301] on span "Schedule" at bounding box center [407, 303] width 39 height 7
radio input "true"
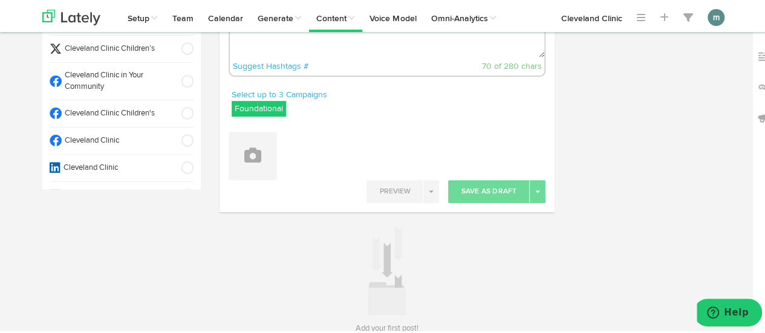
scroll to position [57, 0]
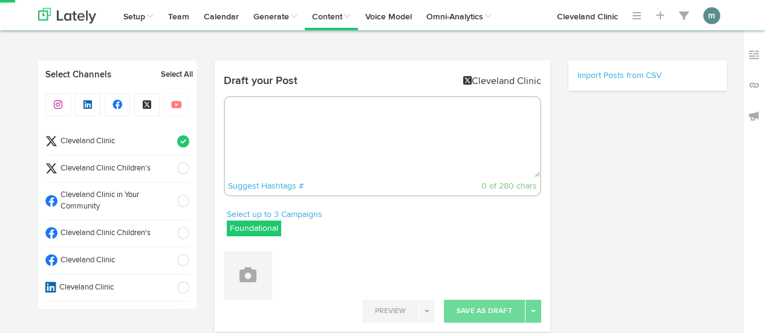
select select "3"
select select "28"
select select "PM"
radio input "true"
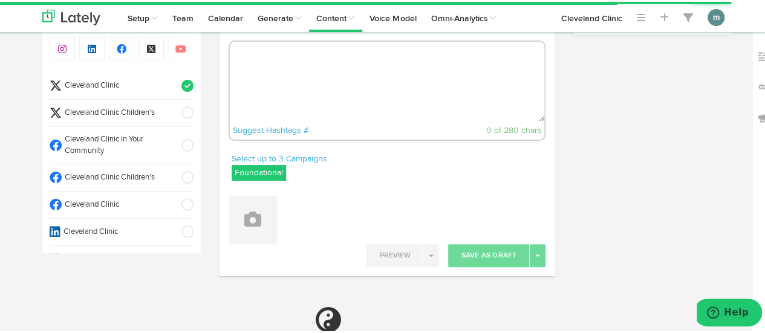
click at [294, 70] on textarea at bounding box center [387, 80] width 315 height 80
paste textarea "Turn your emotional triggers into opportunities for growth — here’s how to get …"
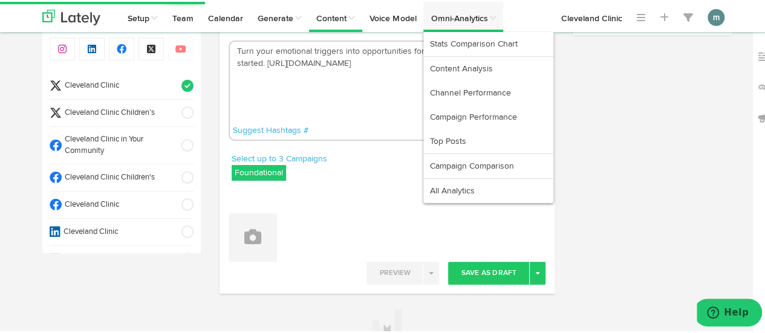
type textarea "Turn your emotional triggers into opportunities for growth — here’s how to get …"
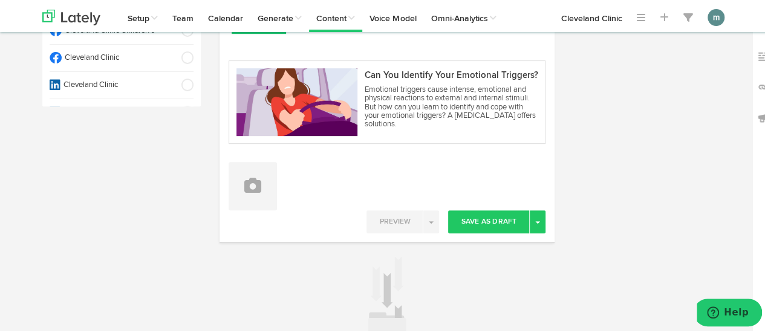
scroll to position [239, 0]
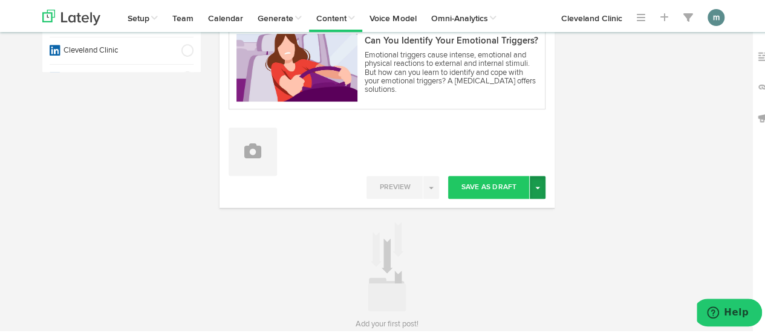
click at [532, 187] on button "Toggle Dropdown" at bounding box center [538, 185] width 16 height 23
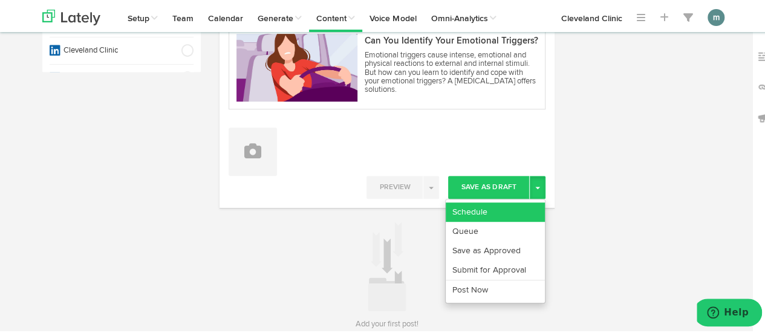
click at [515, 207] on link "Schedule" at bounding box center [495, 210] width 99 height 19
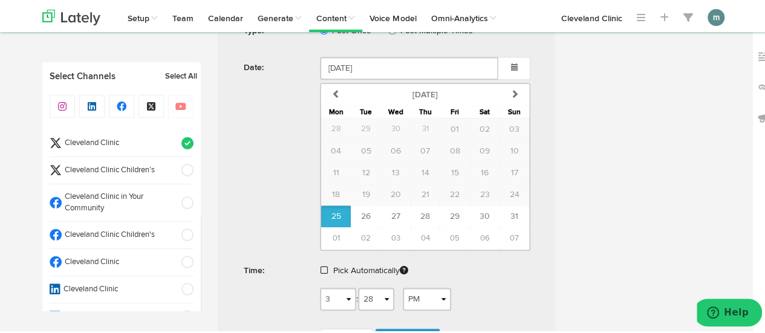
scroll to position [541, 0]
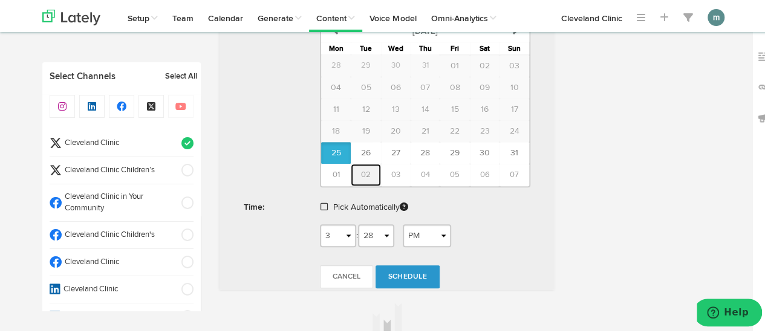
click at [364, 174] on span "02" at bounding box center [366, 173] width 10 height 8
type input "September 02 2025"
click at [322, 203] on span at bounding box center [323, 205] width 7 height 8
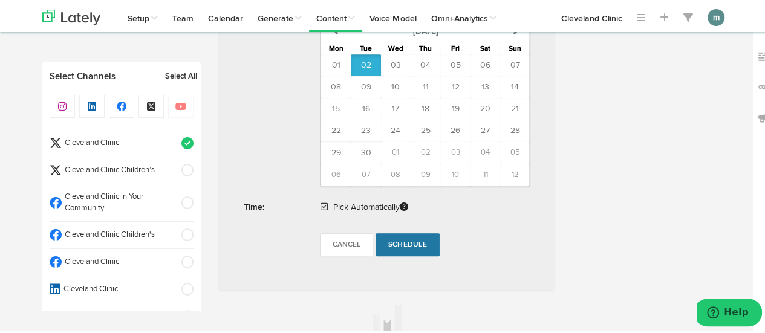
click at [399, 239] on span "Schedule" at bounding box center [407, 242] width 39 height 7
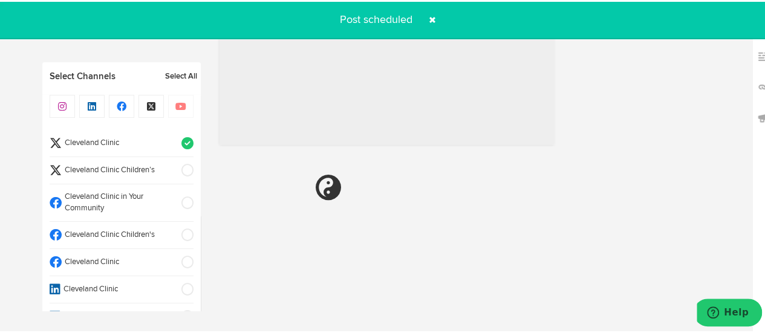
radio input "true"
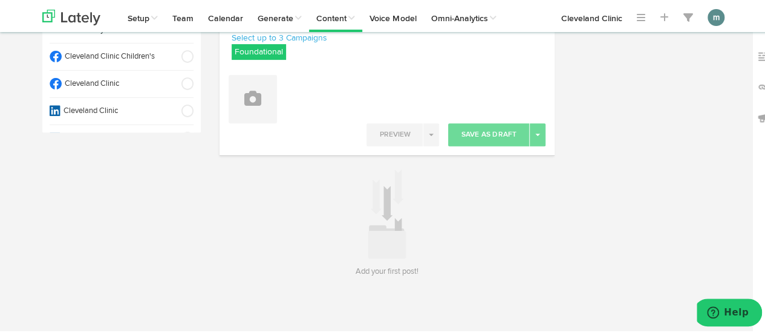
scroll to position [57, 0]
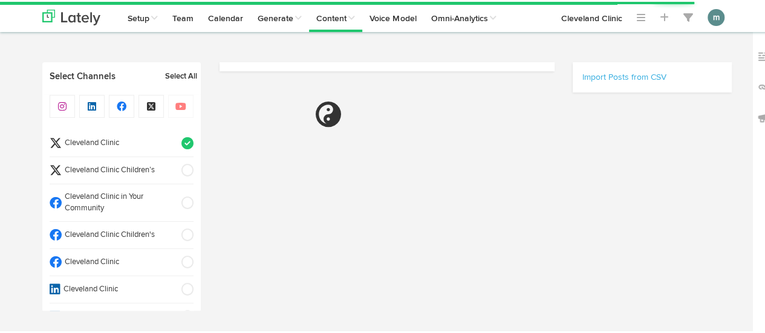
scroll to position [57, 0]
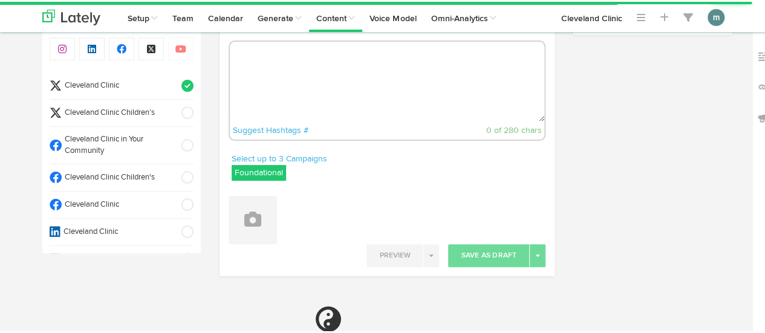
radio input "true"
select select "3"
select select "28"
select select "PM"
click at [307, 76] on textarea at bounding box center [387, 80] width 315 height 80
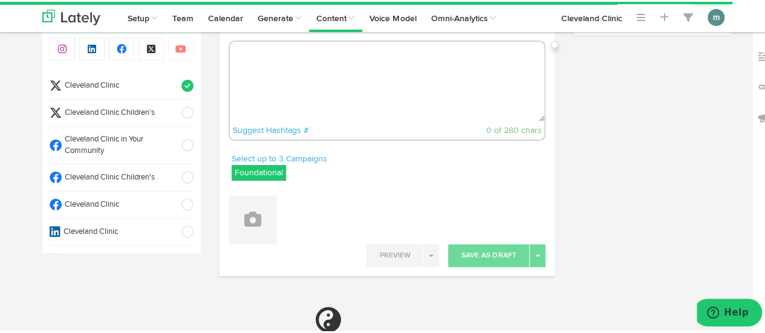
paste textarea "It’s rare to experience symptoms of IgAN or C3G unless they progress to late-st…"
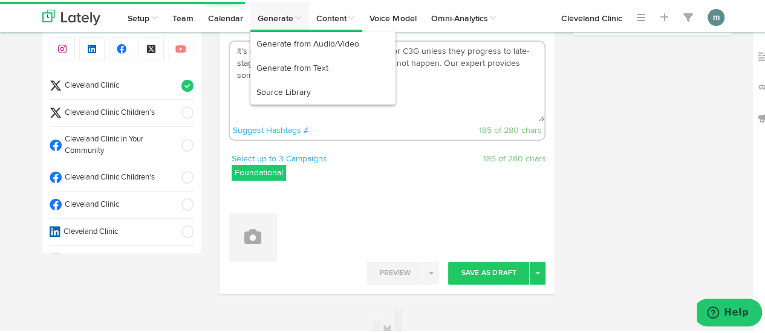
type textarea "It’s rare to experience symptoms of IgAN or C3G unless they progress to late-st…"
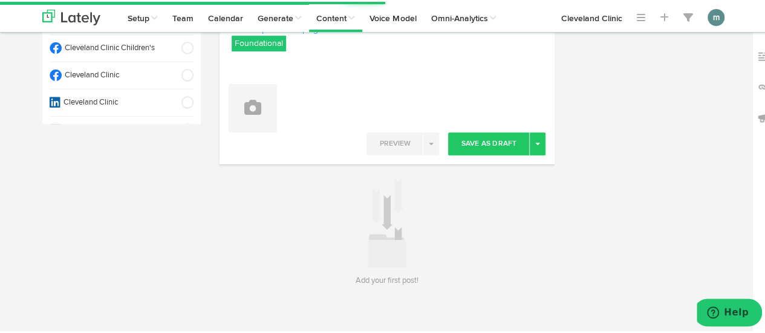
scroll to position [196, 0]
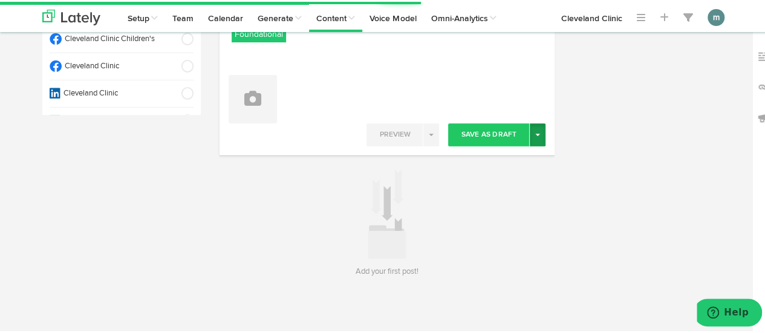
click at [530, 136] on button "Toggle Dropdown" at bounding box center [538, 133] width 16 height 23
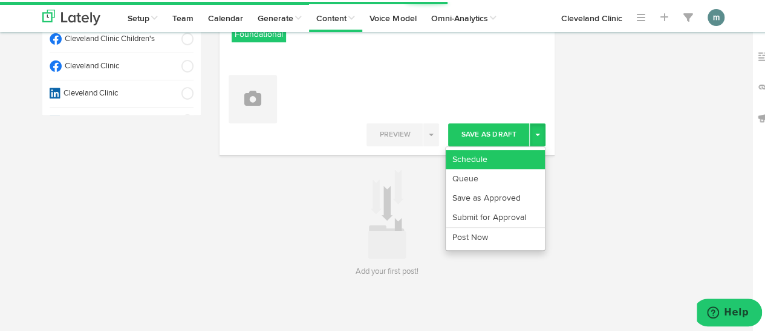
click at [513, 154] on link "Schedule" at bounding box center [495, 157] width 99 height 19
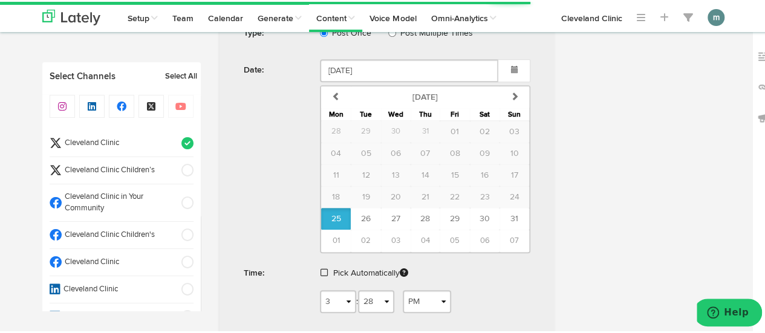
scroll to position [438, 0]
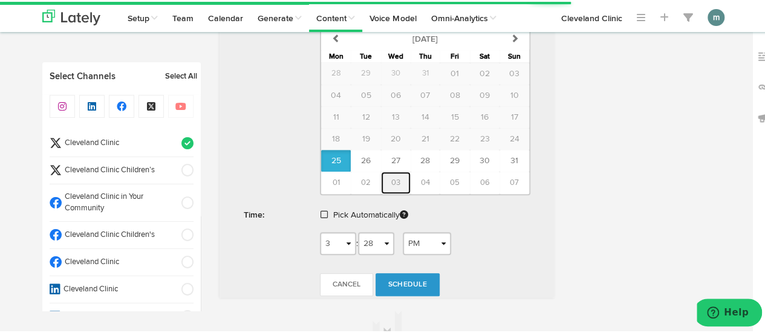
click at [391, 178] on span "03" at bounding box center [395, 181] width 9 height 8
type input "September 03 2025"
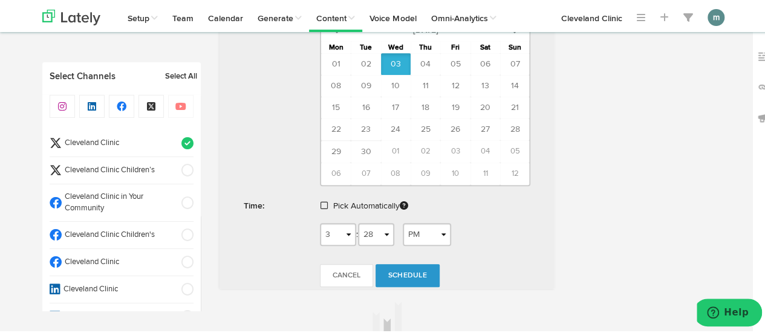
scroll to position [559, 0]
click at [320, 203] on span at bounding box center [323, 203] width 7 height 8
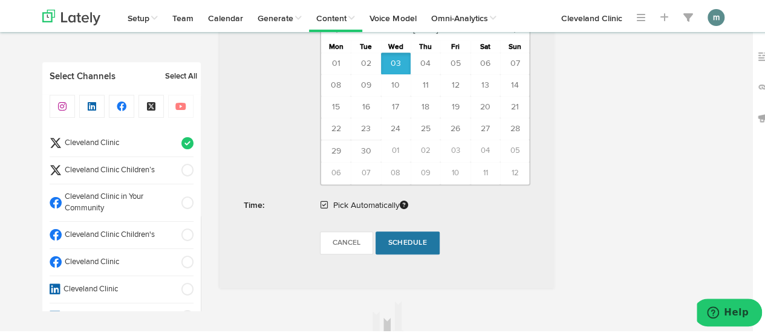
click at [388, 238] on span "Schedule" at bounding box center [407, 241] width 39 height 7
radio input "true"
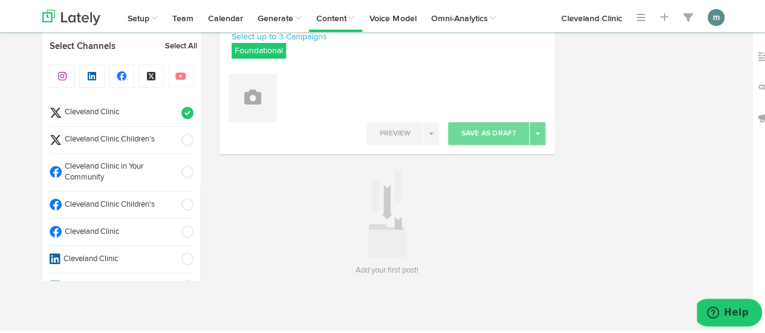
scroll to position [178, 0]
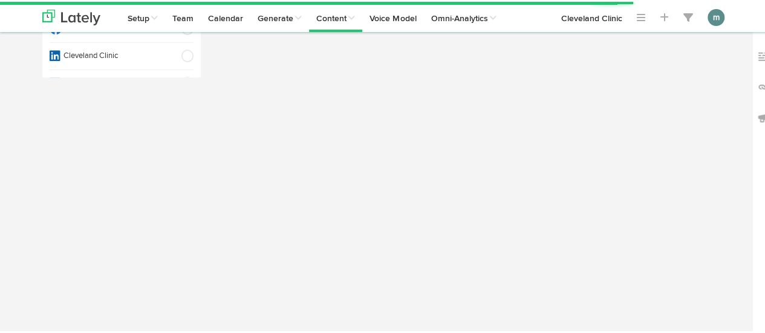
select select "3"
select select "29"
select select "PM"
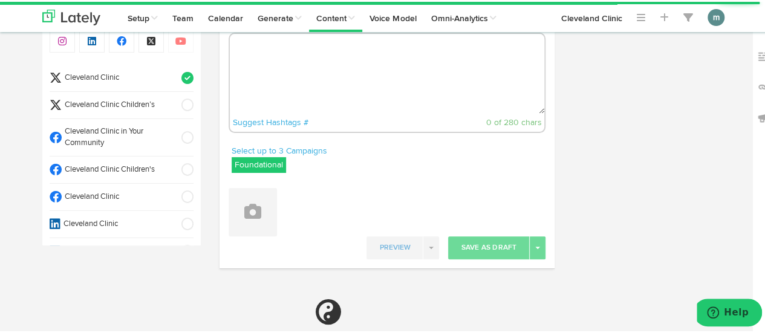
scroll to position [52, 0]
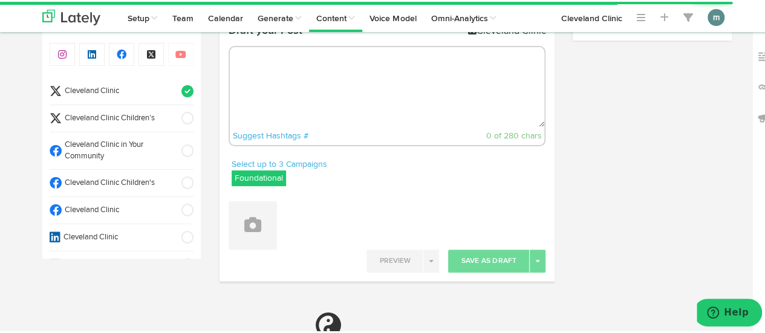
click at [336, 68] on textarea at bounding box center [387, 85] width 315 height 80
paste textarea "Best and worst foods for IgAN or C3G: [URL][DOMAIN_NAME]"
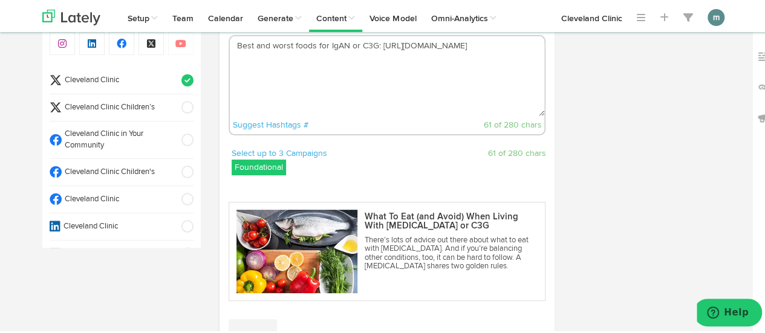
scroll to position [233, 0]
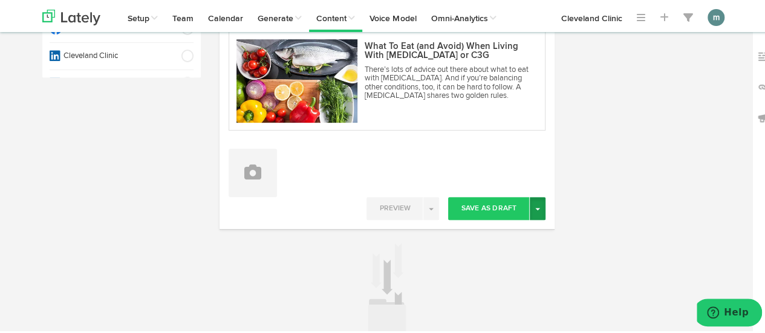
type textarea "Best and worst foods for IgAN or C3G: [URL][DOMAIN_NAME]"
click at [535, 207] on span "button" at bounding box center [537, 207] width 5 height 2
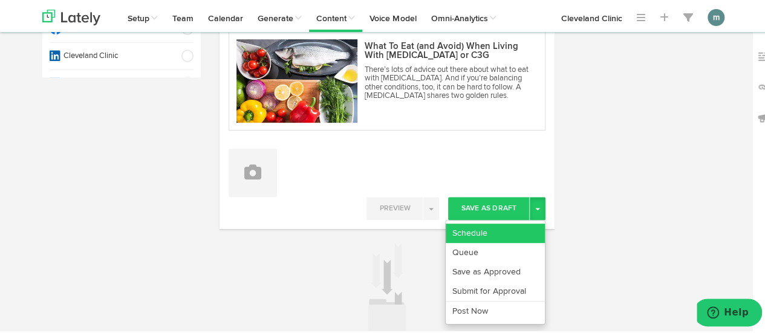
click at [463, 230] on link "Schedule" at bounding box center [495, 231] width 99 height 19
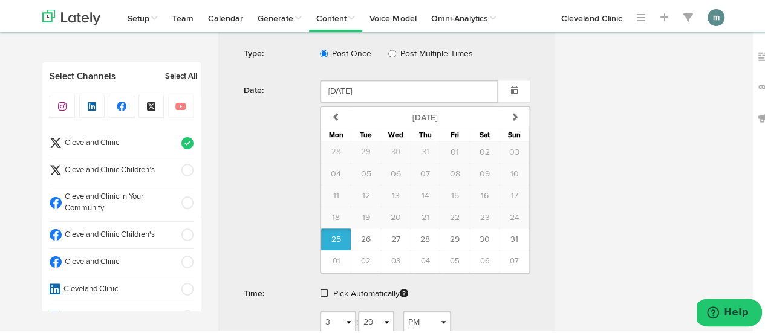
scroll to position [475, 0]
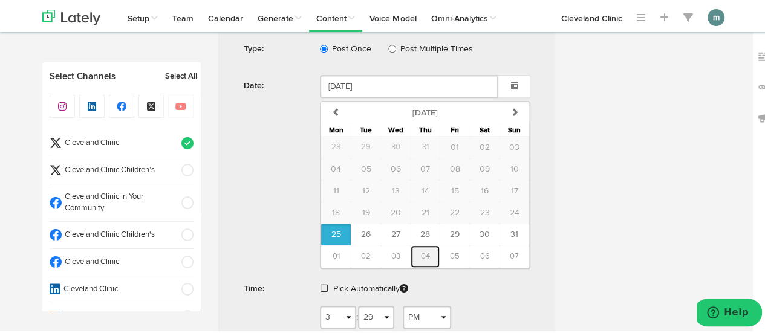
click at [428, 252] on button "04" at bounding box center [425, 255] width 29 height 22
type input "[DATE]"
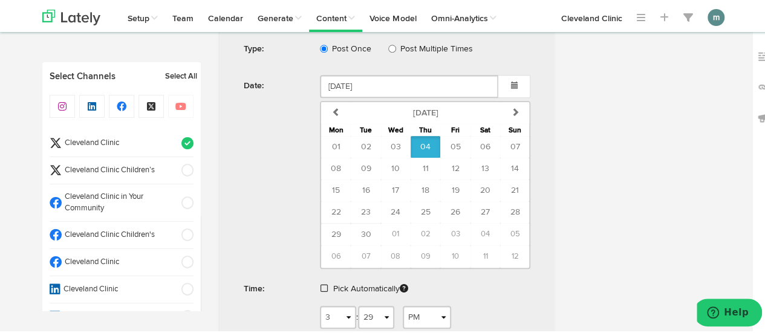
click at [320, 284] on span at bounding box center [323, 286] width 7 height 8
click at [394, 321] on span "Schedule" at bounding box center [407, 324] width 39 height 7
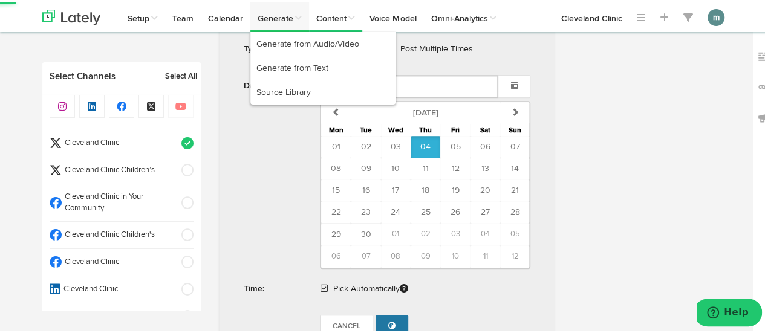
radio input "true"
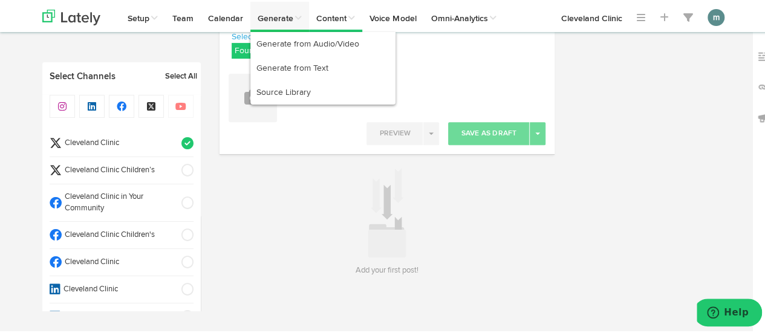
scroll to position [178, 0]
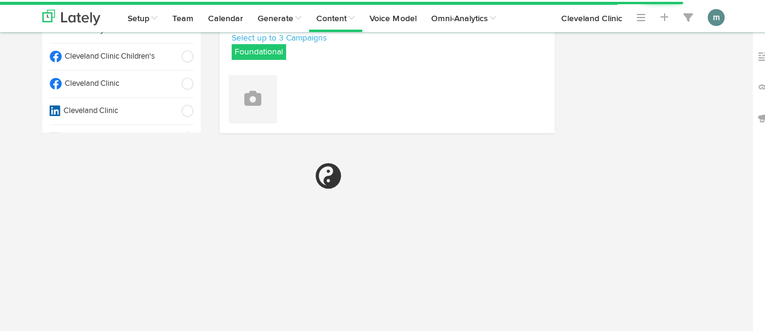
select select "3"
select select "29"
select select "PM"
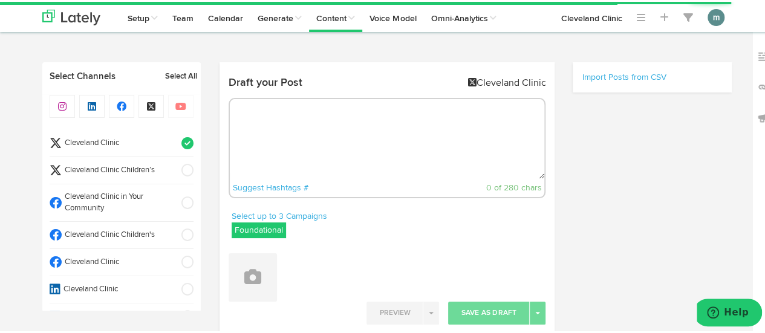
click at [323, 134] on textarea at bounding box center [387, 137] width 315 height 80
paste textarea "Job stress isn’t just about deadlines—learn how work conditions may affect ment…"
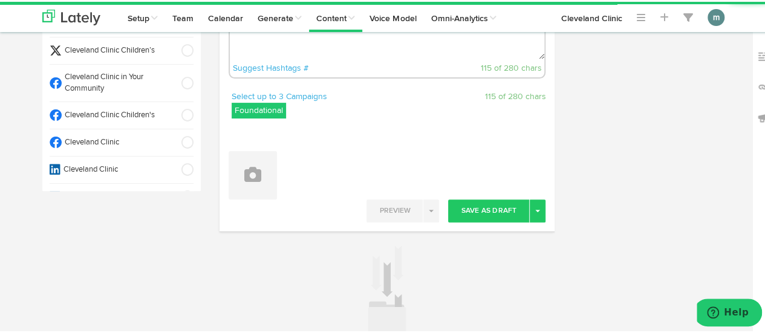
scroll to position [121, 0]
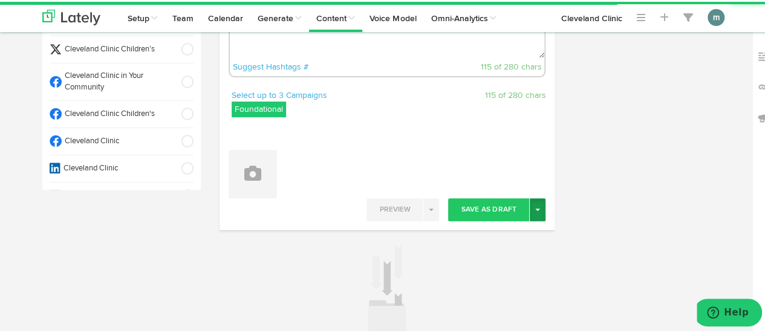
type textarea "Job stress isn’t just about deadlines—learn how work conditions may affect ment…"
click at [536, 210] on button "Toggle Dropdown" at bounding box center [538, 208] width 16 height 23
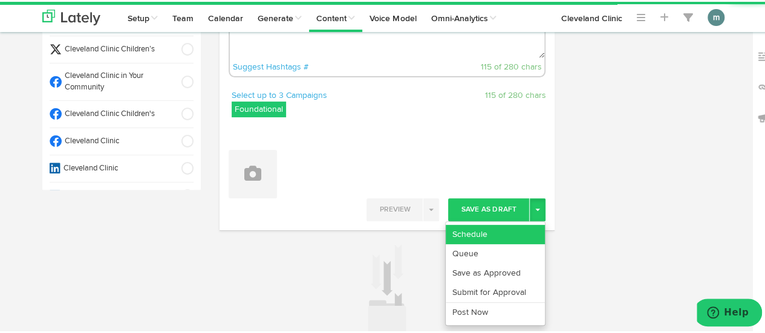
click at [513, 230] on link "Schedule" at bounding box center [495, 232] width 99 height 19
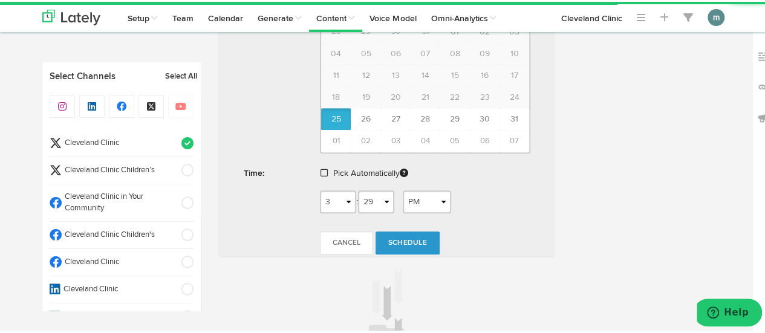
scroll to position [484, 0]
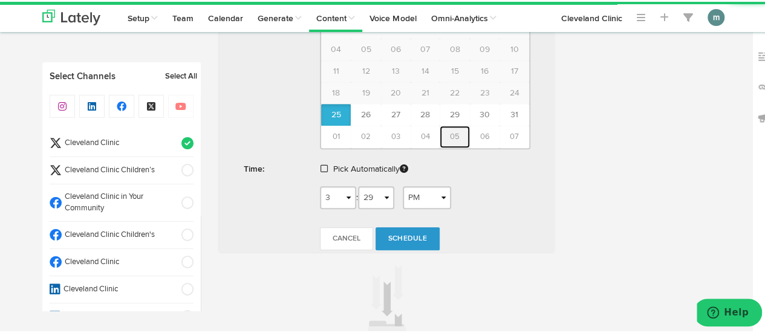
click at [454, 131] on span "05" at bounding box center [455, 135] width 10 height 8
type input "September 05 2025"
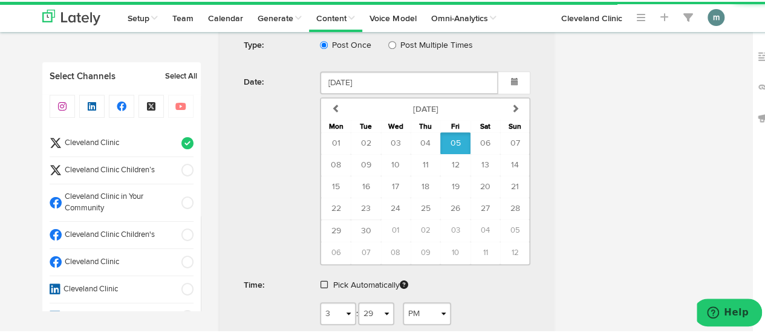
click at [320, 281] on span at bounding box center [323, 283] width 7 height 8
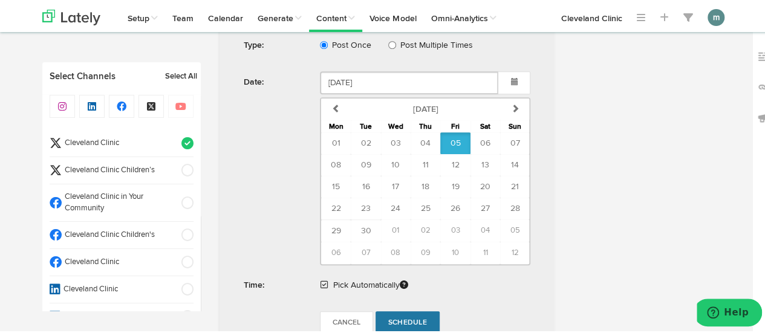
click at [391, 317] on span "Schedule" at bounding box center [407, 320] width 39 height 7
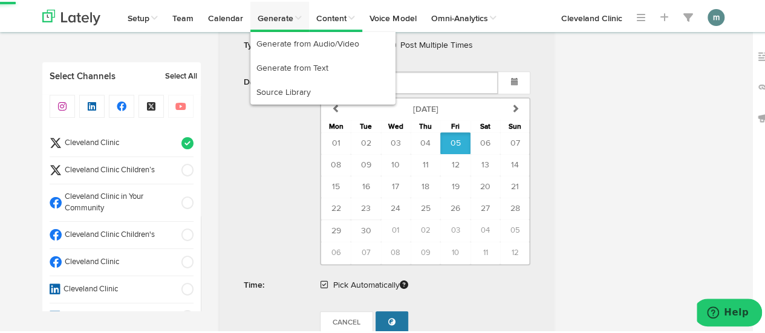
radio input "true"
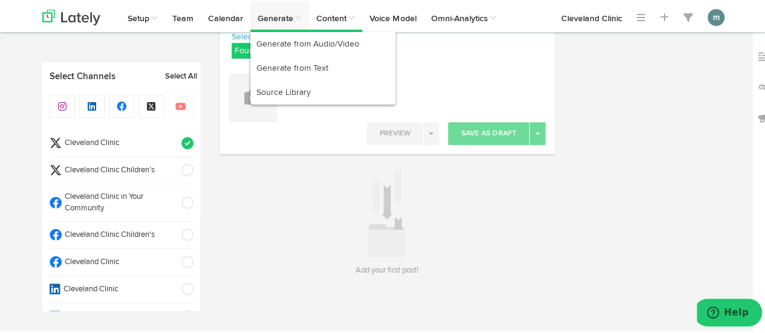
scroll to position [178, 0]
